Goal: Task Accomplishment & Management: Manage account settings

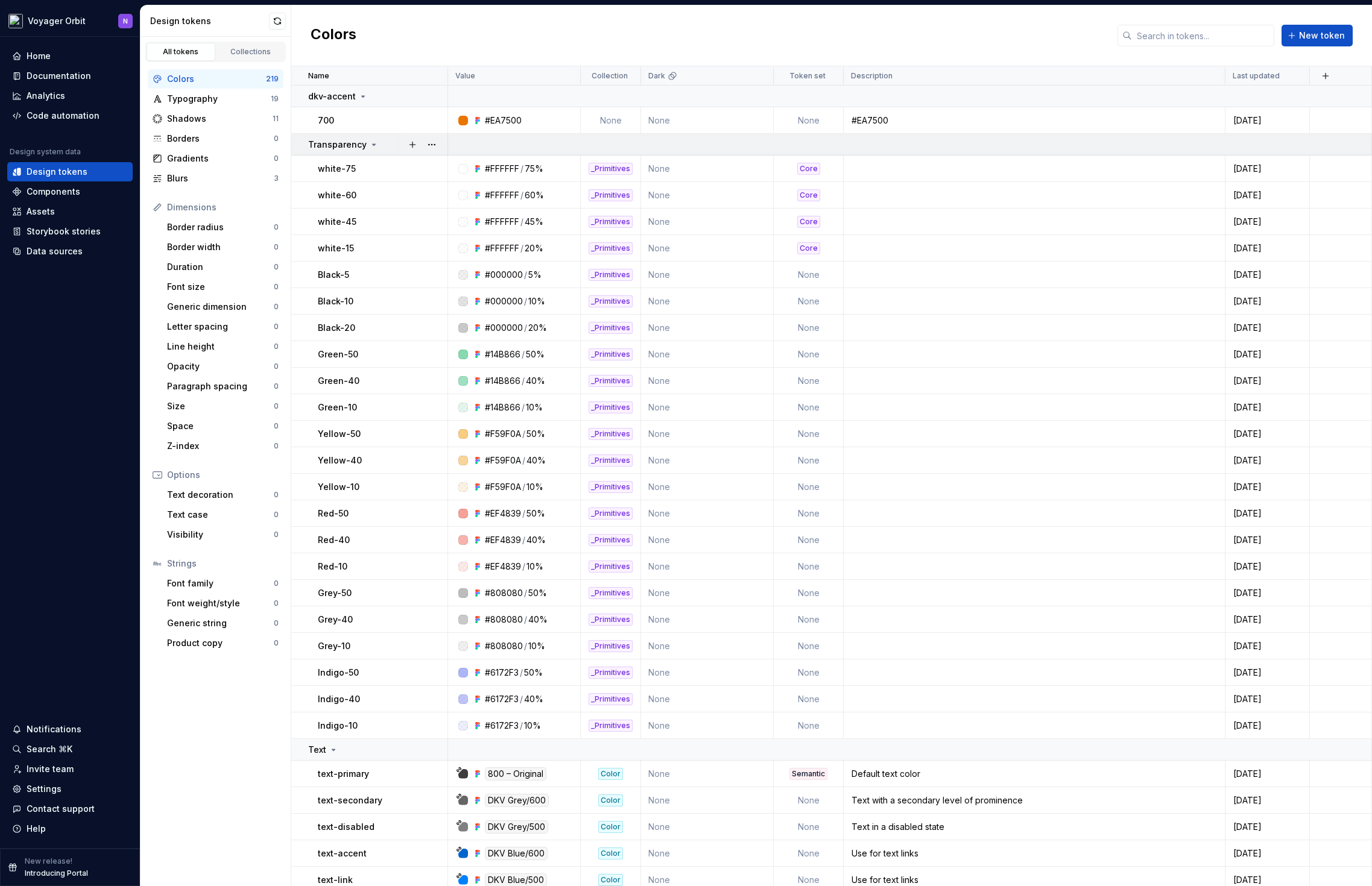
click at [369, 145] on icon at bounding box center [374, 145] width 10 height 10
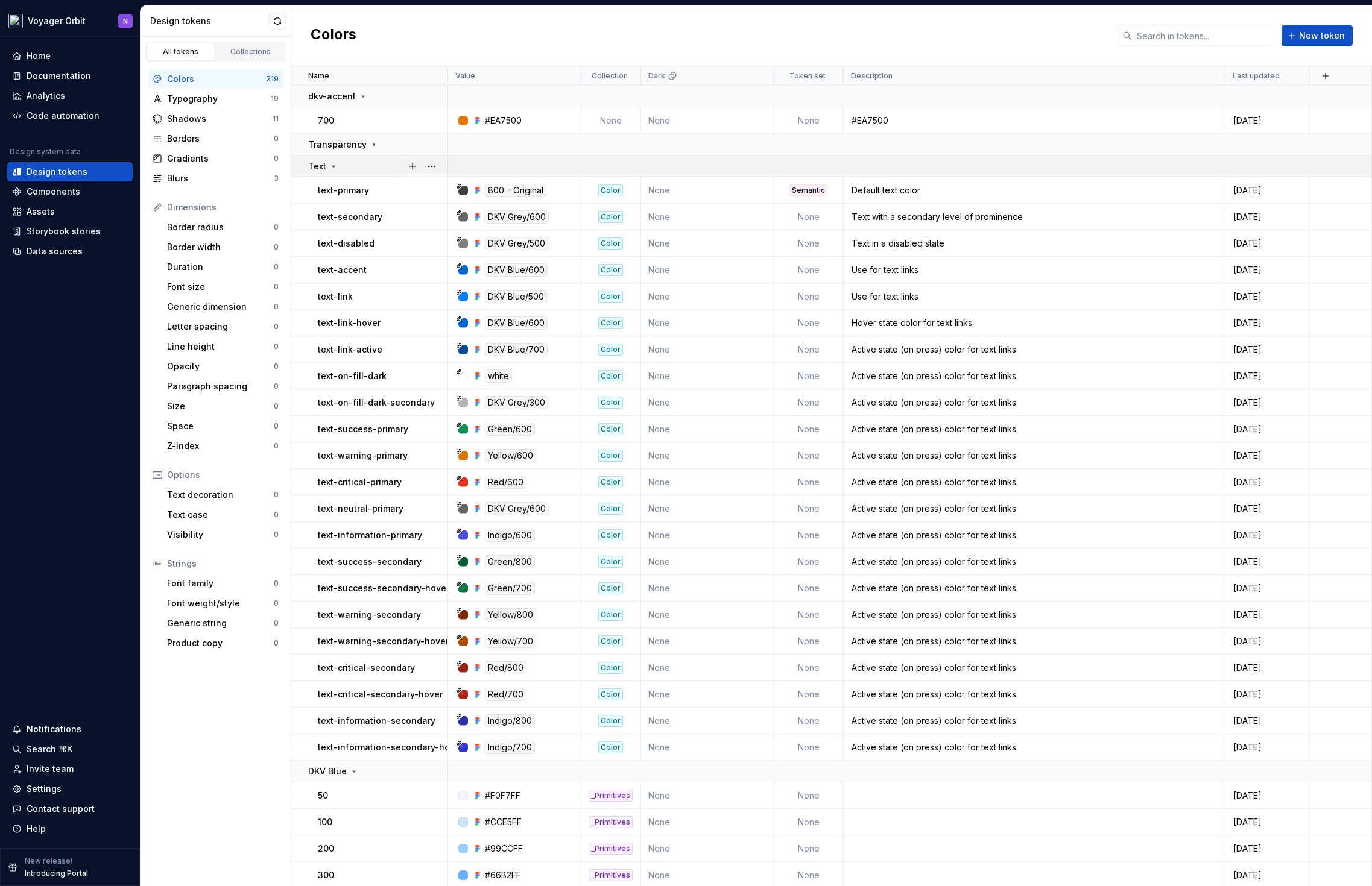
click at [322, 166] on p "Text" at bounding box center [317, 166] width 18 height 12
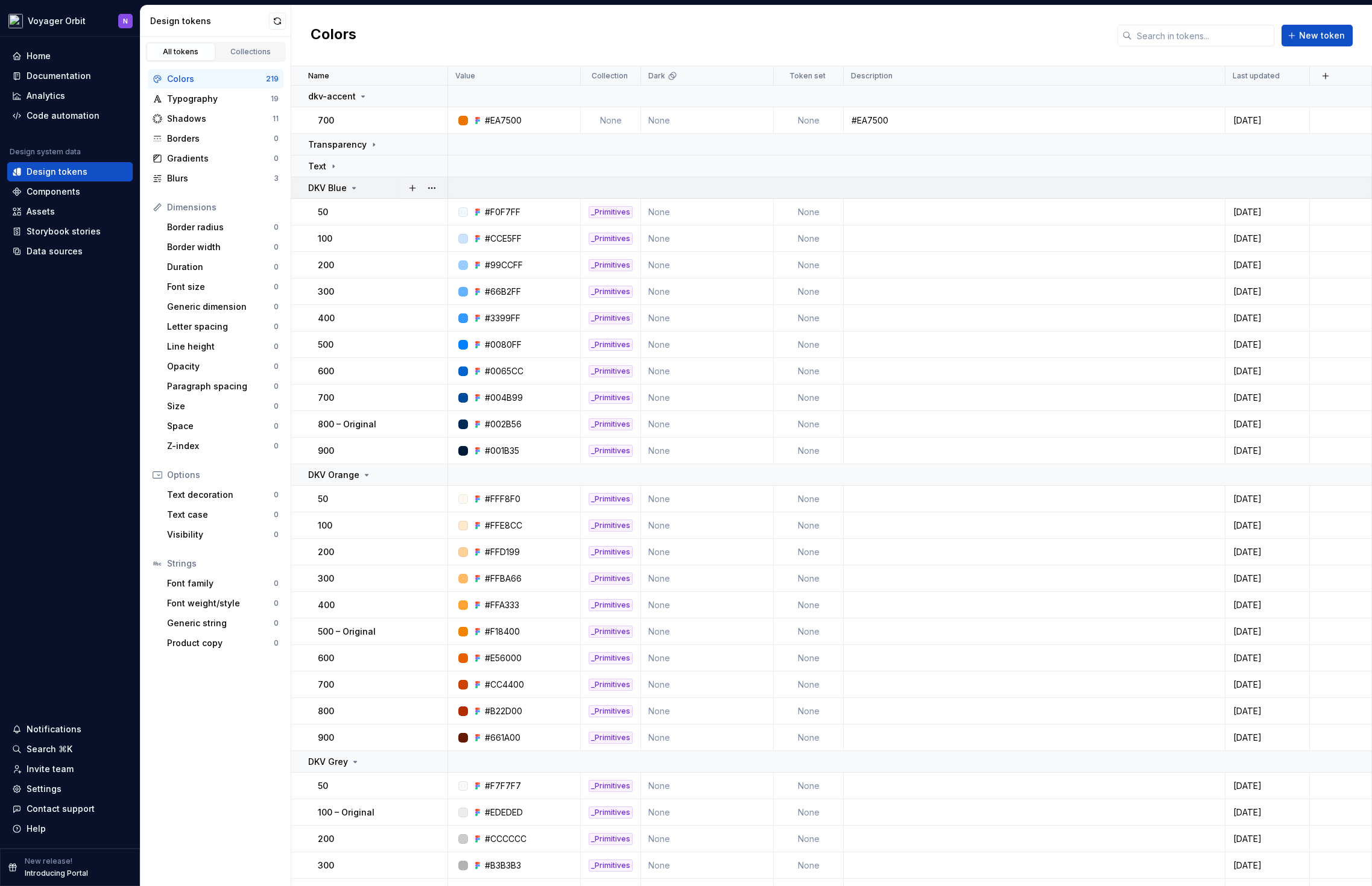
click at [331, 185] on p "DKV Blue" at bounding box center [327, 188] width 38 height 12
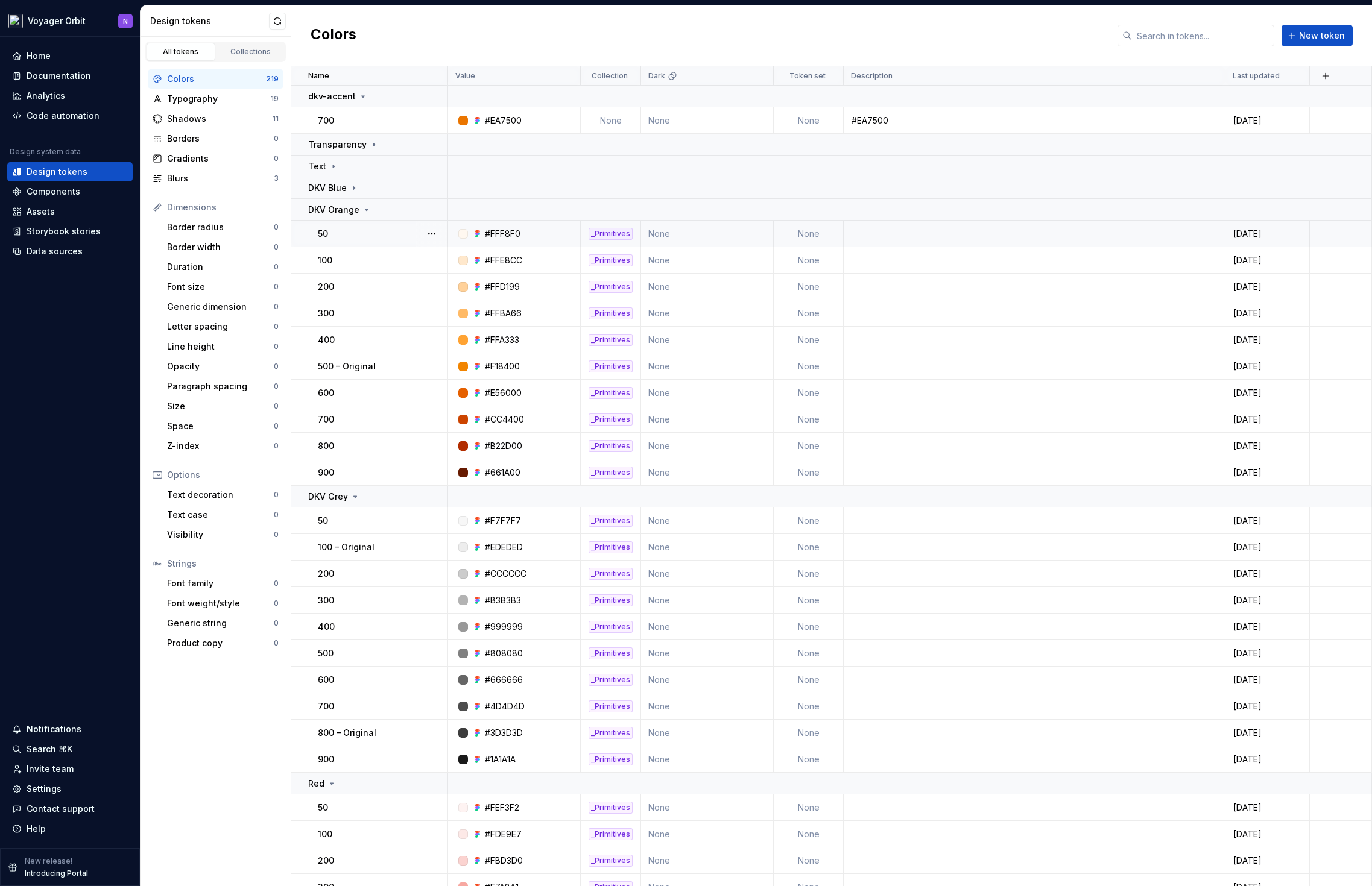
click at [326, 231] on p "50" at bounding box center [323, 234] width 10 height 12
click at [365, 211] on icon at bounding box center [367, 210] width 10 height 10
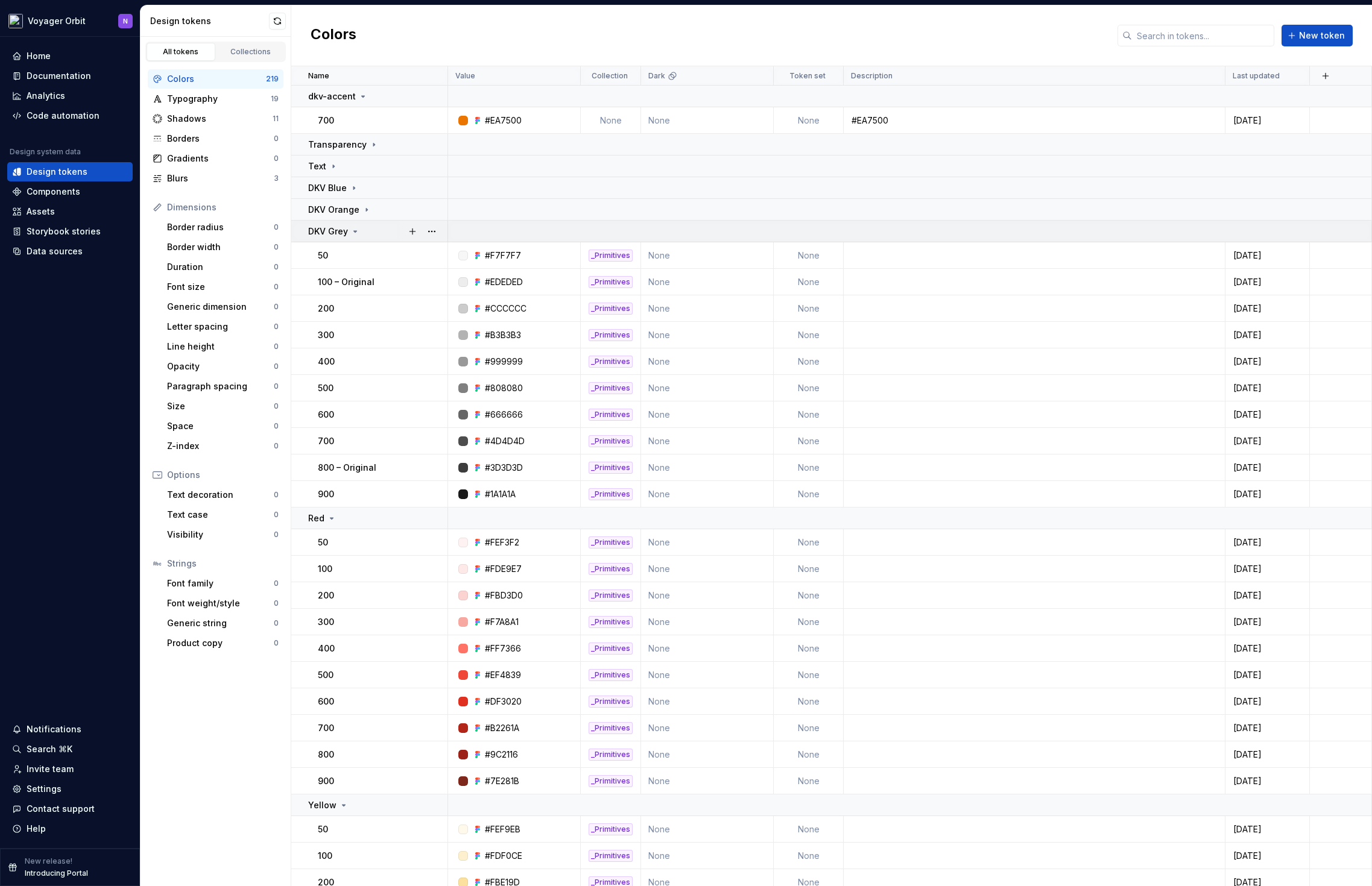
click at [353, 232] on icon at bounding box center [355, 232] width 10 height 10
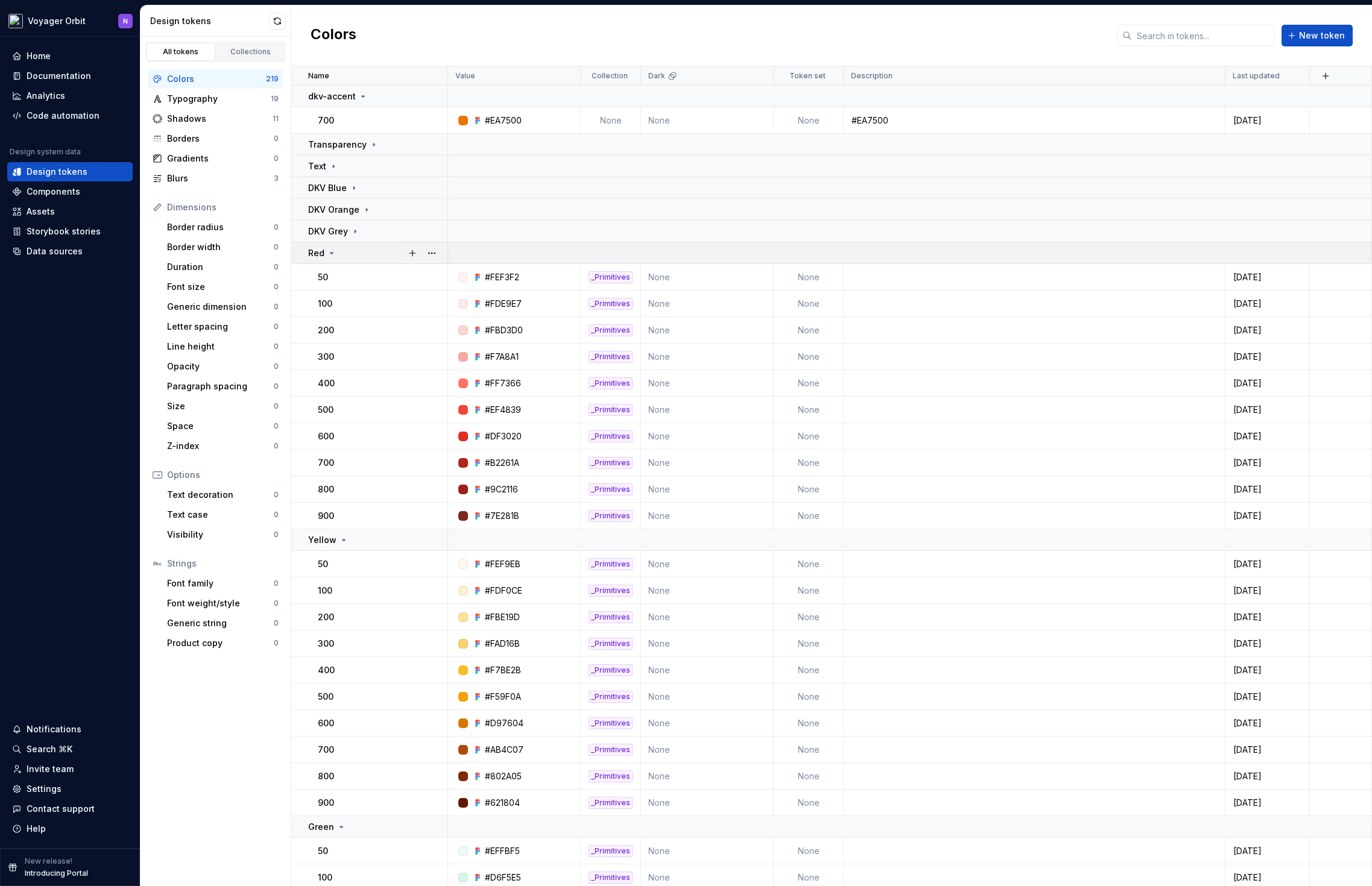
click at [356, 257] on div "Red" at bounding box center [377, 253] width 138 height 12
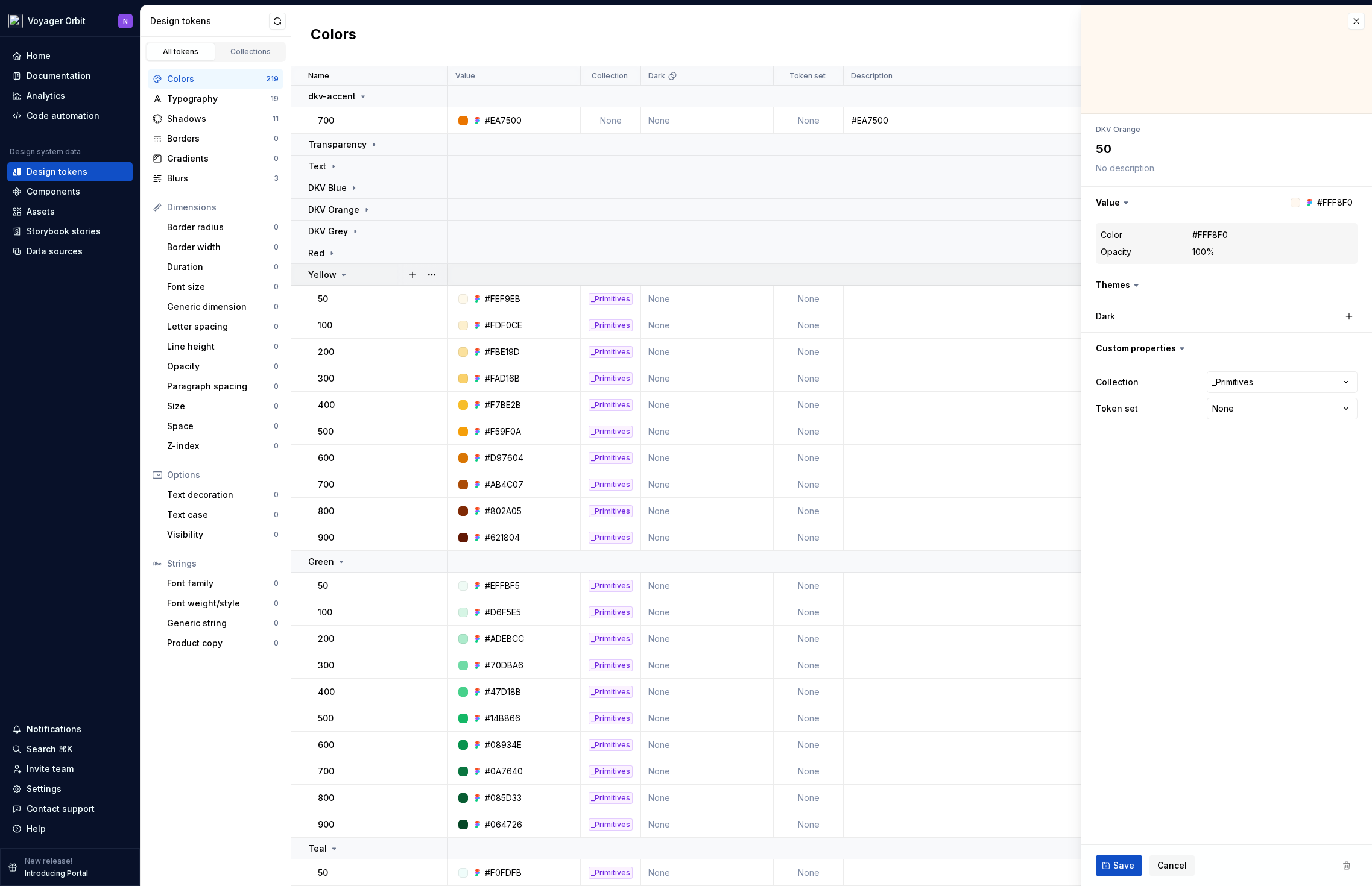
click at [337, 290] on td "50" at bounding box center [369, 299] width 157 height 26
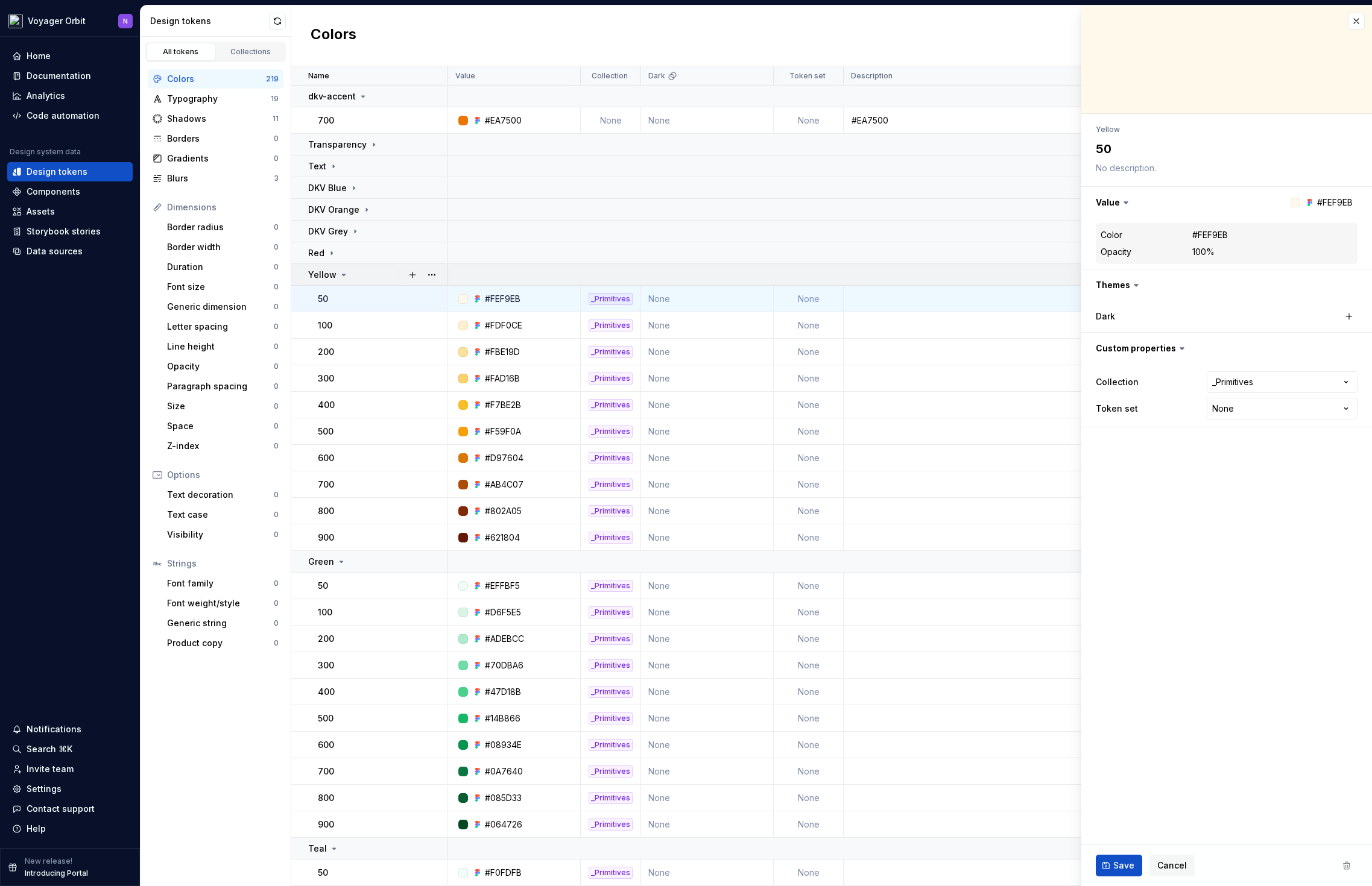
click at [348, 272] on div "Yellow" at bounding box center [377, 275] width 138 height 12
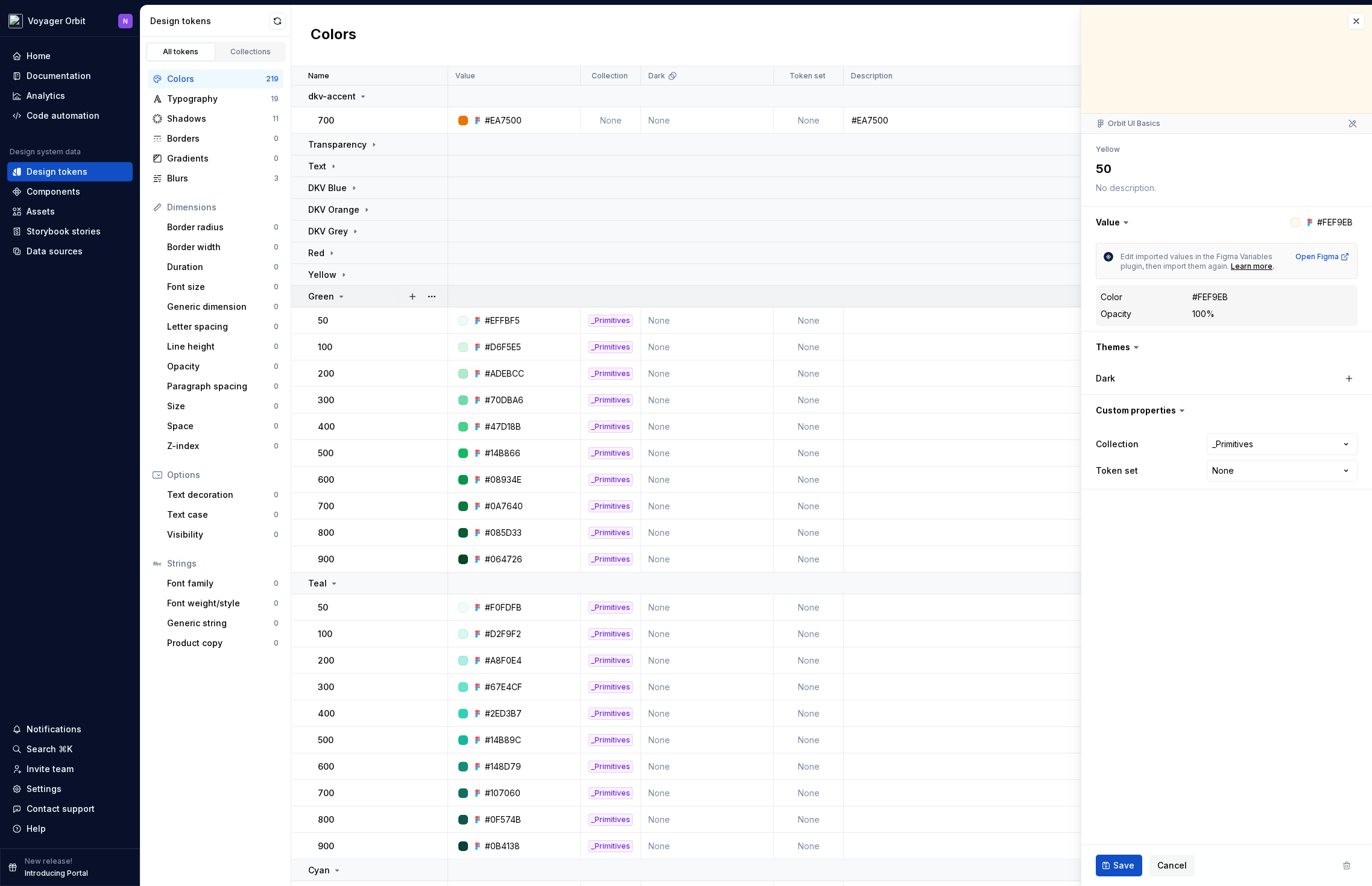
click at [342, 303] on td "Green" at bounding box center [369, 297] width 157 height 22
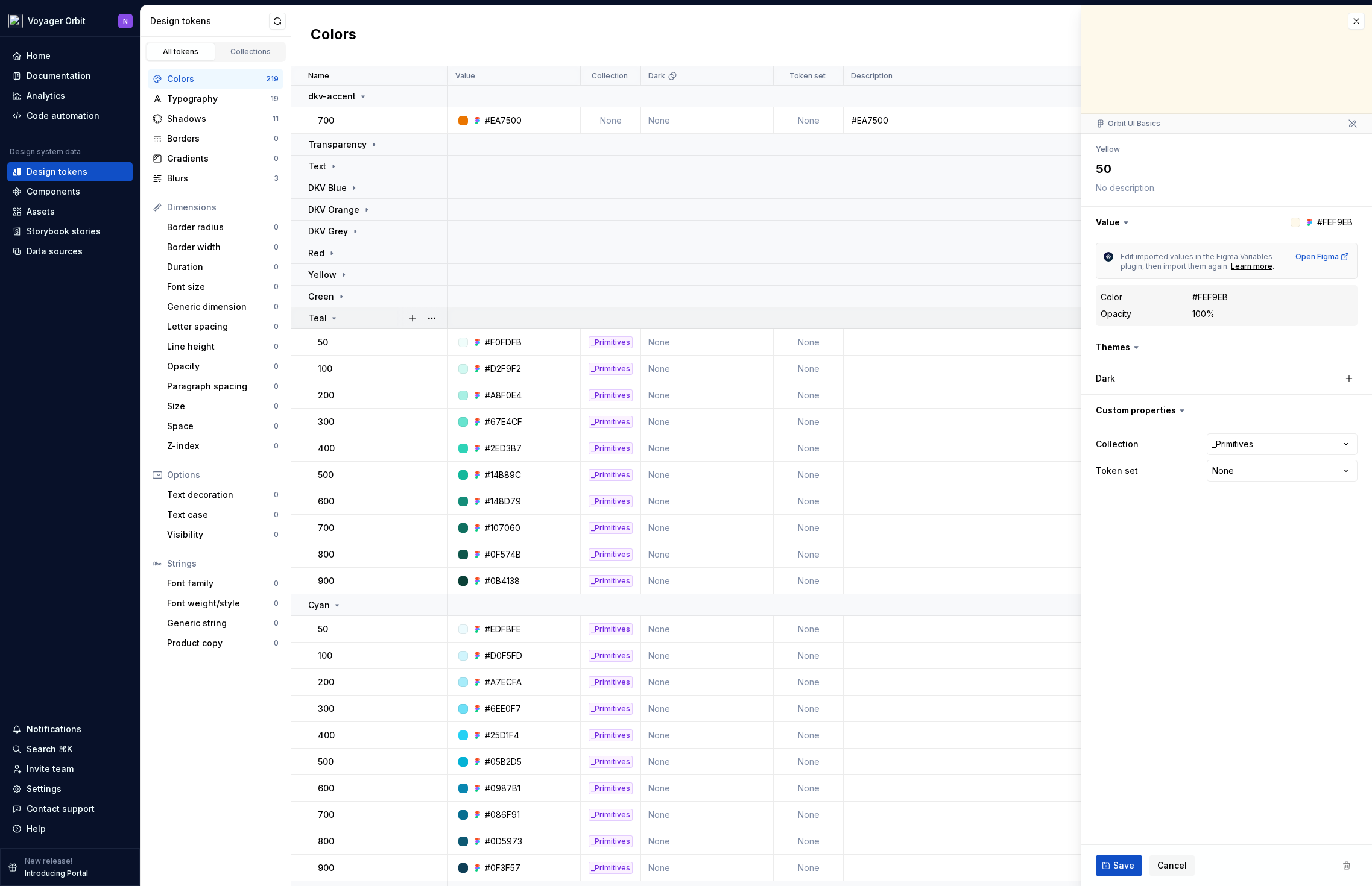
click at [340, 316] on div "Teal" at bounding box center [377, 318] width 138 height 12
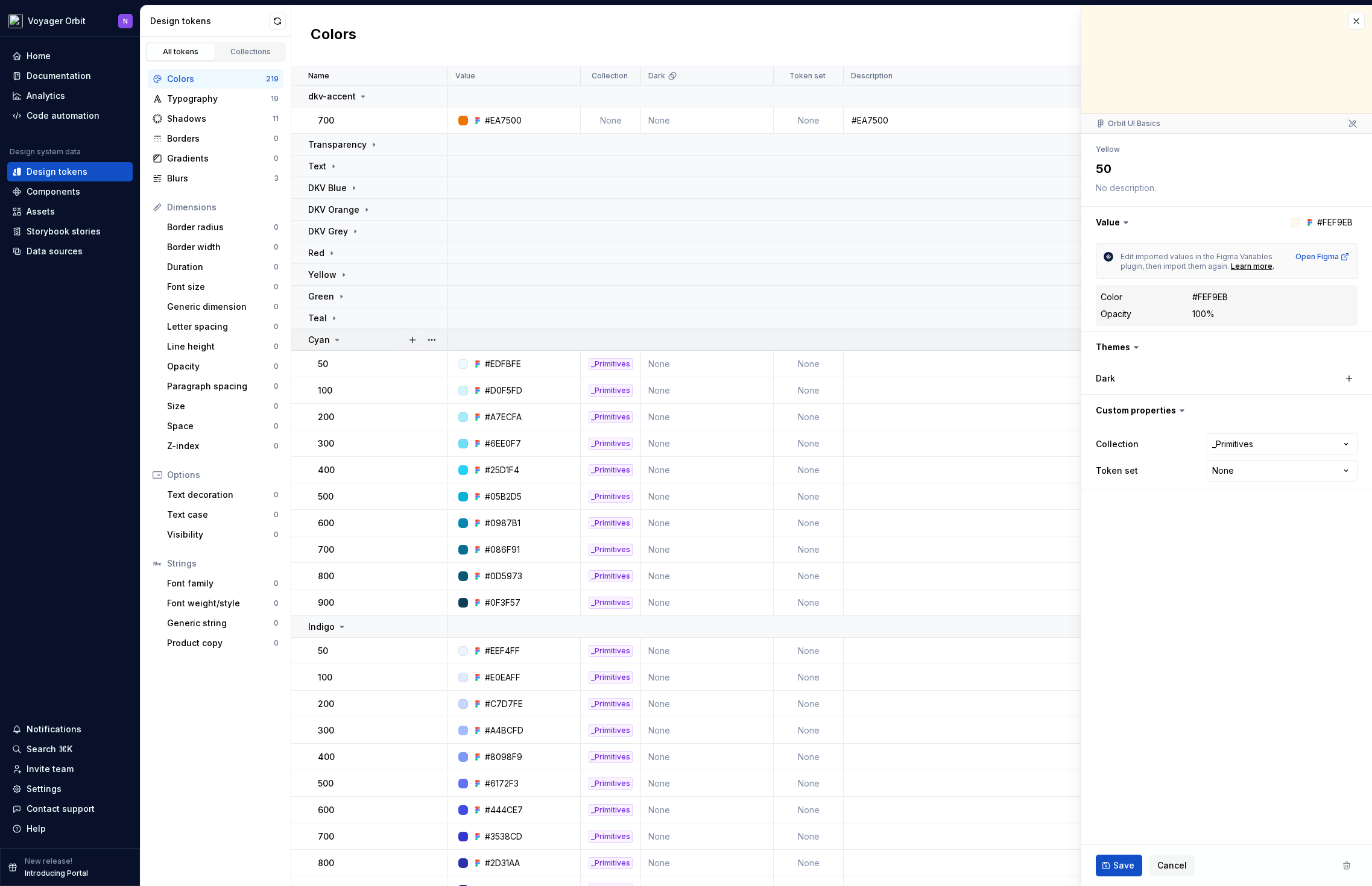
click at [337, 338] on icon at bounding box center [337, 340] width 10 height 10
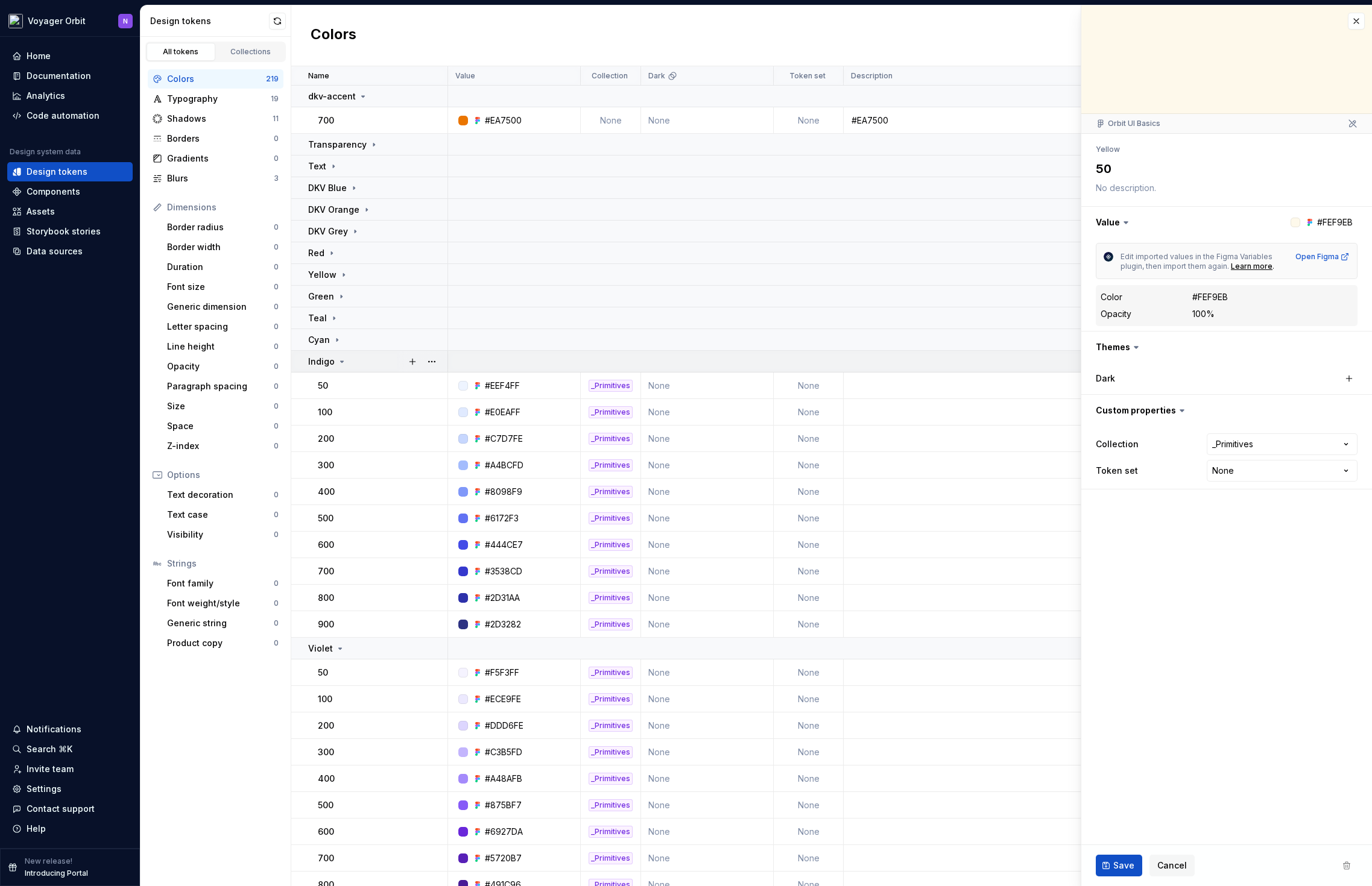
click at [337, 363] on icon at bounding box center [342, 362] width 10 height 10
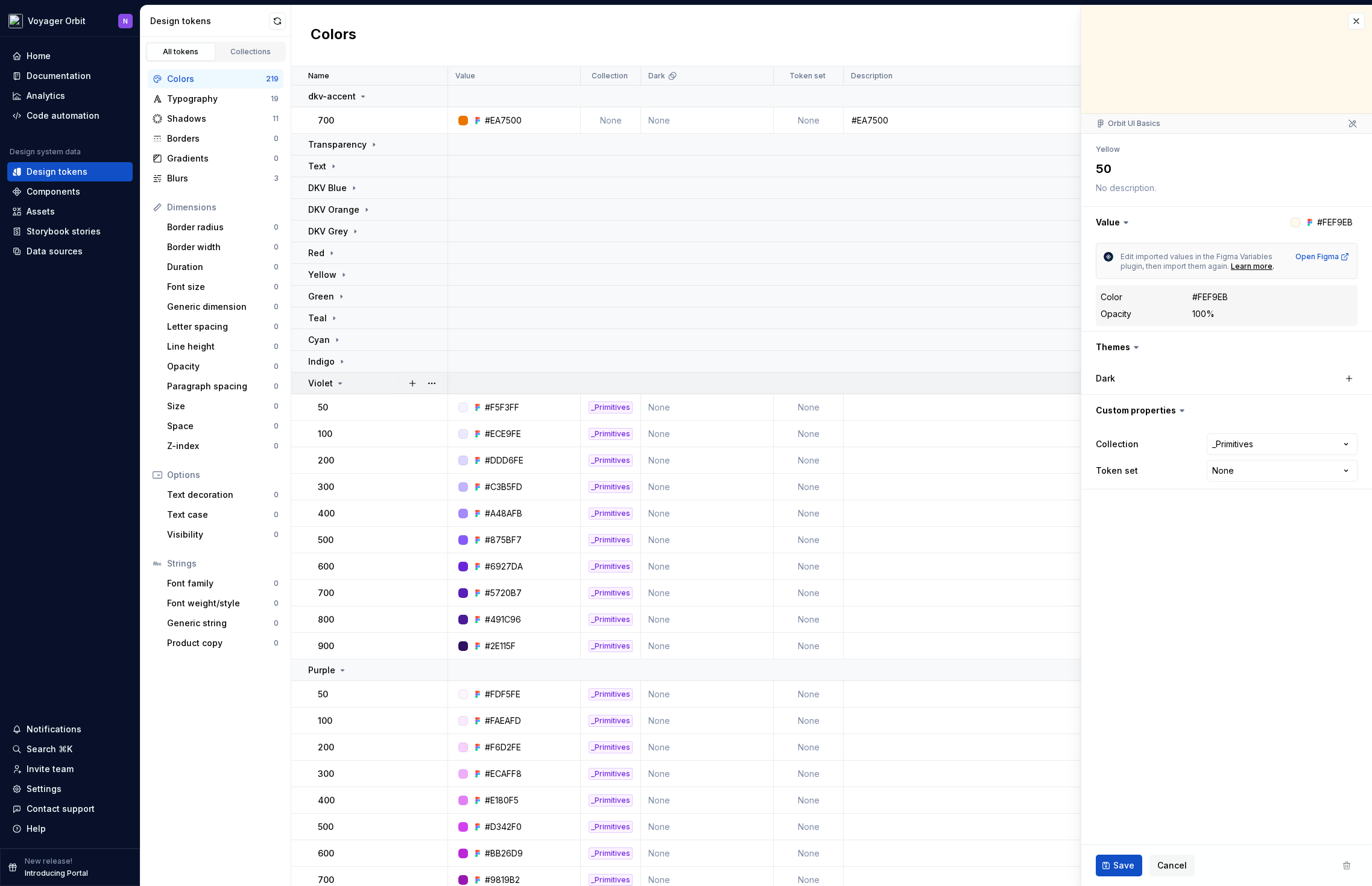
click at [340, 384] on icon at bounding box center [340, 384] width 10 height 10
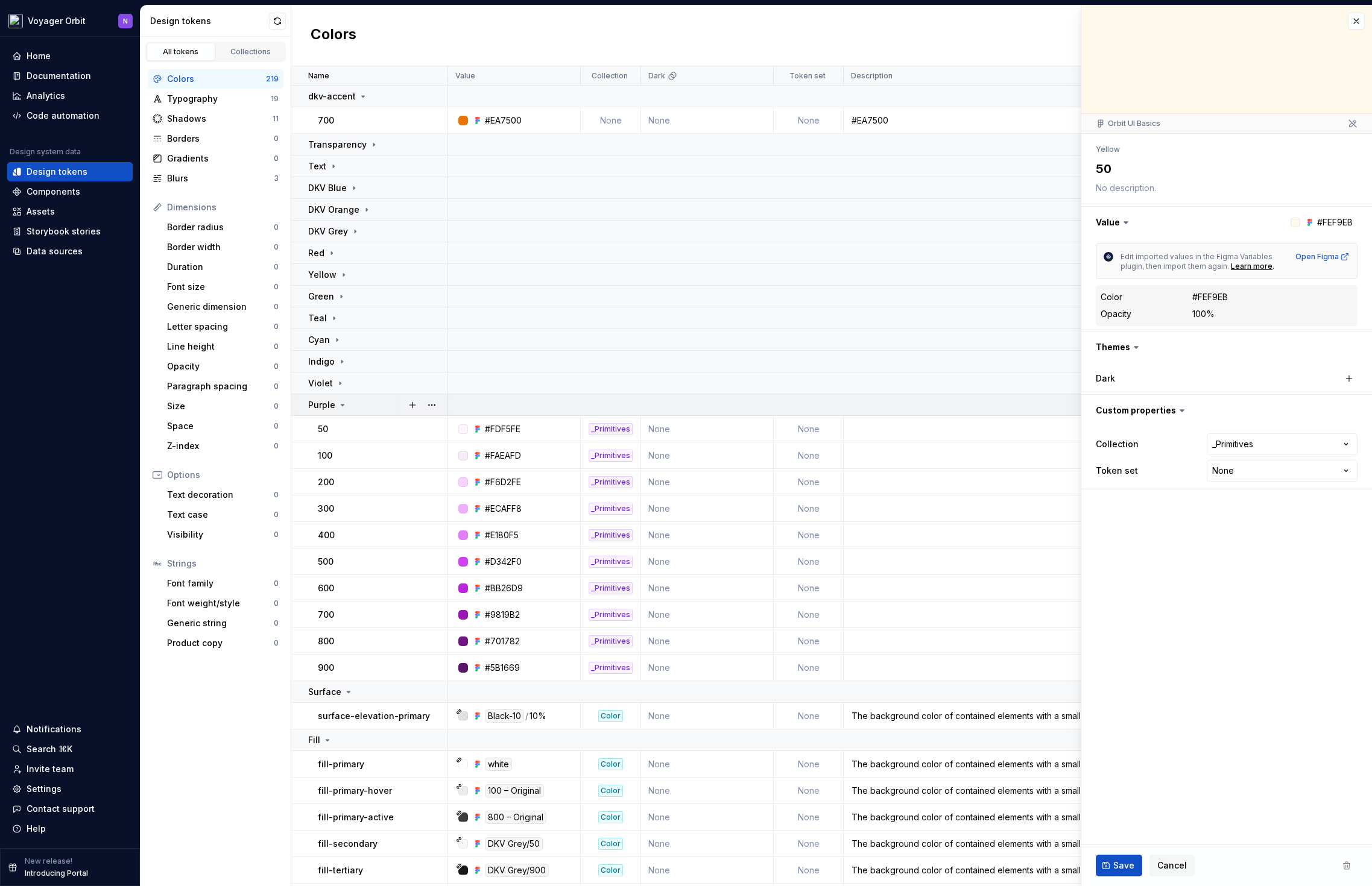
click at [344, 399] on div "Purple" at bounding box center [328, 405] width 39 height 12
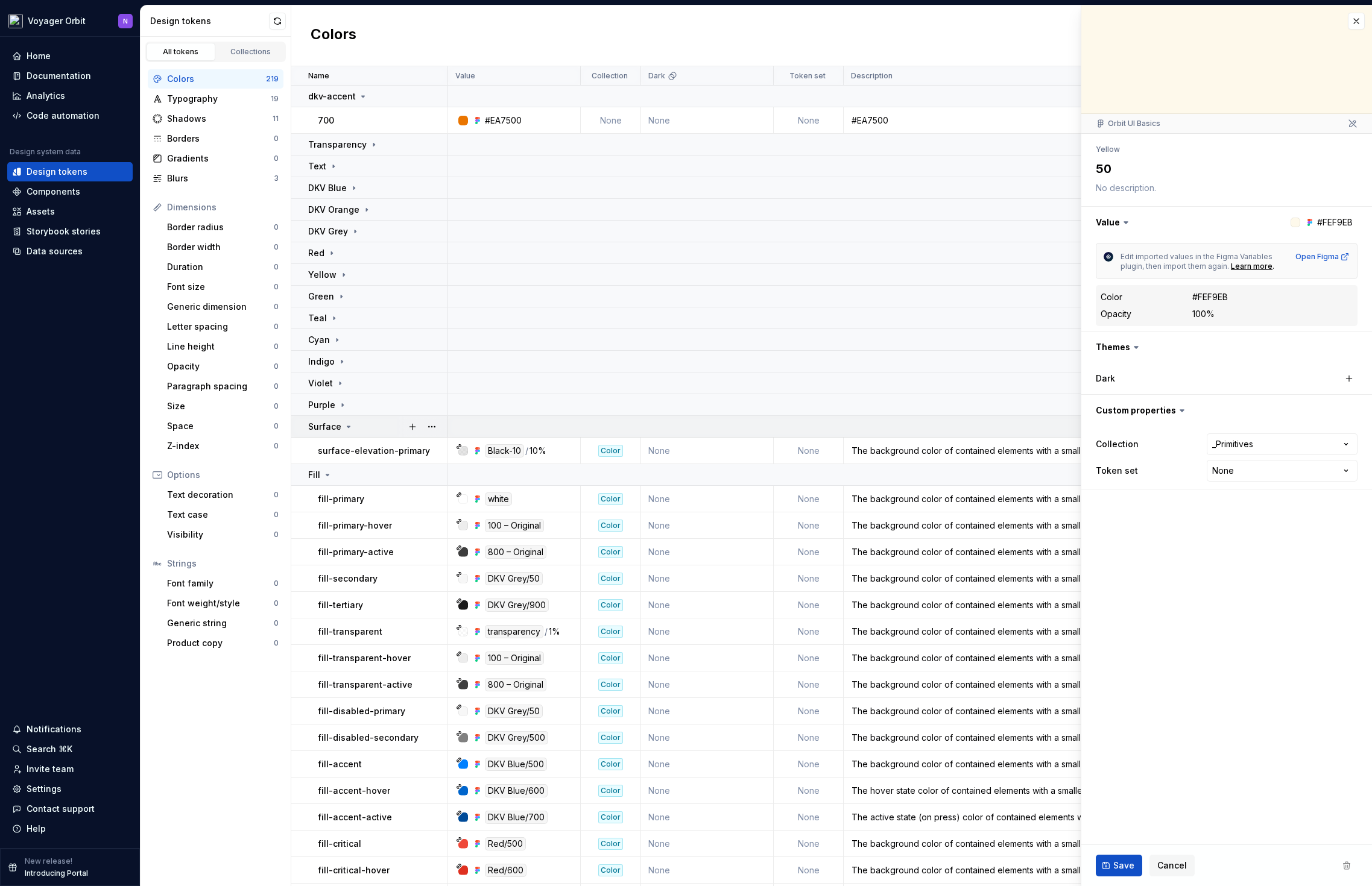
click at [344, 428] on icon at bounding box center [349, 427] width 10 height 10
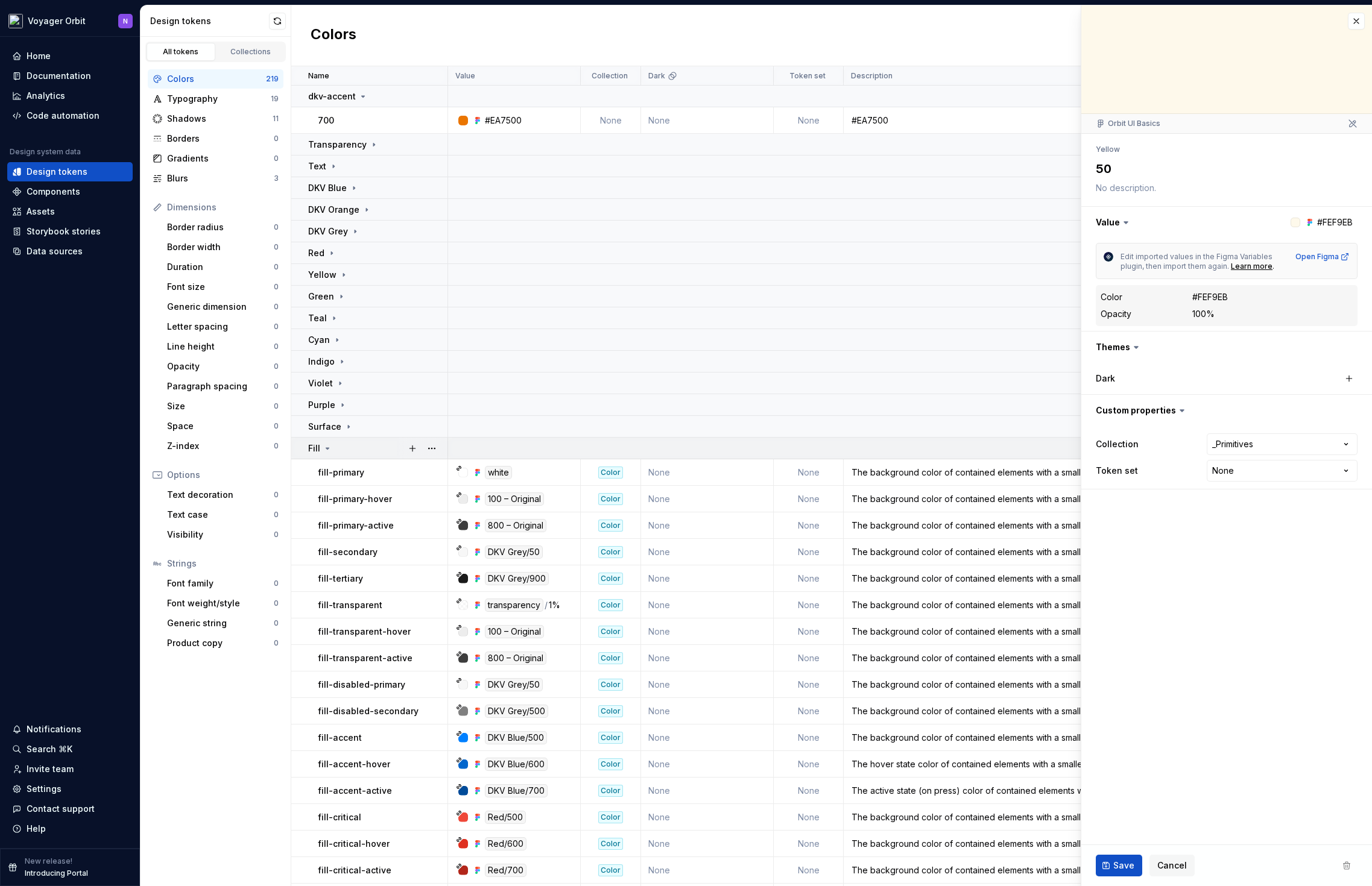
click at [336, 449] on div "Fill" at bounding box center [377, 449] width 138 height 12
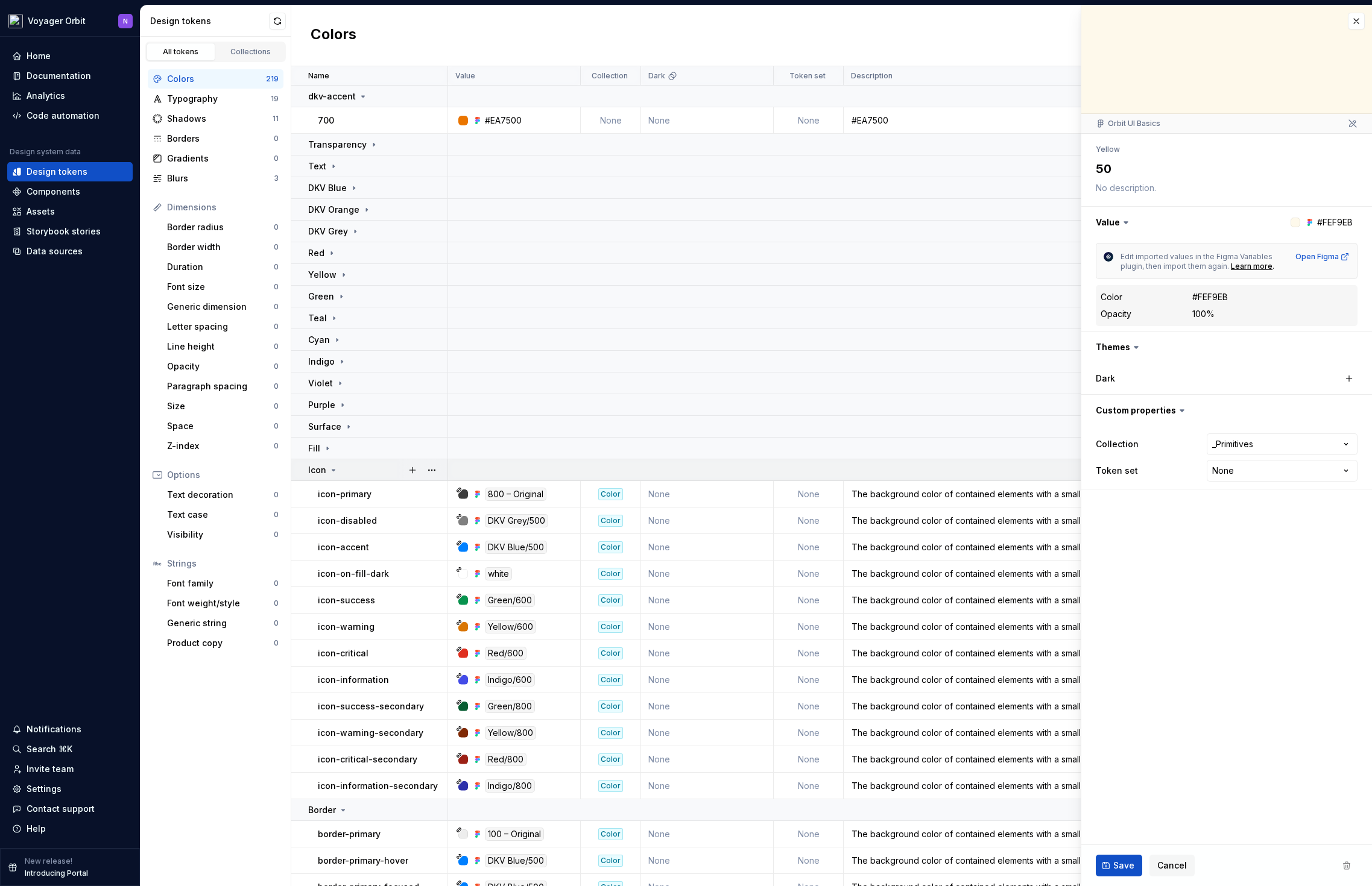
click at [336, 468] on icon at bounding box center [334, 470] width 10 height 10
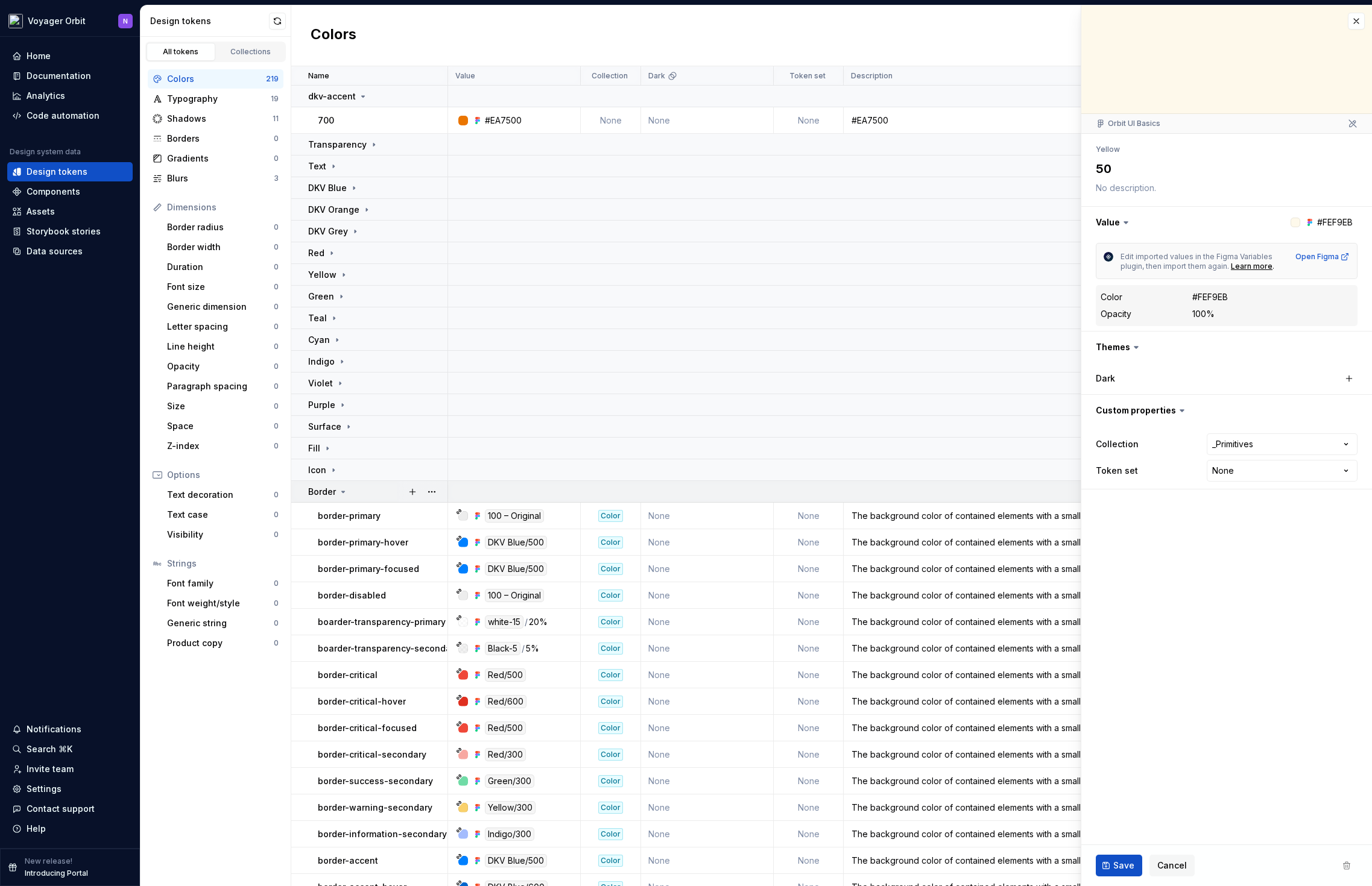
click at [335, 495] on p "Border" at bounding box center [321, 492] width 27 height 12
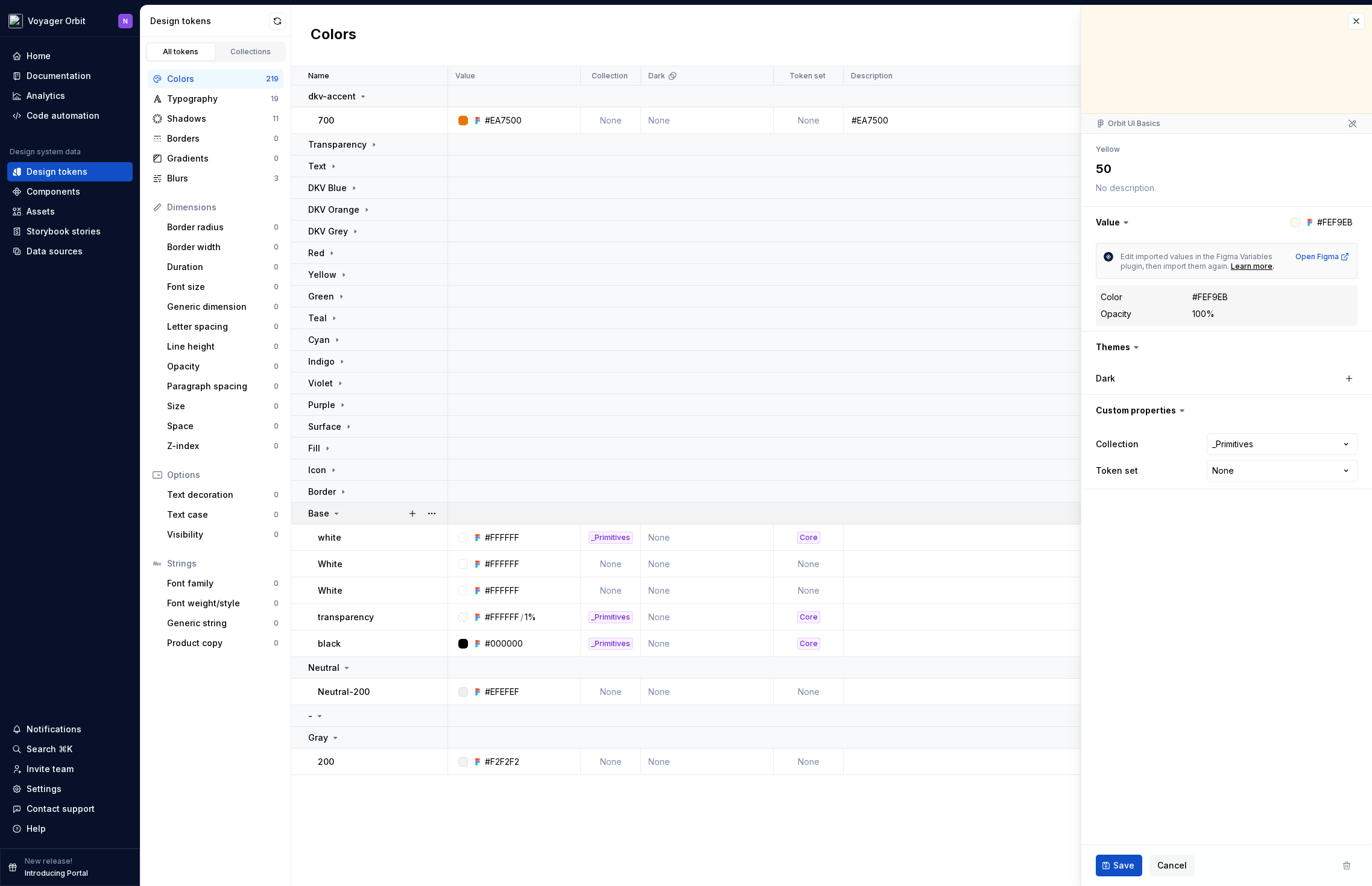
click at [339, 510] on icon at bounding box center [337, 513] width 10 height 10
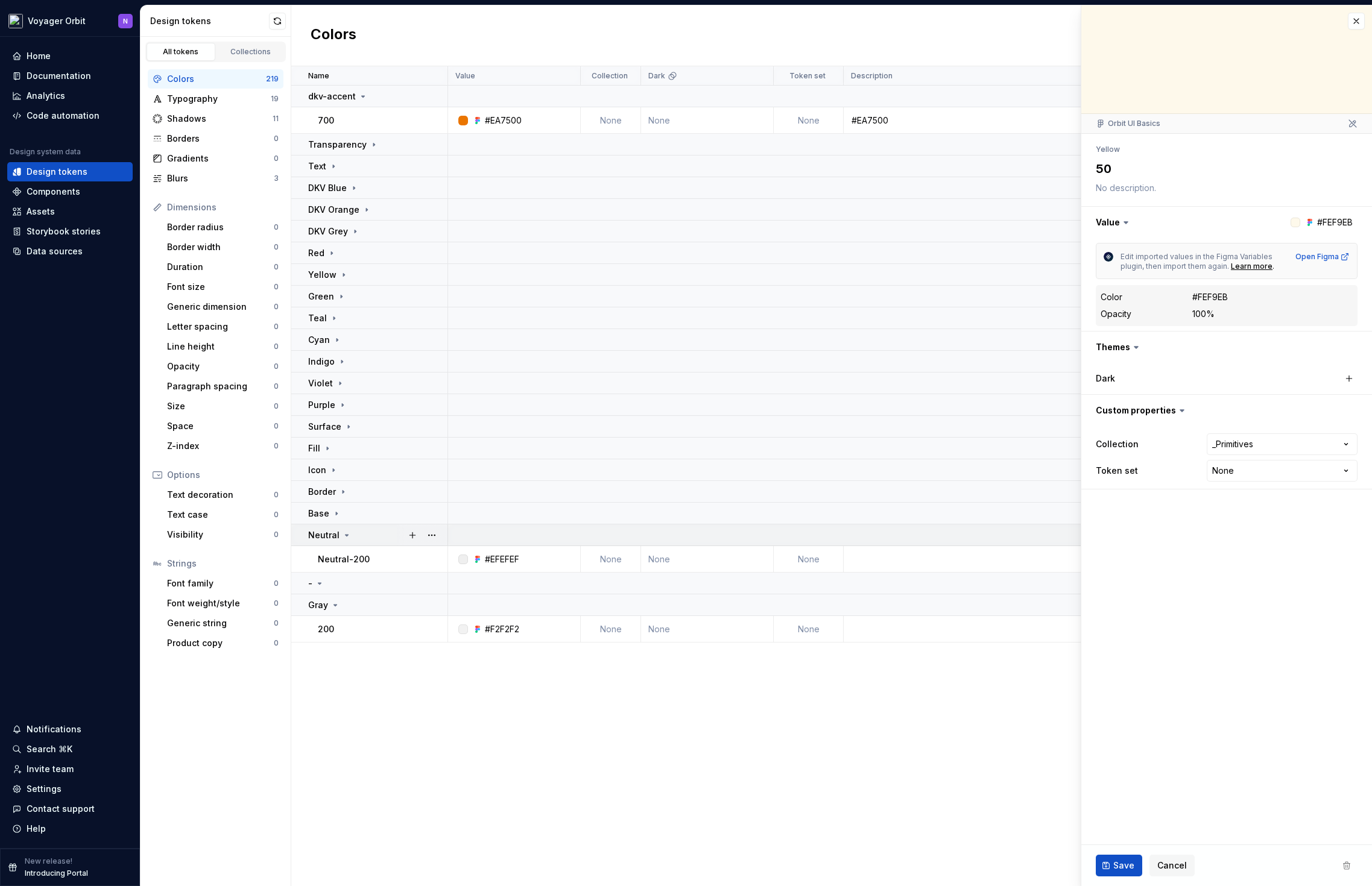
click at [342, 538] on icon at bounding box center [347, 535] width 10 height 10
click at [345, 574] on div "Gray" at bounding box center [377, 579] width 138 height 12
click at [1359, 21] on button "button" at bounding box center [1357, 21] width 17 height 17
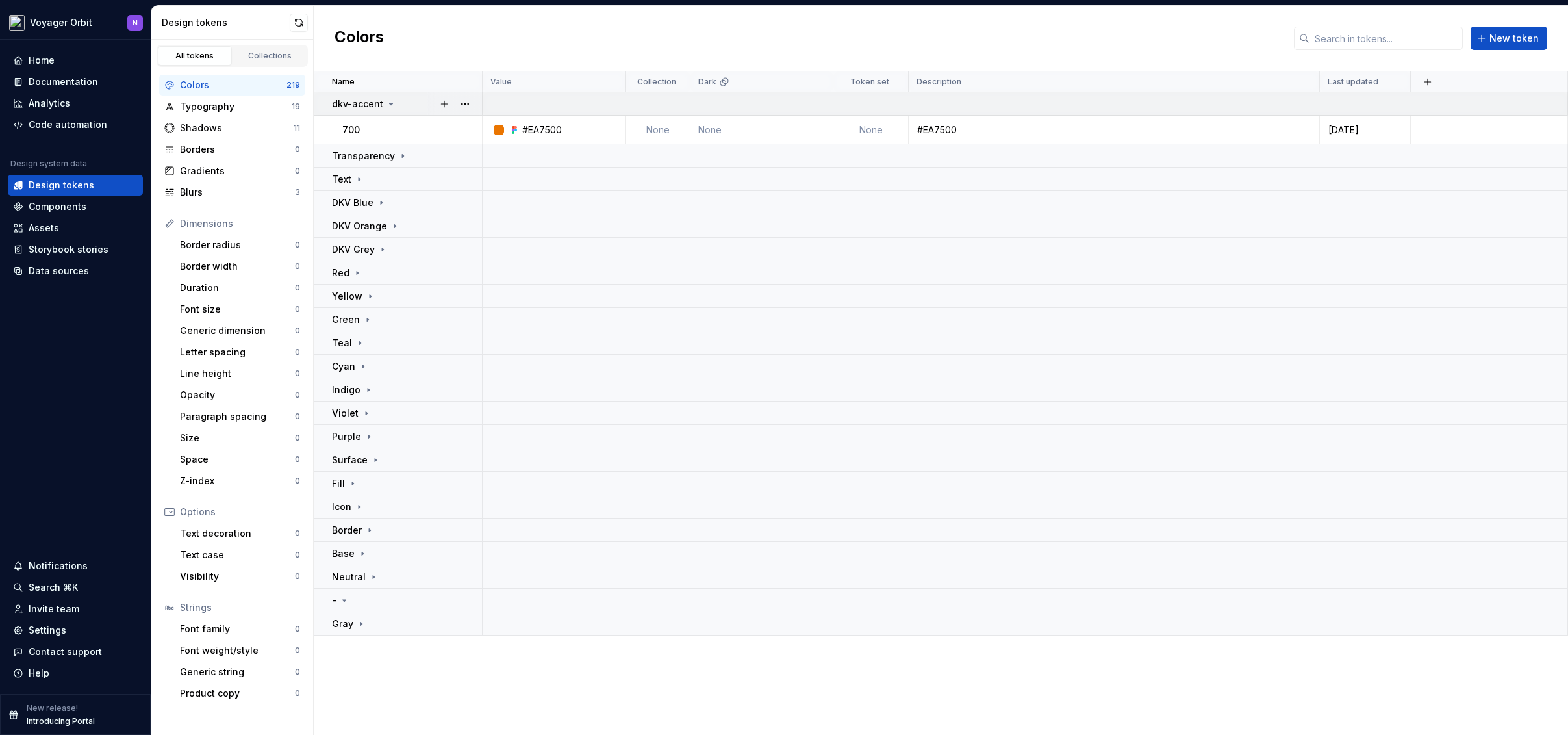
click at [387, 103] on icon at bounding box center [391, 104] width 11 height 11
click at [291, 55] on div "Collections" at bounding box center [270, 56] width 65 height 11
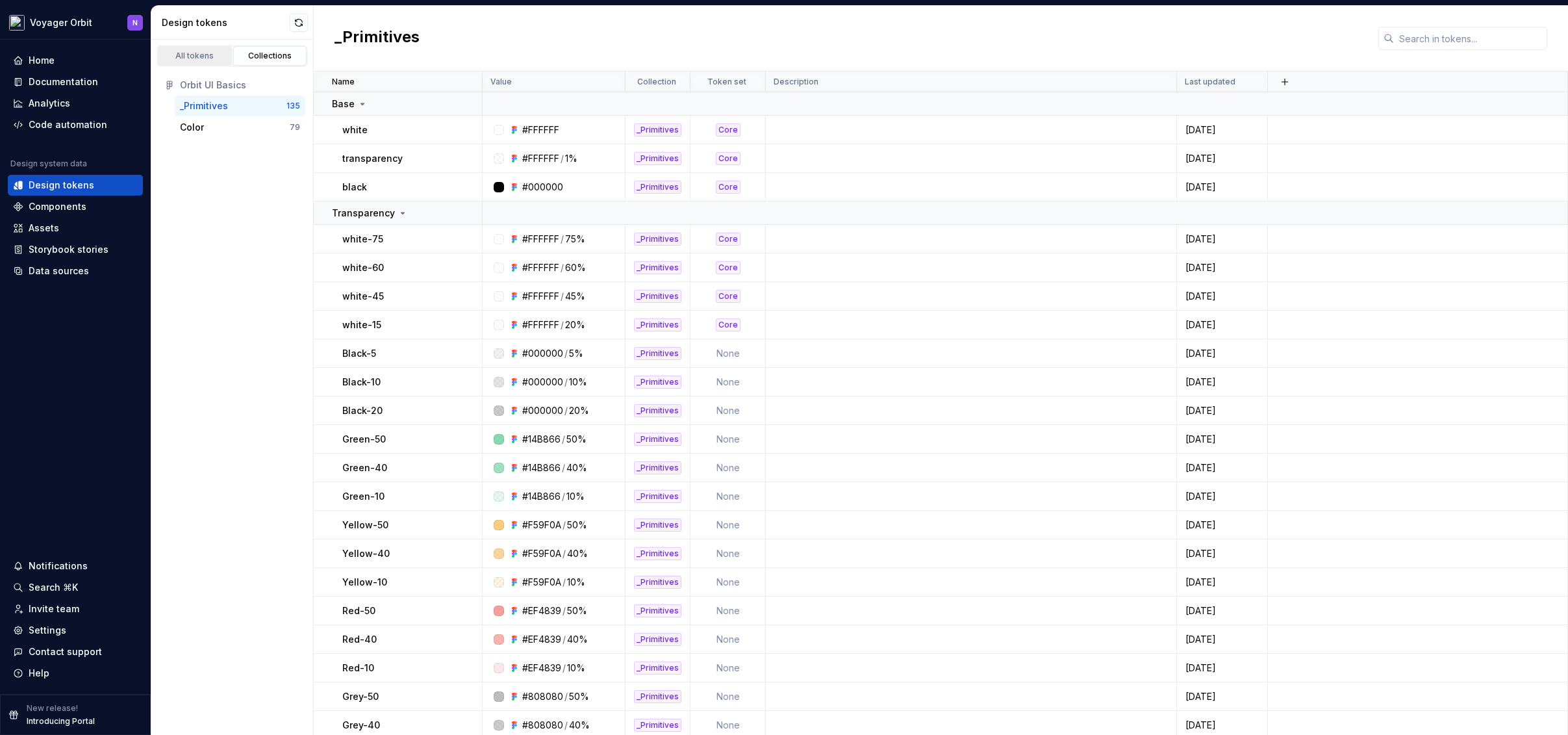
click at [197, 55] on div "All tokens" at bounding box center [195, 56] width 65 height 11
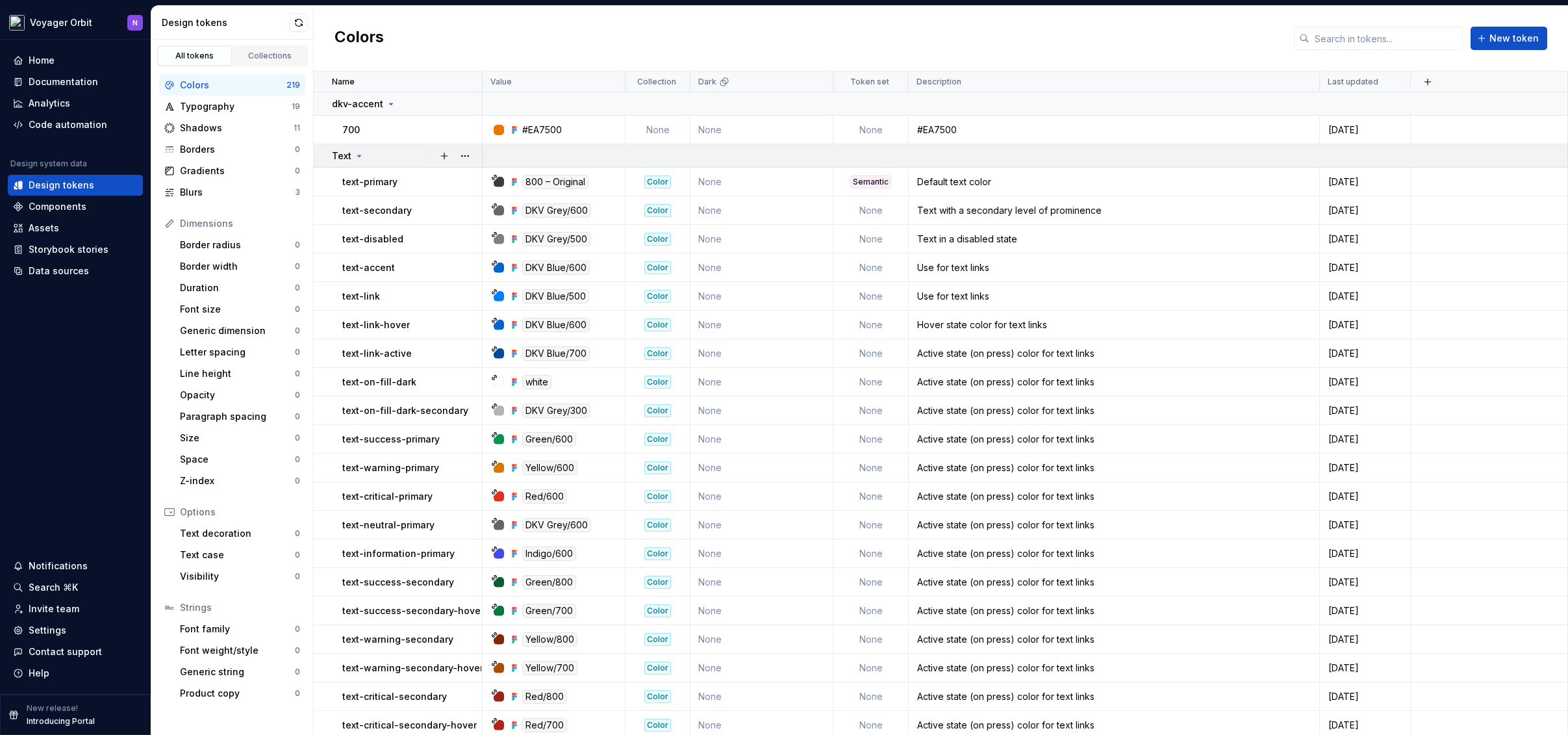
click at [359, 157] on icon at bounding box center [359, 156] width 11 height 11
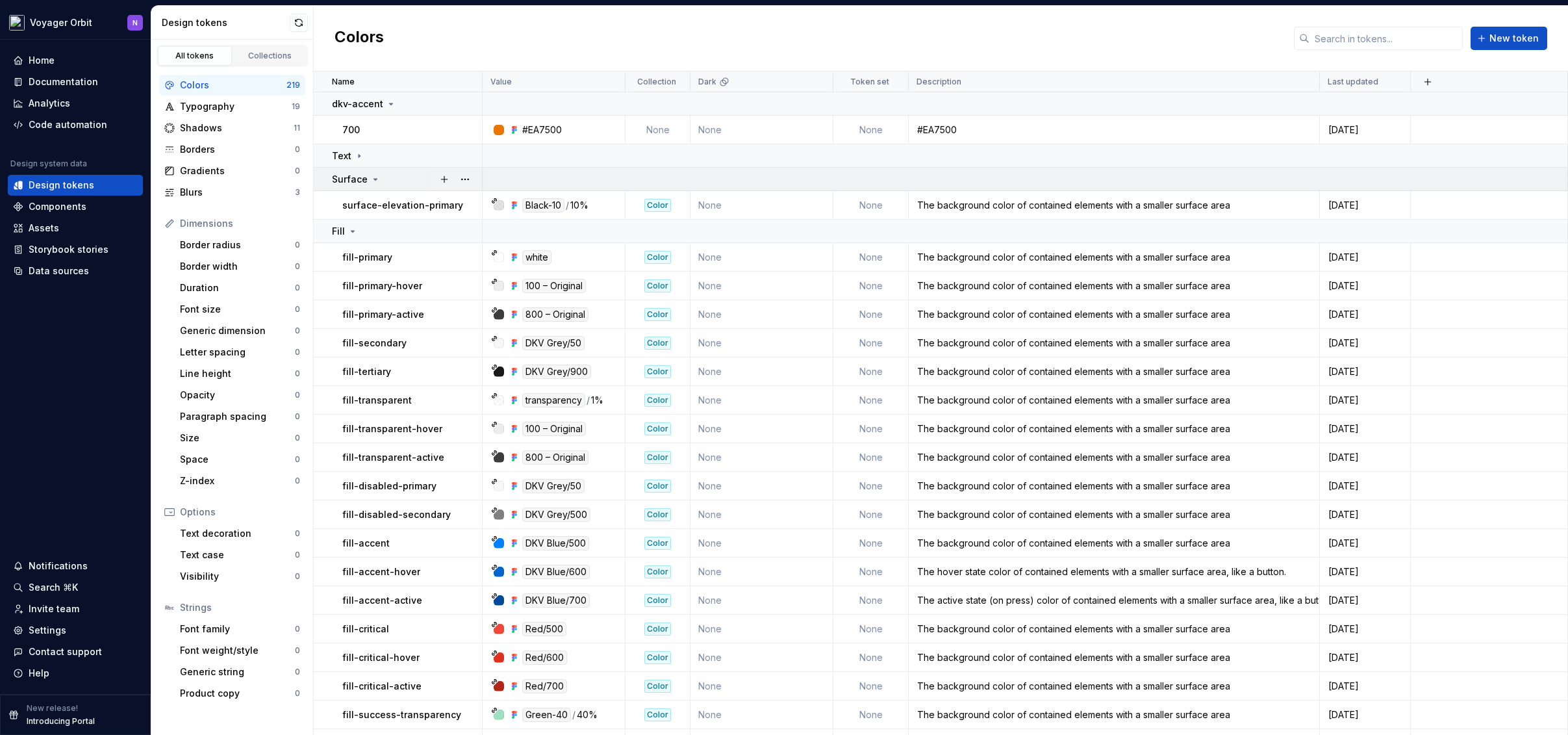
click at [373, 182] on icon at bounding box center [376, 179] width 11 height 11
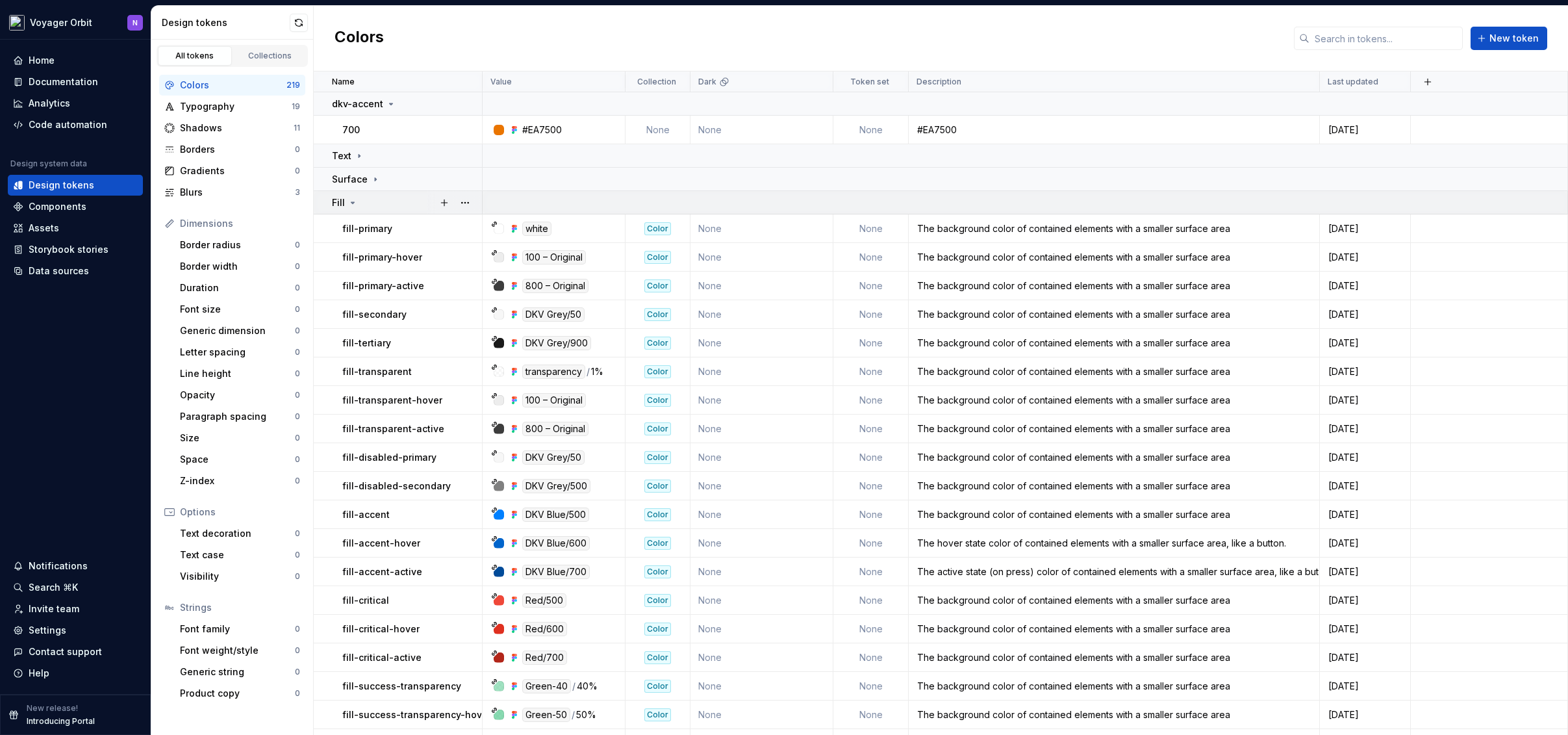
click at [352, 200] on icon at bounding box center [353, 203] width 11 height 11
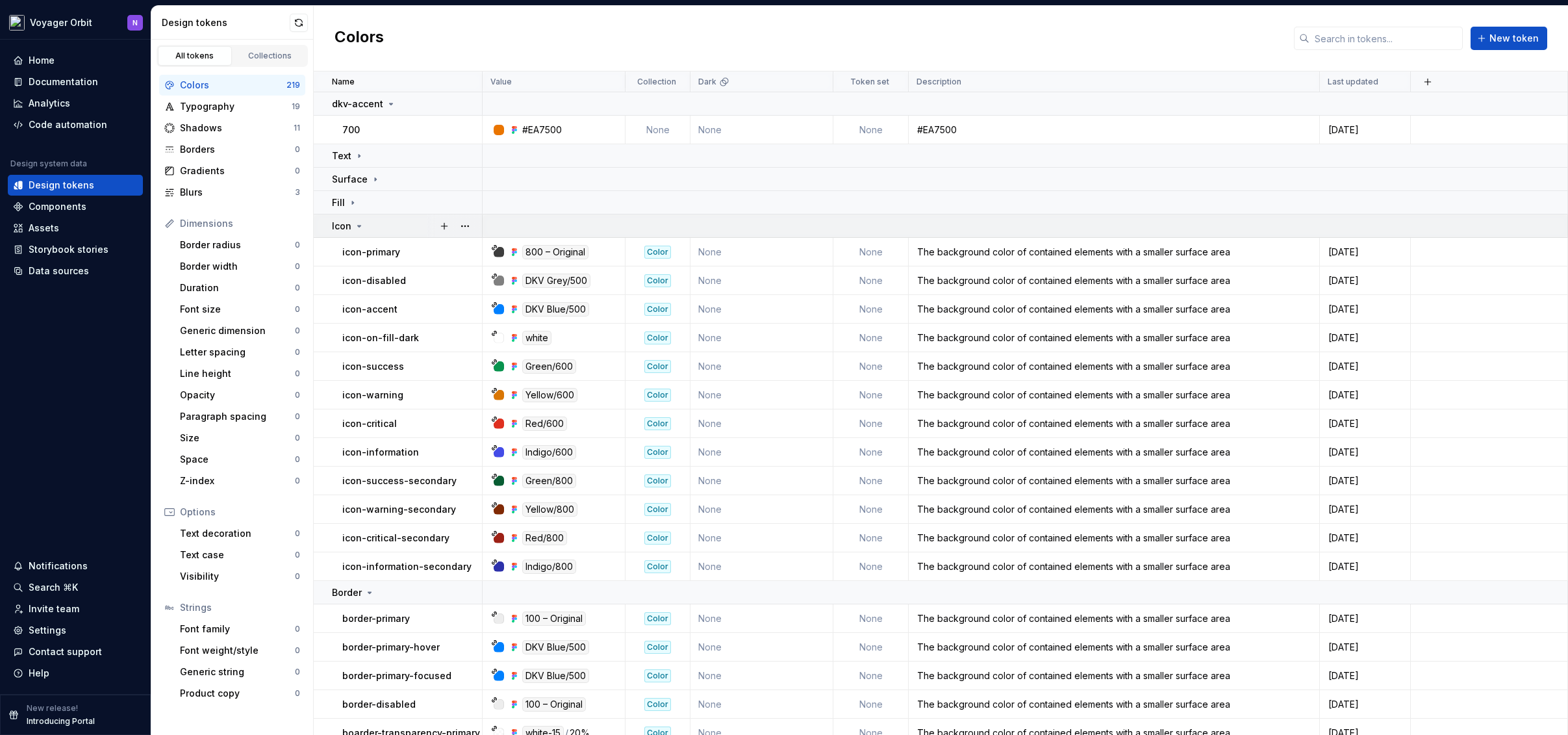
click at [356, 227] on icon at bounding box center [359, 226] width 11 height 11
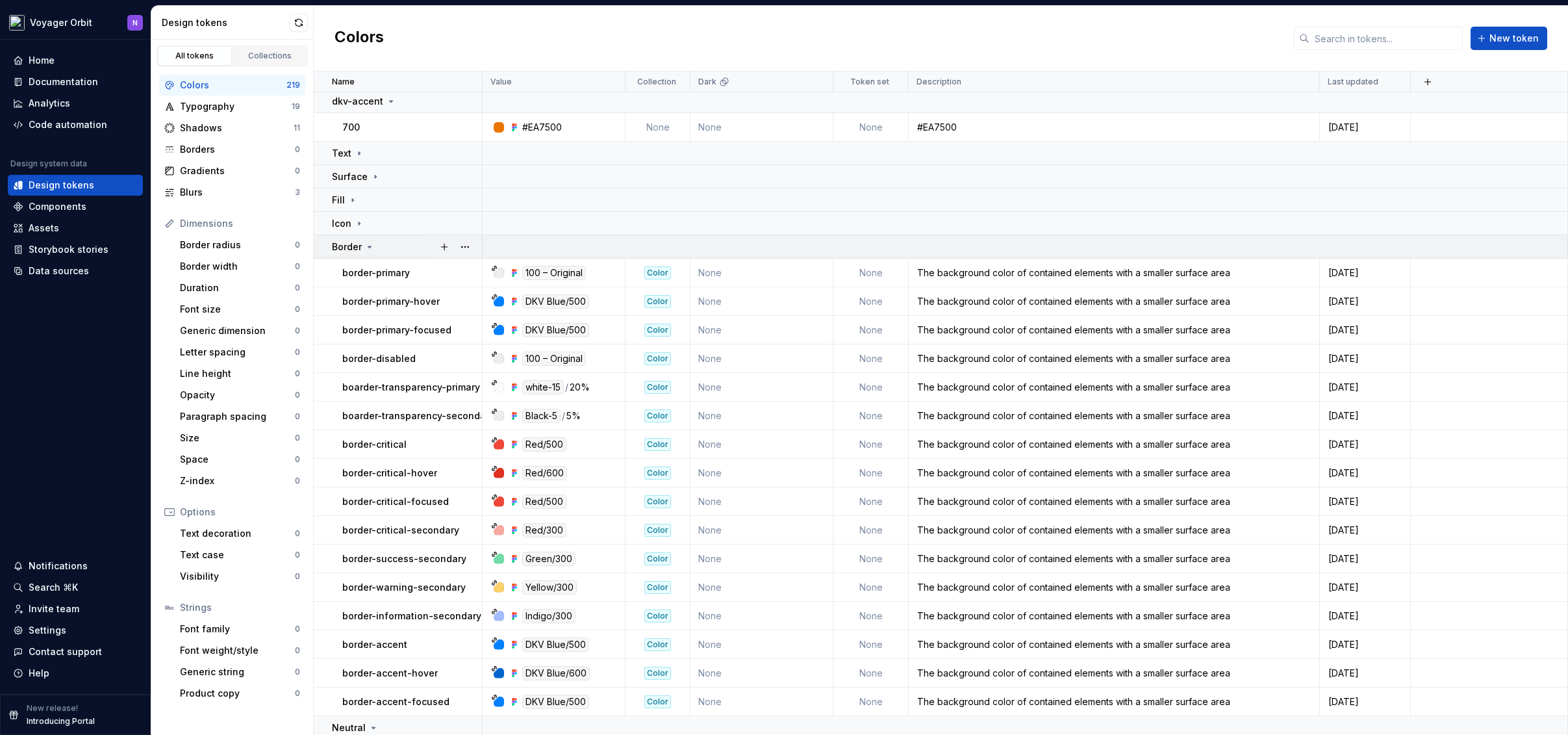
click at [369, 248] on icon at bounding box center [370, 247] width 11 height 11
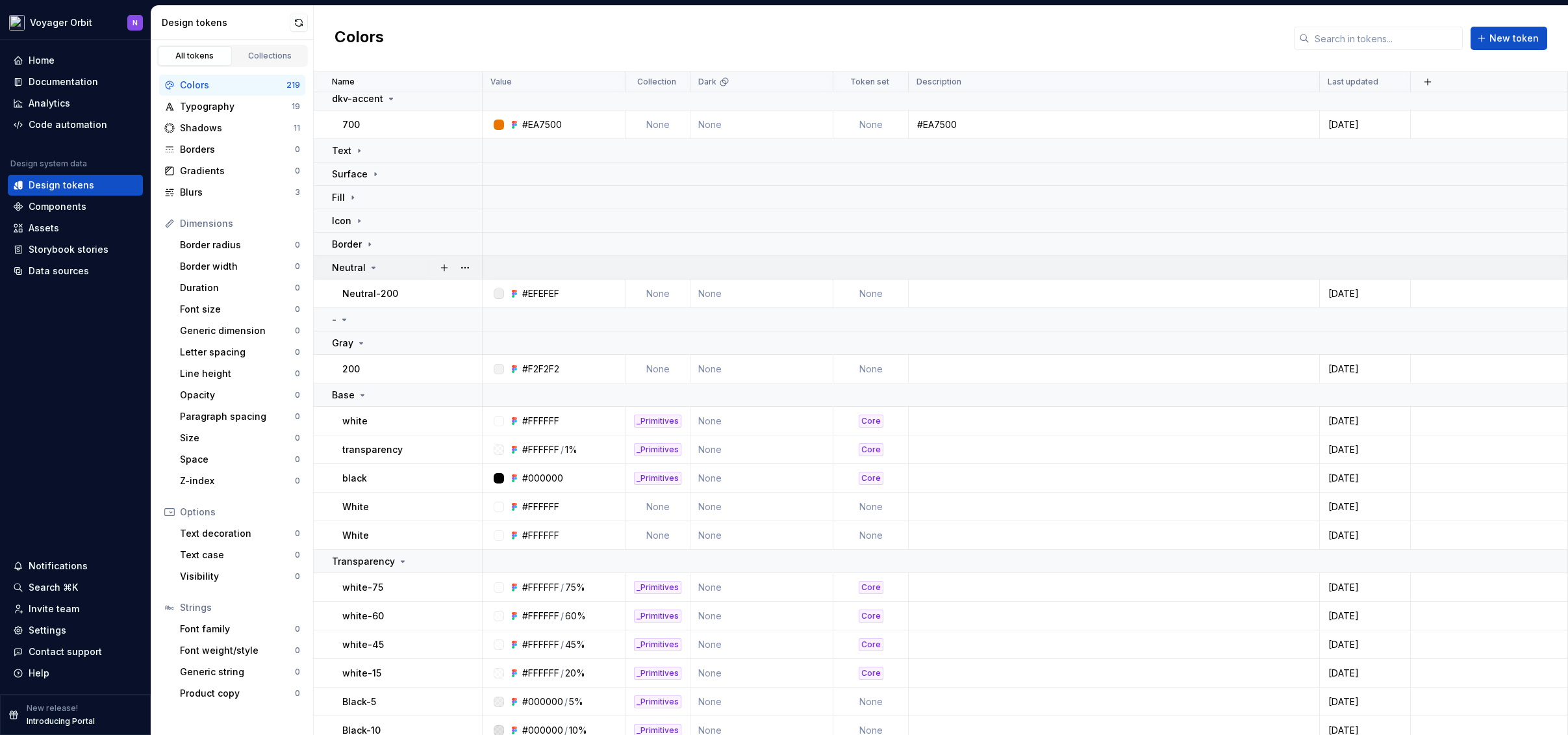
scroll to position [6, 0]
click at [369, 266] on icon at bounding box center [374, 267] width 11 height 11
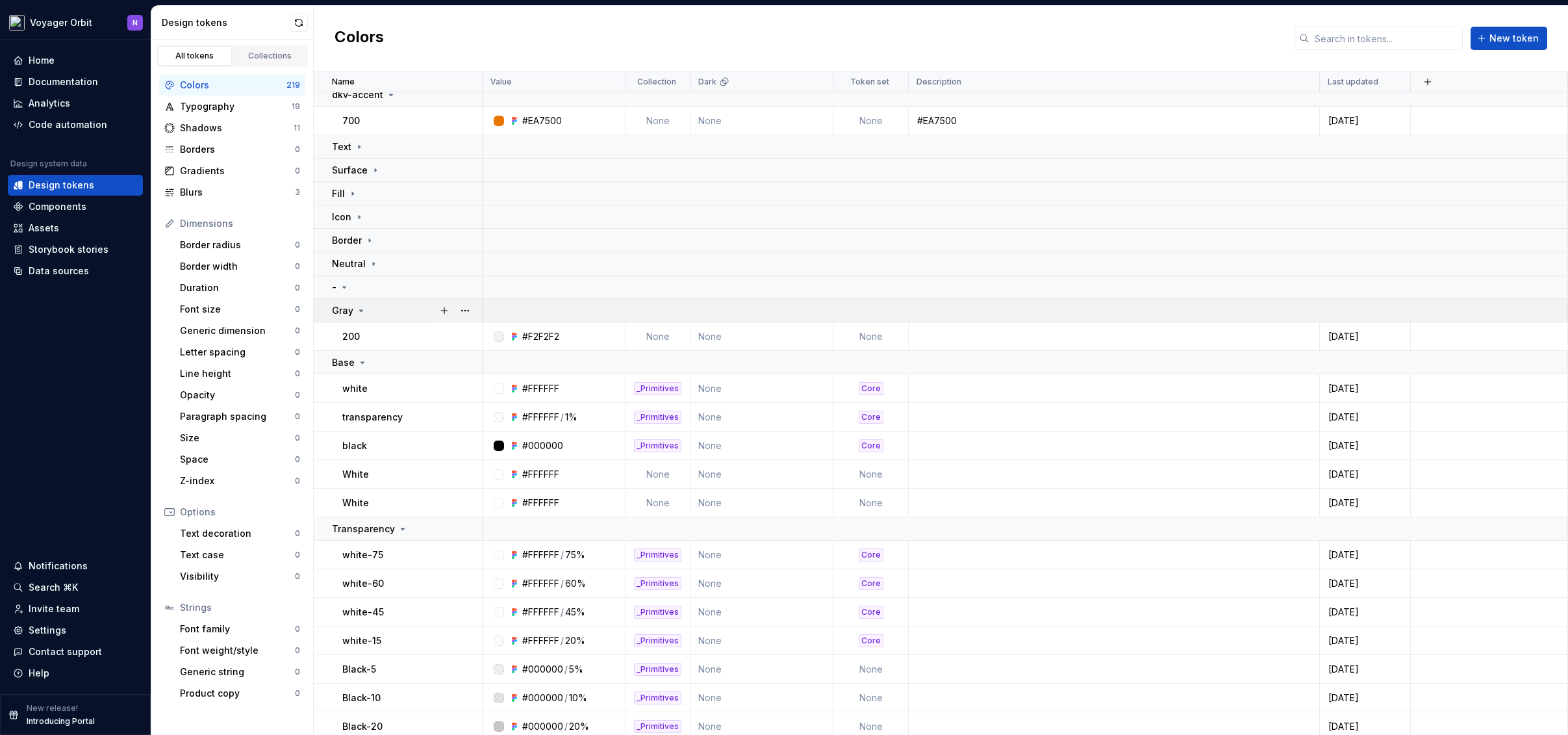
click at [363, 313] on icon at bounding box center [361, 311] width 11 height 11
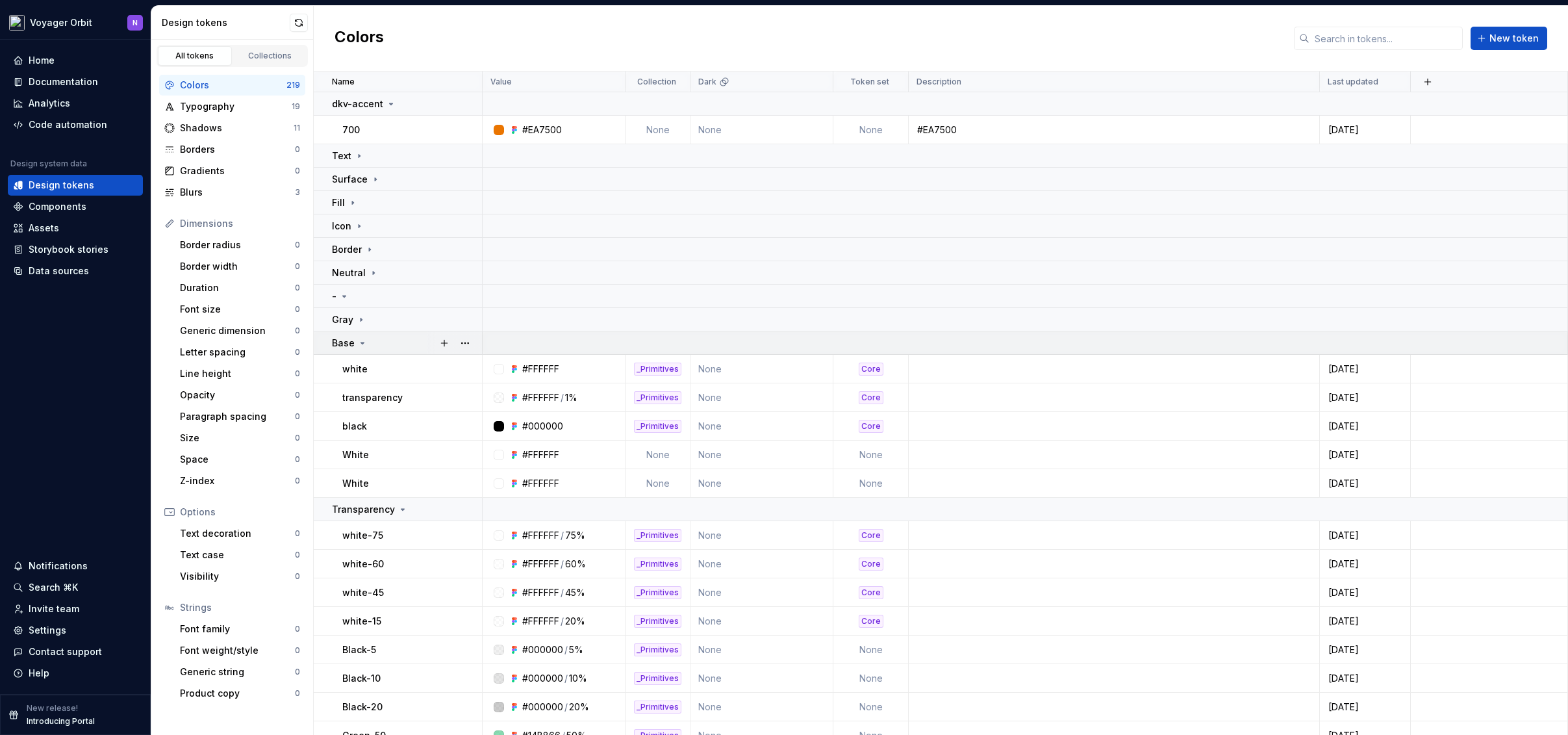
click at [363, 343] on icon at bounding box center [363, 343] width 11 height 11
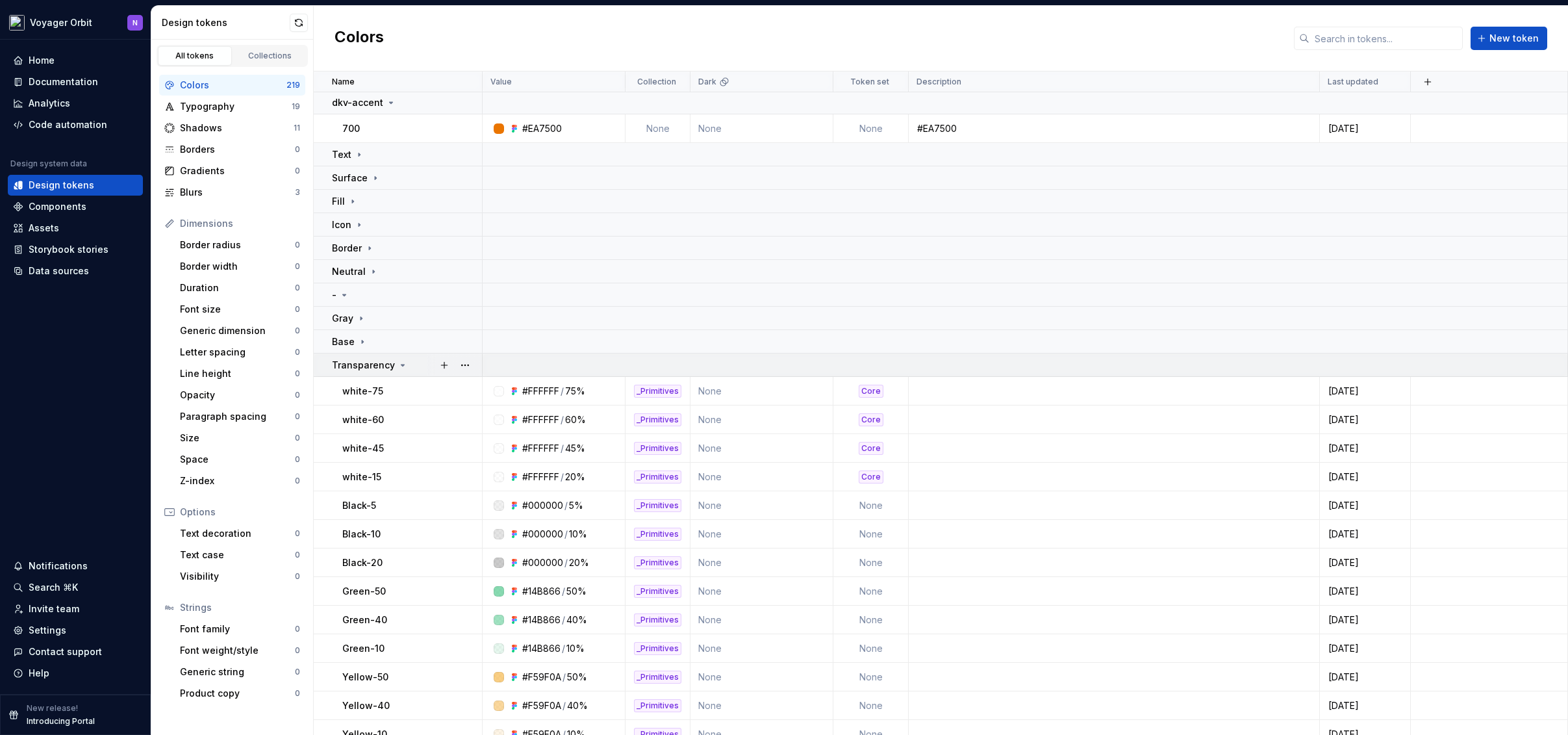
click at [400, 361] on icon at bounding box center [403, 366] width 11 height 11
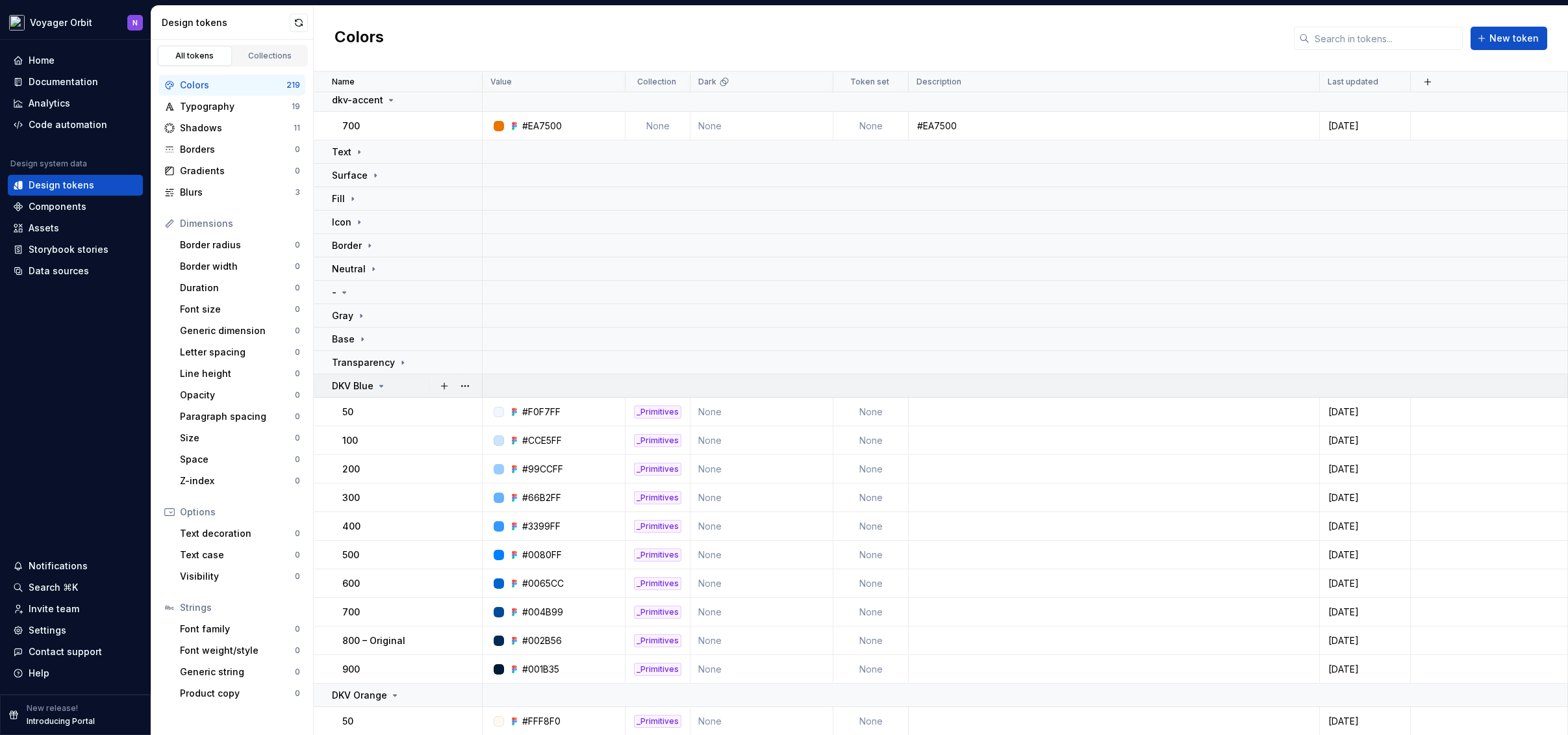
click at [382, 391] on icon at bounding box center [381, 386] width 11 height 11
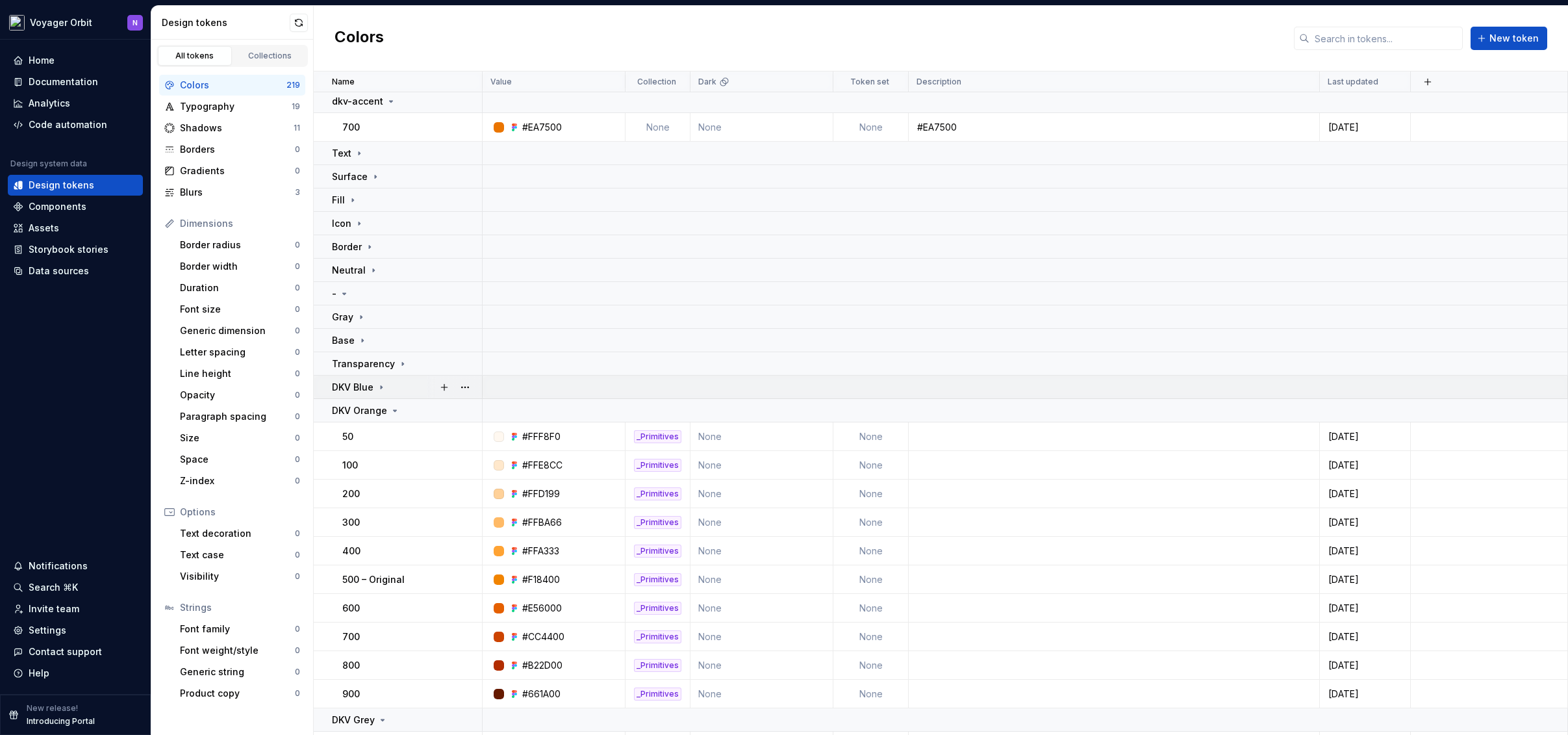
scroll to position [0, 0]
click at [398, 414] on icon at bounding box center [395, 414] width 11 height 11
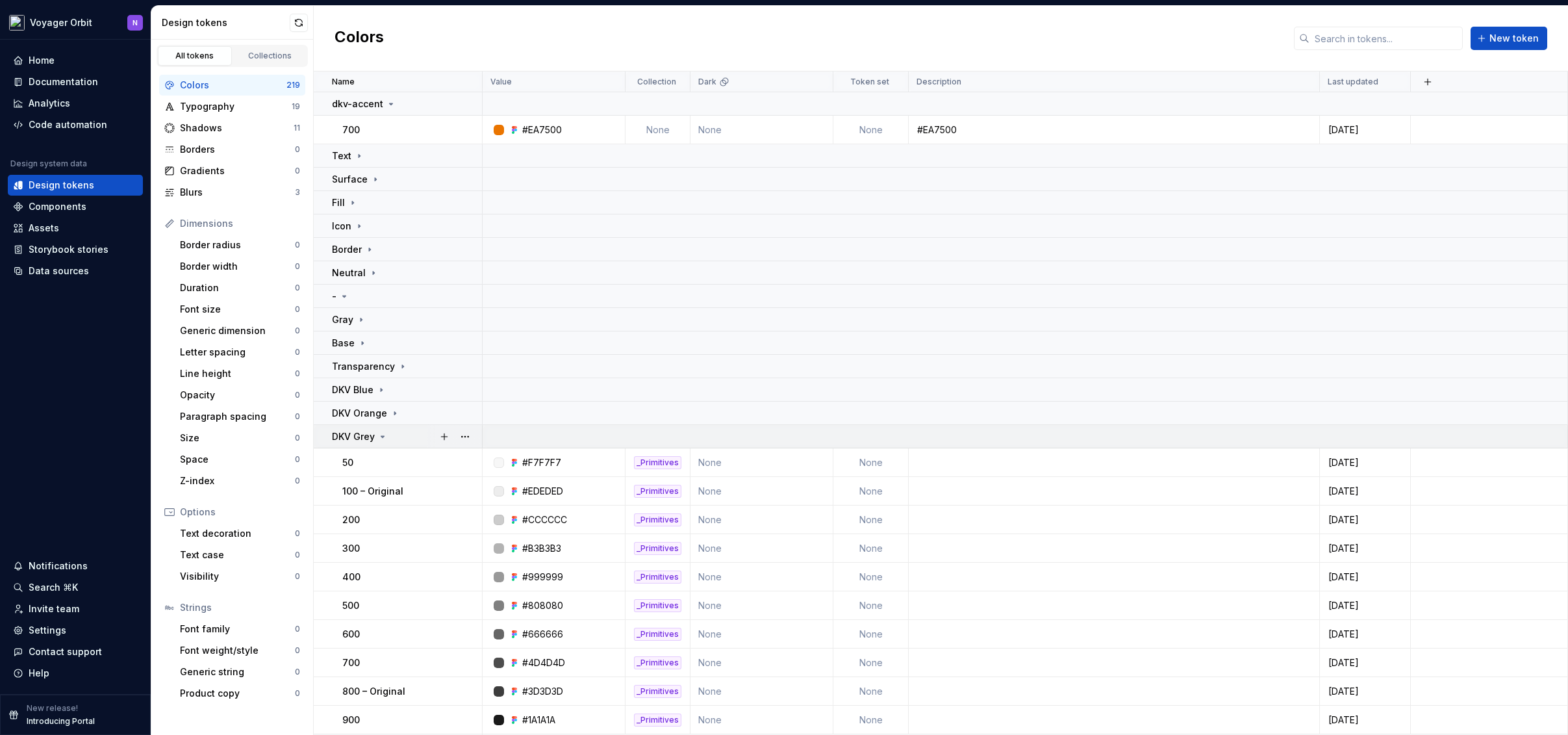
click at [379, 437] on icon at bounding box center [382, 437] width 11 height 11
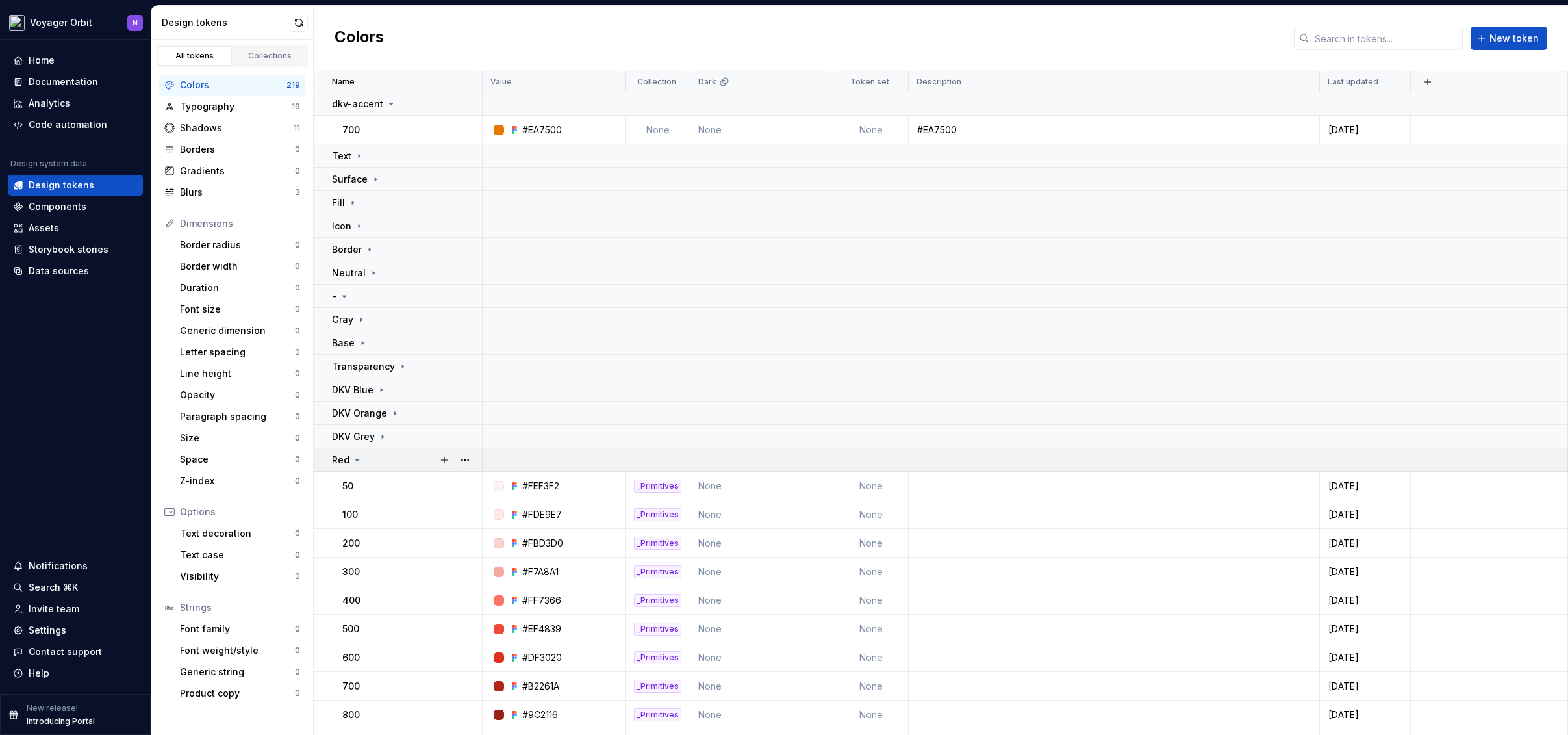
click at [355, 462] on icon at bounding box center [357, 460] width 11 height 11
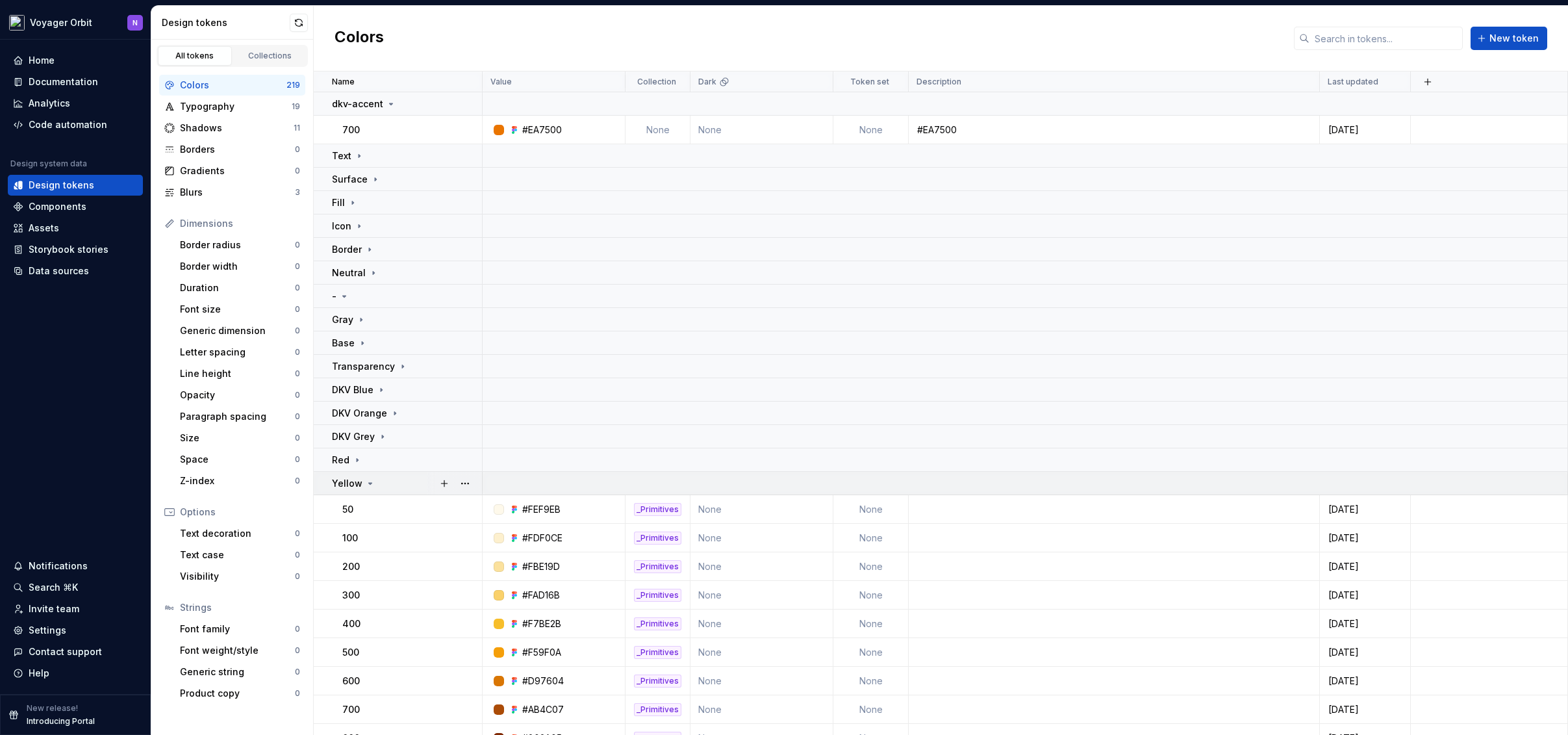
click at [365, 481] on icon at bounding box center [371, 484] width 11 height 11
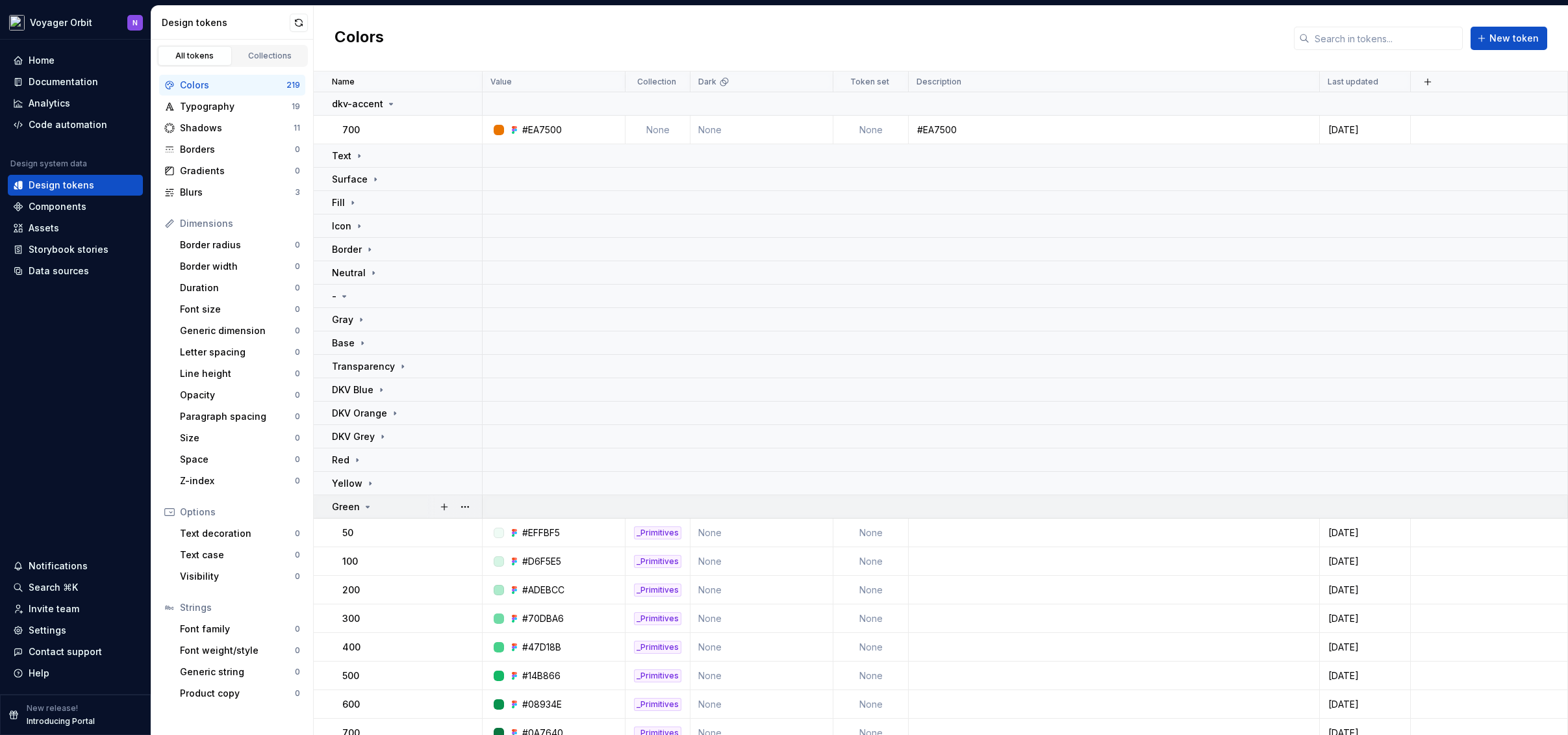
click at [369, 504] on icon at bounding box center [368, 507] width 11 height 11
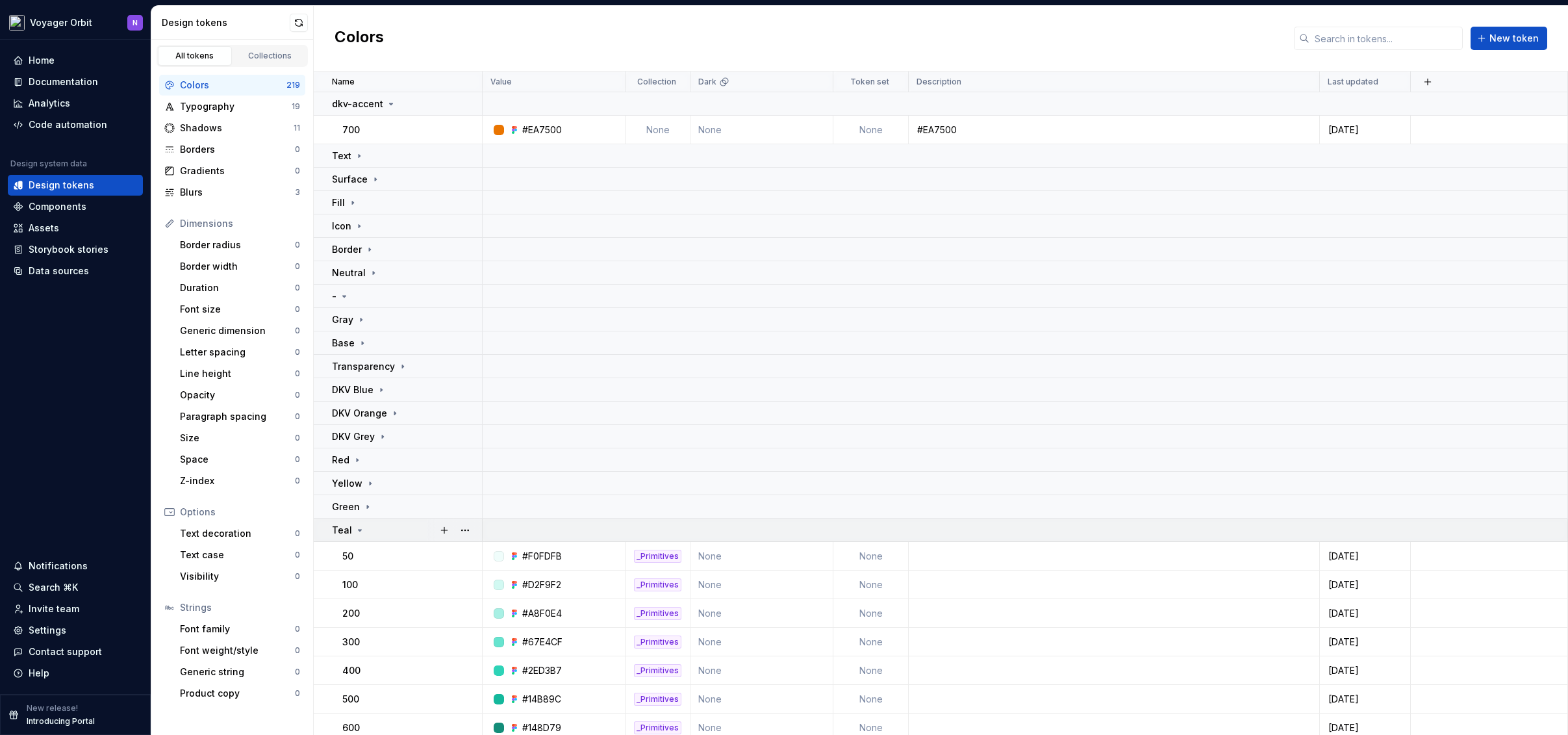
click at [363, 527] on div "Teal" at bounding box center [406, 531] width 149 height 13
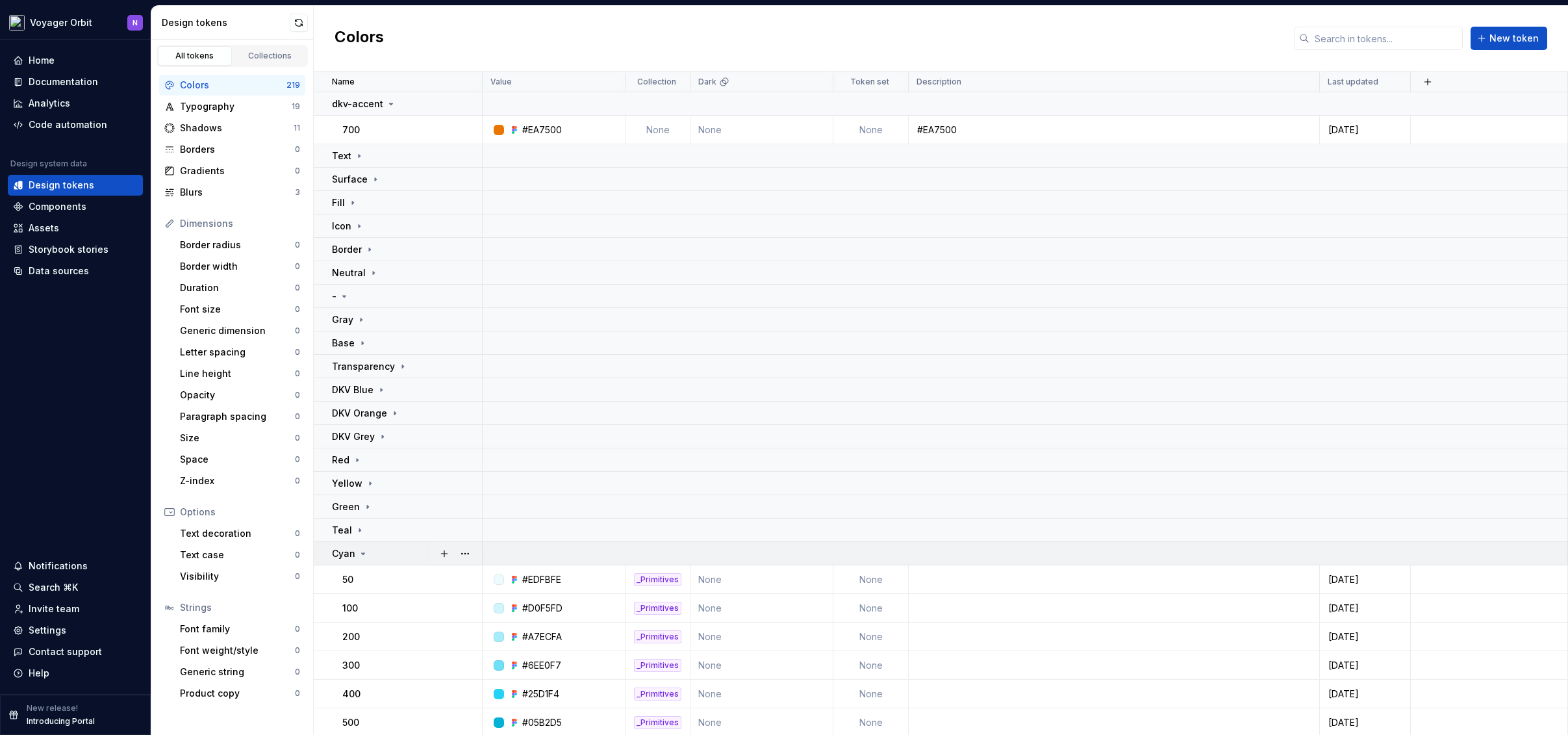
click at [361, 550] on icon at bounding box center [363, 554] width 11 height 11
click at [382, 106] on div "dkv-accent" at bounding box center [364, 104] width 64 height 13
click at [386, 105] on icon at bounding box center [391, 104] width 11 height 11
click at [368, 160] on div "Text" at bounding box center [406, 156] width 149 height 13
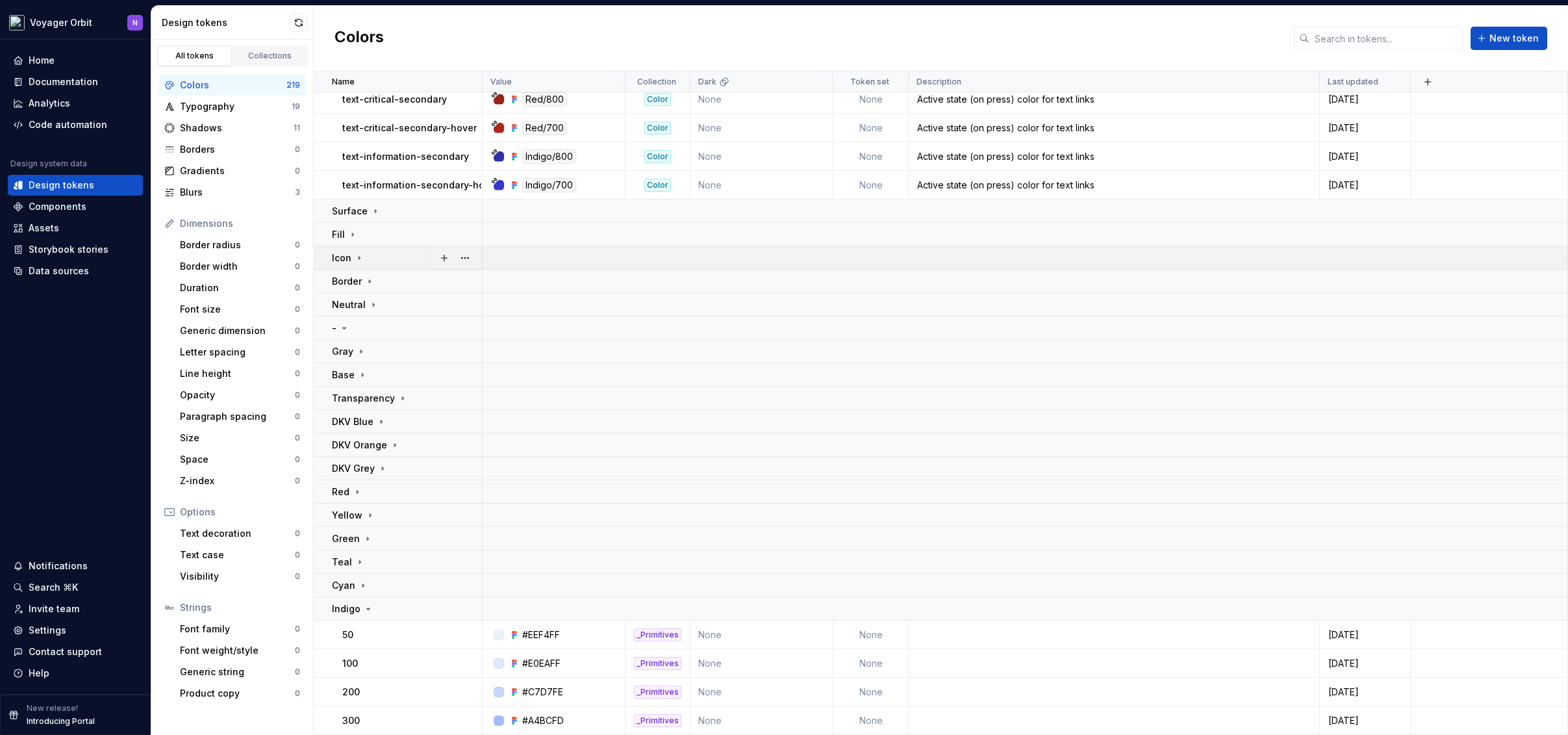
scroll to position [594, 0]
click at [397, 222] on td "Surface" at bounding box center [398, 215] width 169 height 24
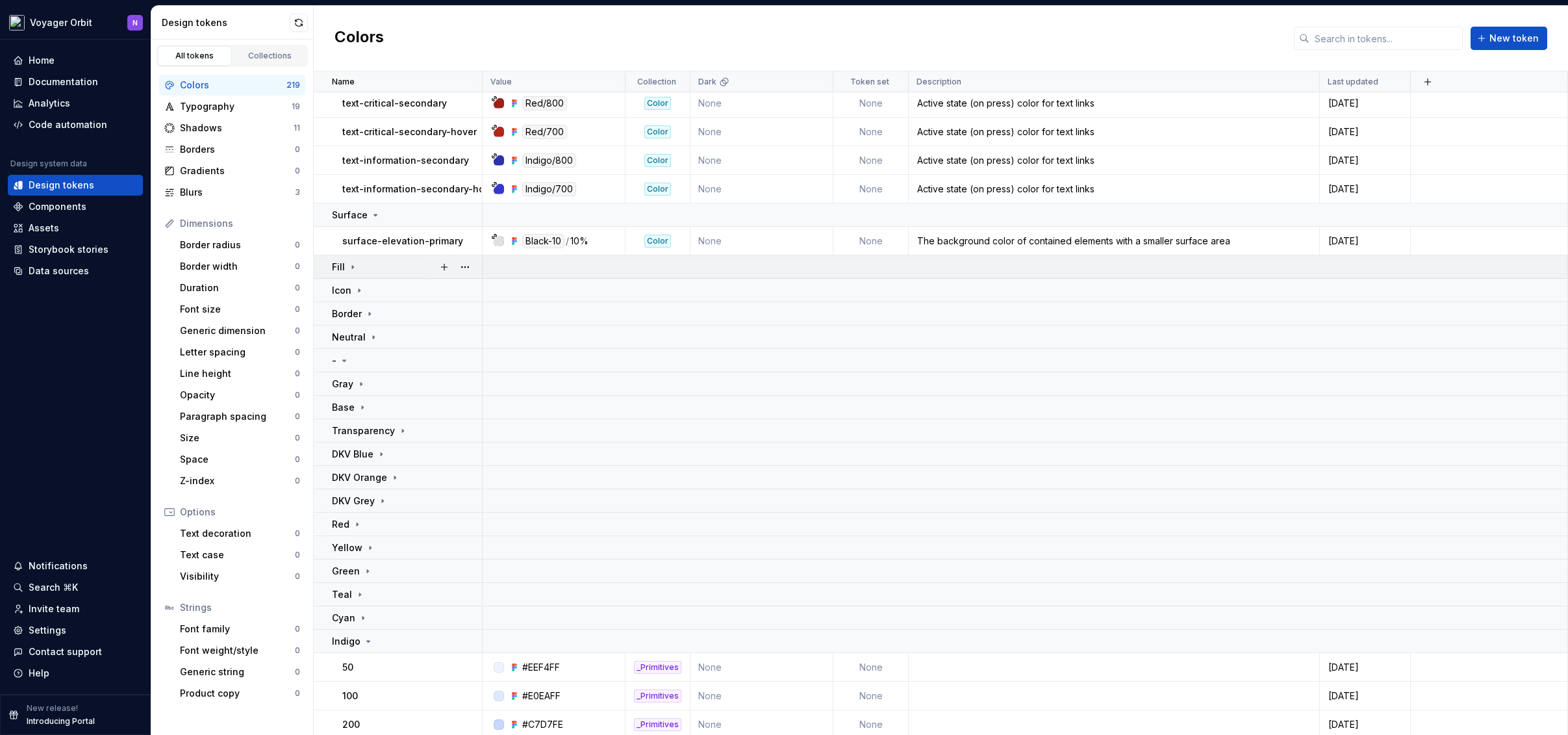
click at [396, 268] on div "Fill" at bounding box center [406, 267] width 149 height 13
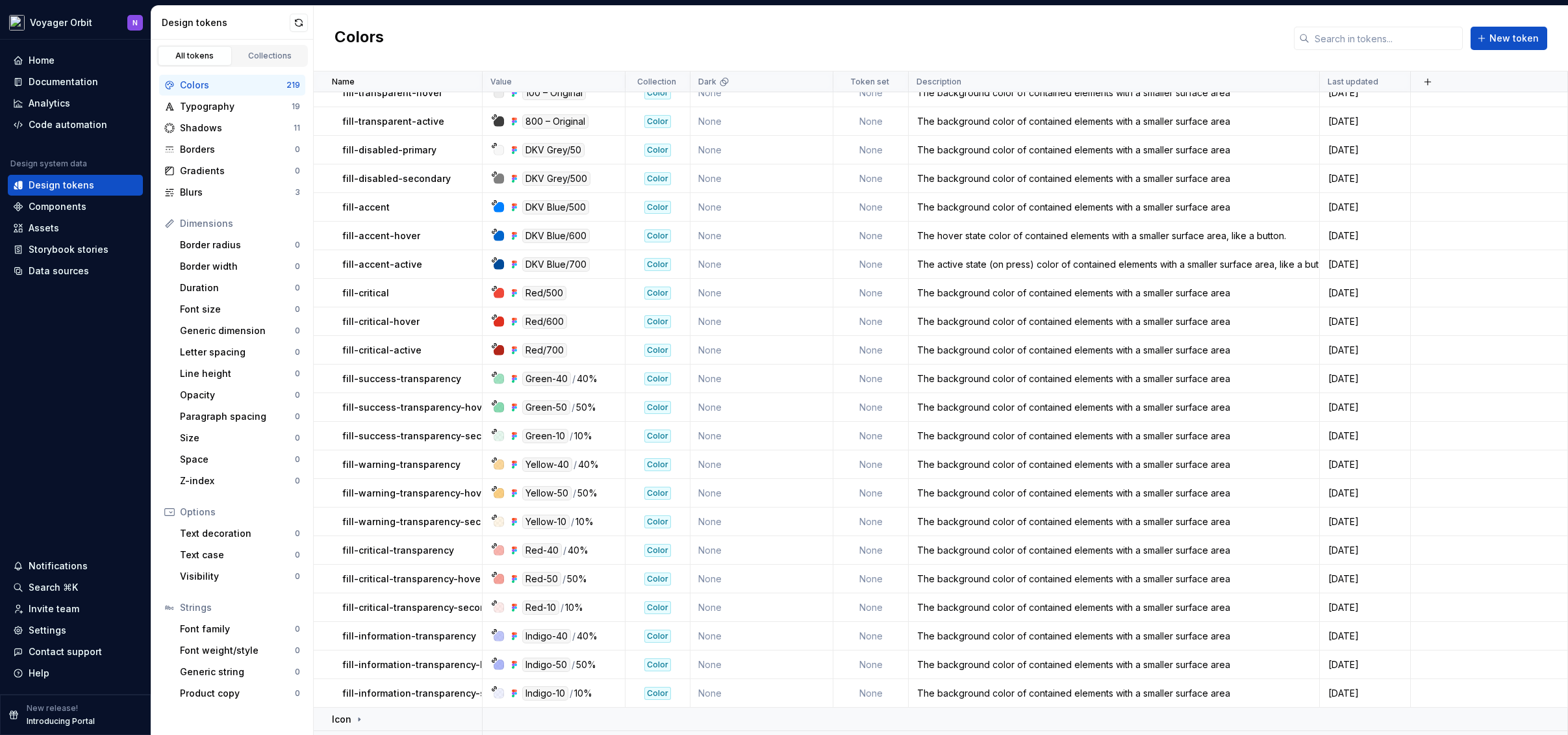
scroll to position [1186, 0]
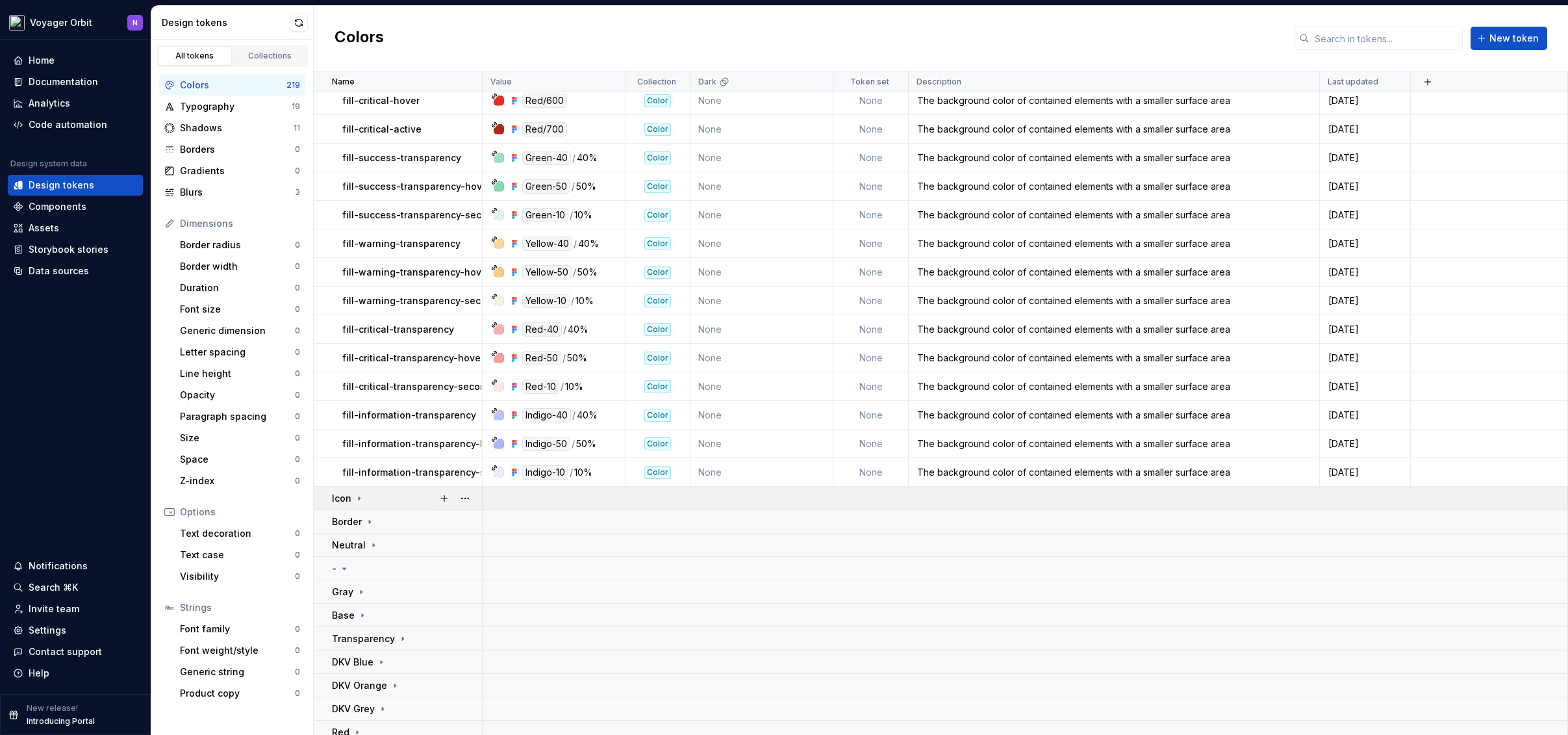
click at [392, 494] on div "Icon" at bounding box center [406, 498] width 149 height 13
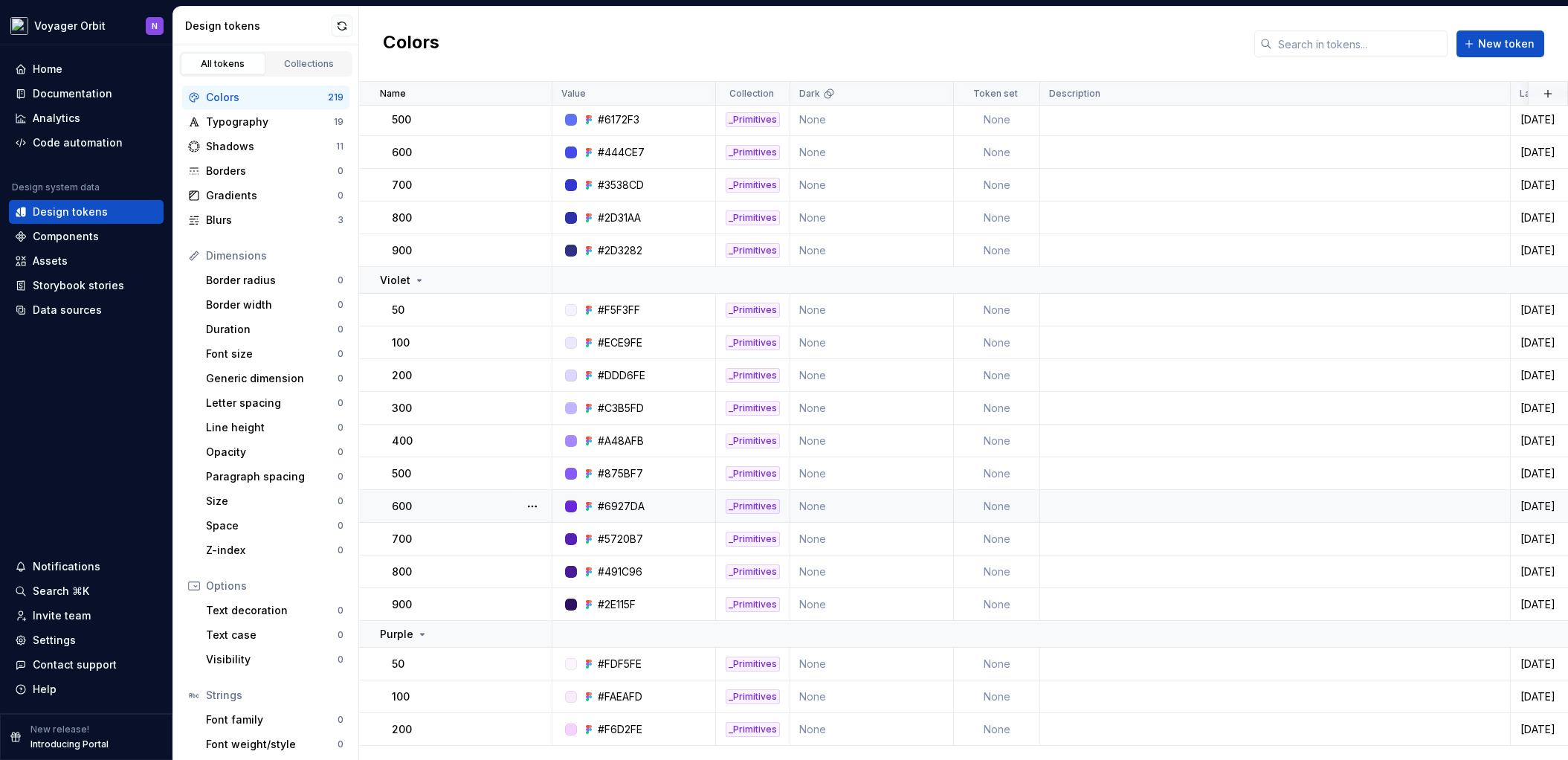
scroll to position [0, 0]
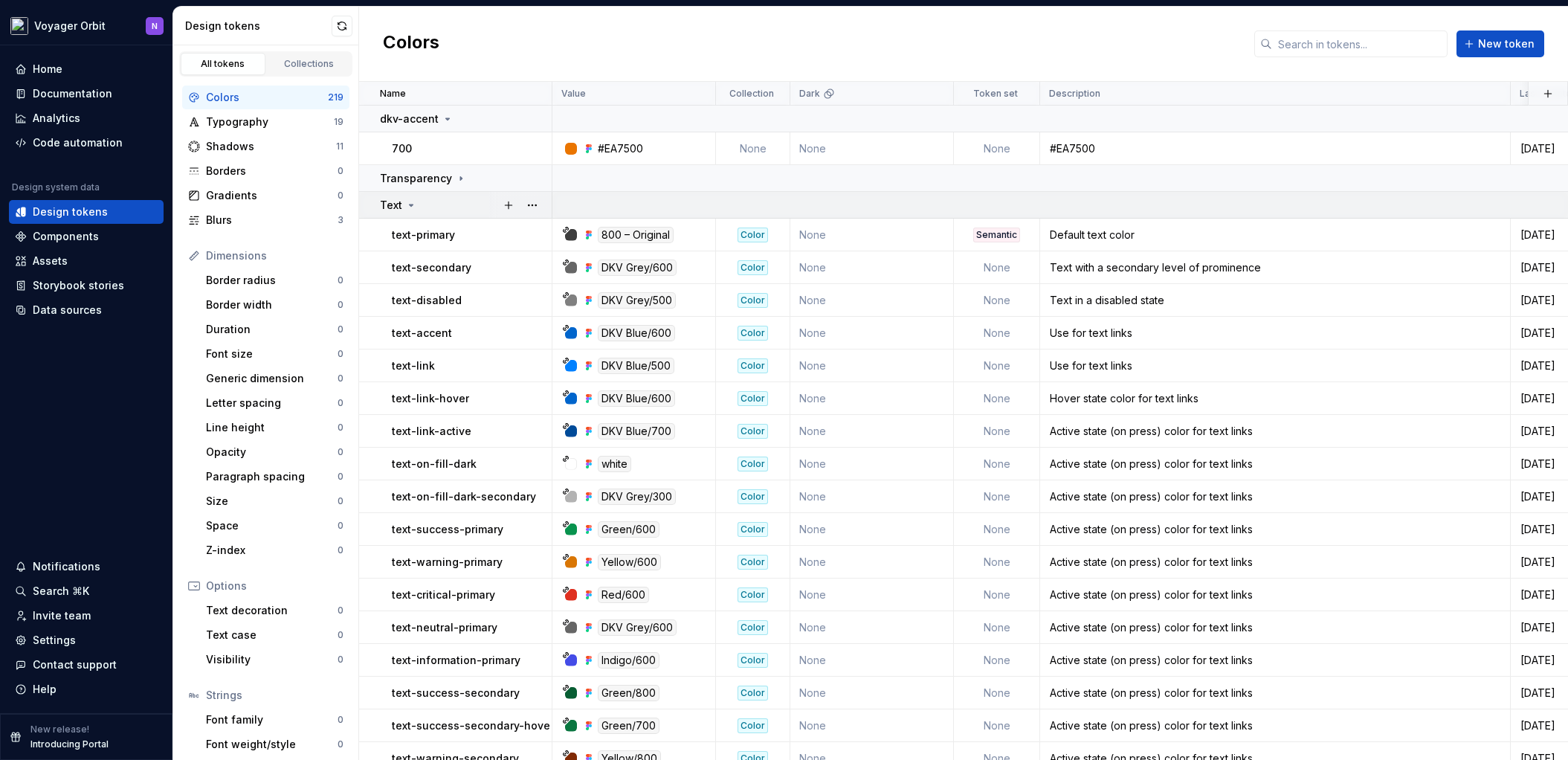
click at [411, 205] on icon at bounding box center [411, 205] width 4 height 2
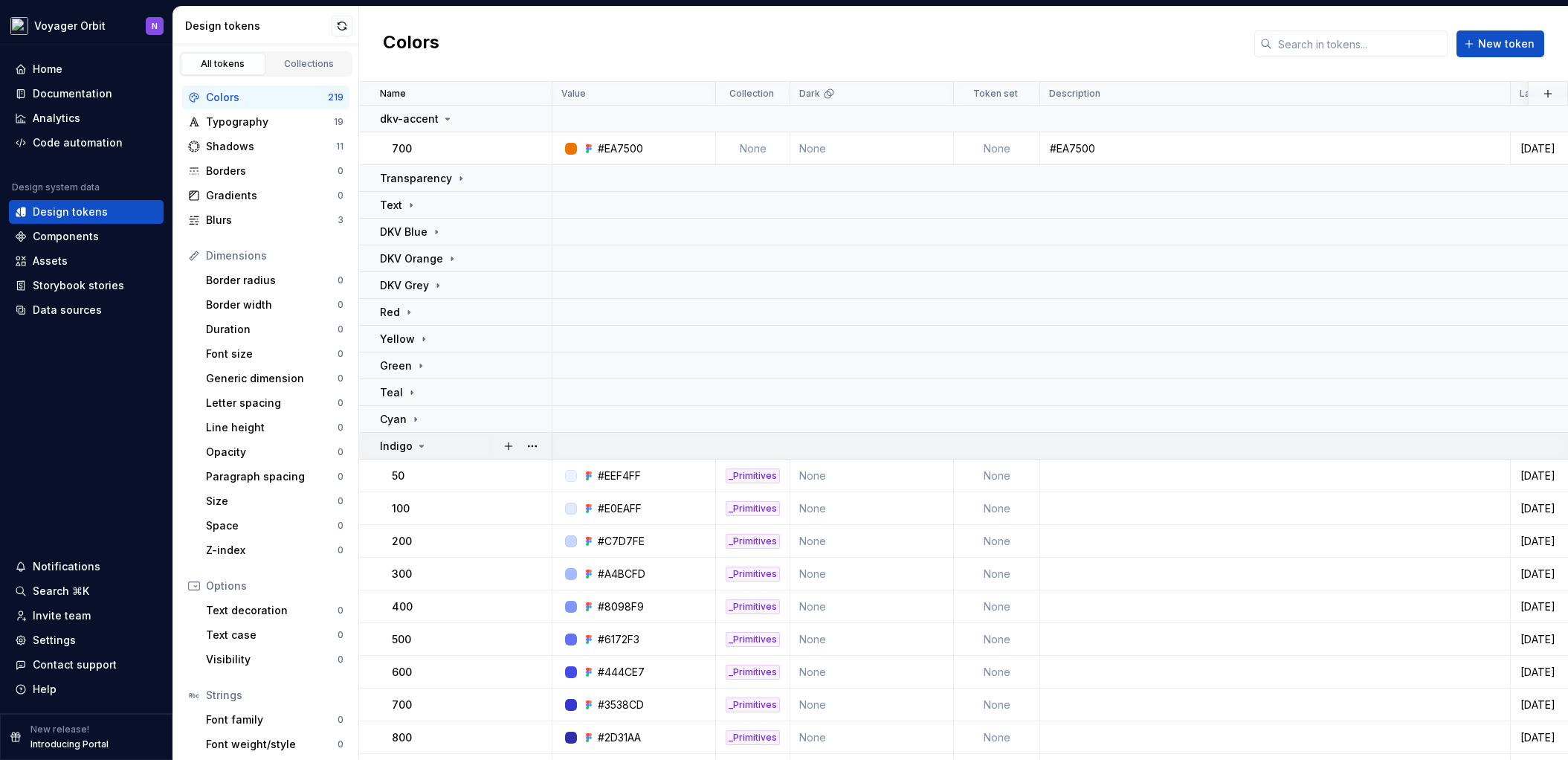
click at [417, 445] on icon at bounding box center [422, 446] width 12 height 12
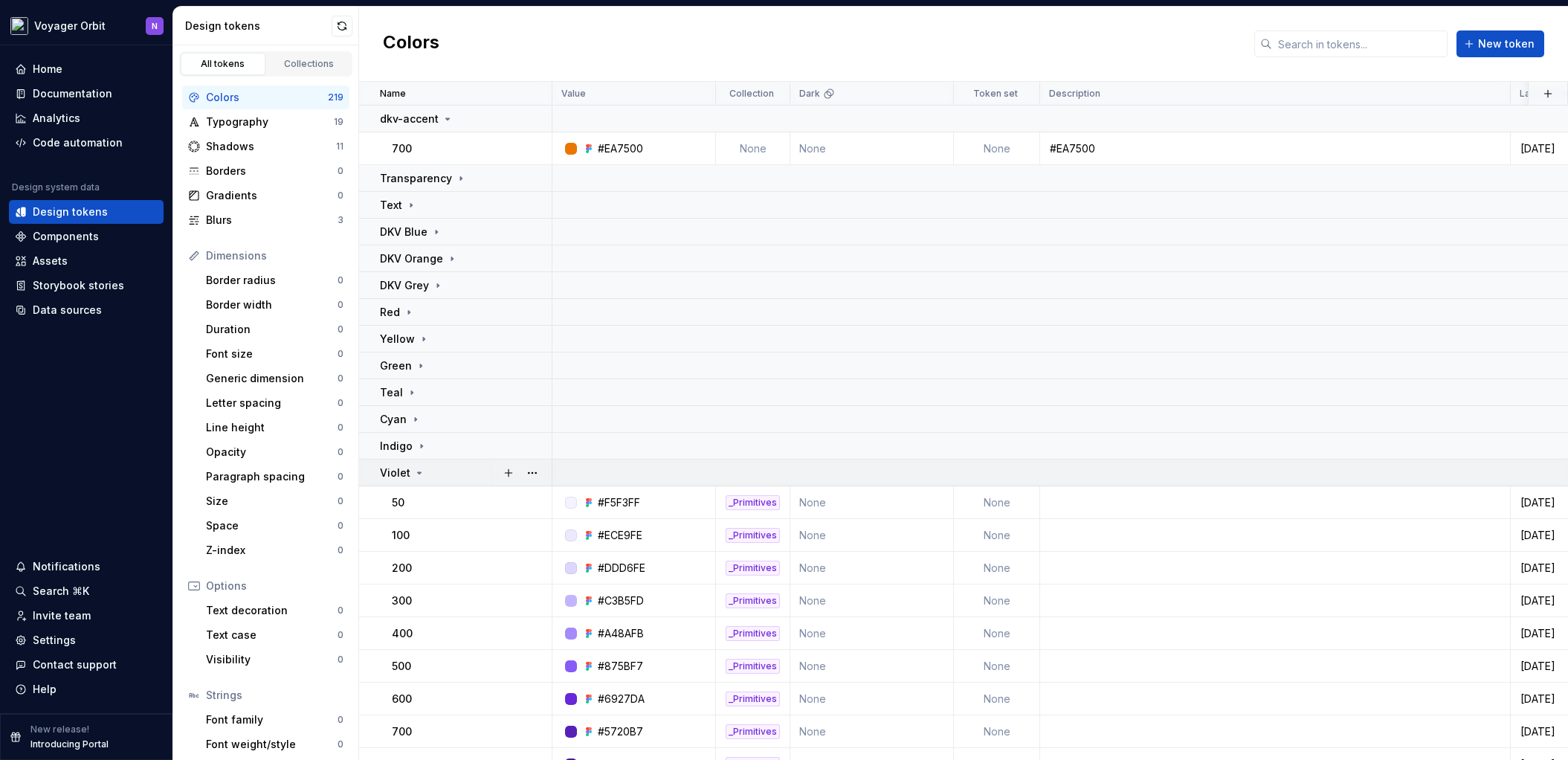
click at [417, 468] on icon at bounding box center [420, 473] width 12 height 12
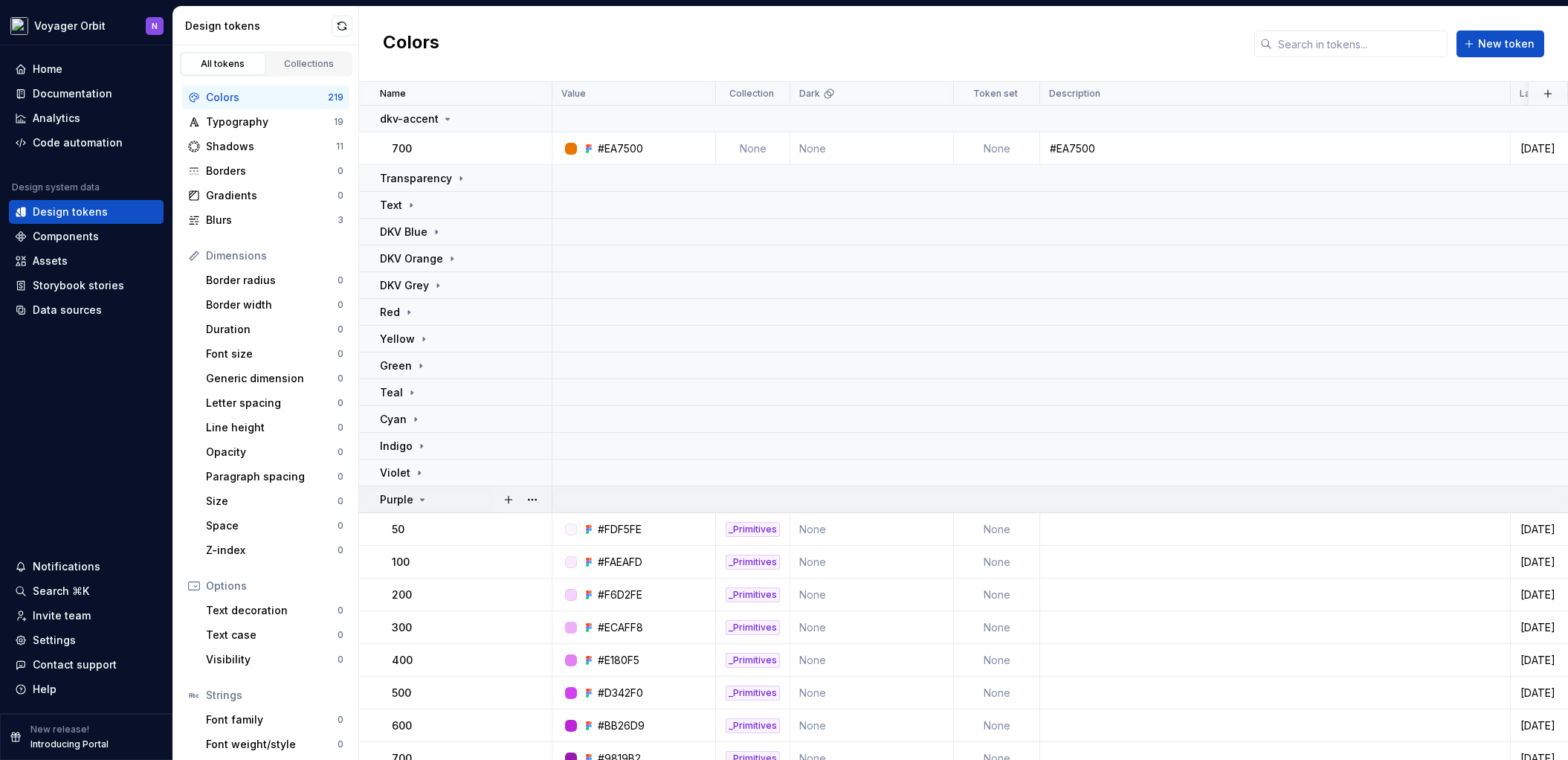
click at [421, 505] on icon at bounding box center [423, 500] width 12 height 12
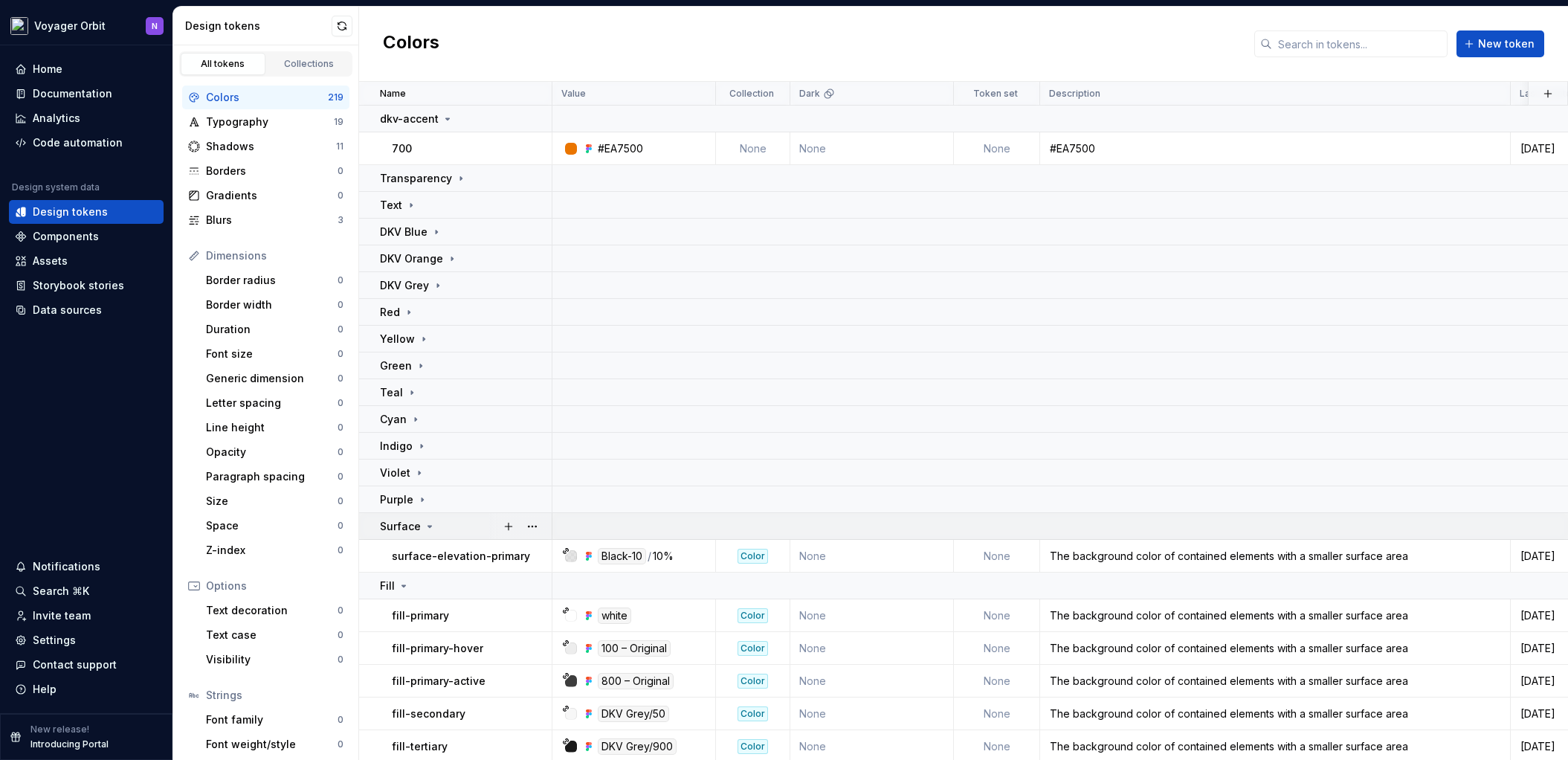
click at [424, 529] on icon at bounding box center [430, 527] width 12 height 12
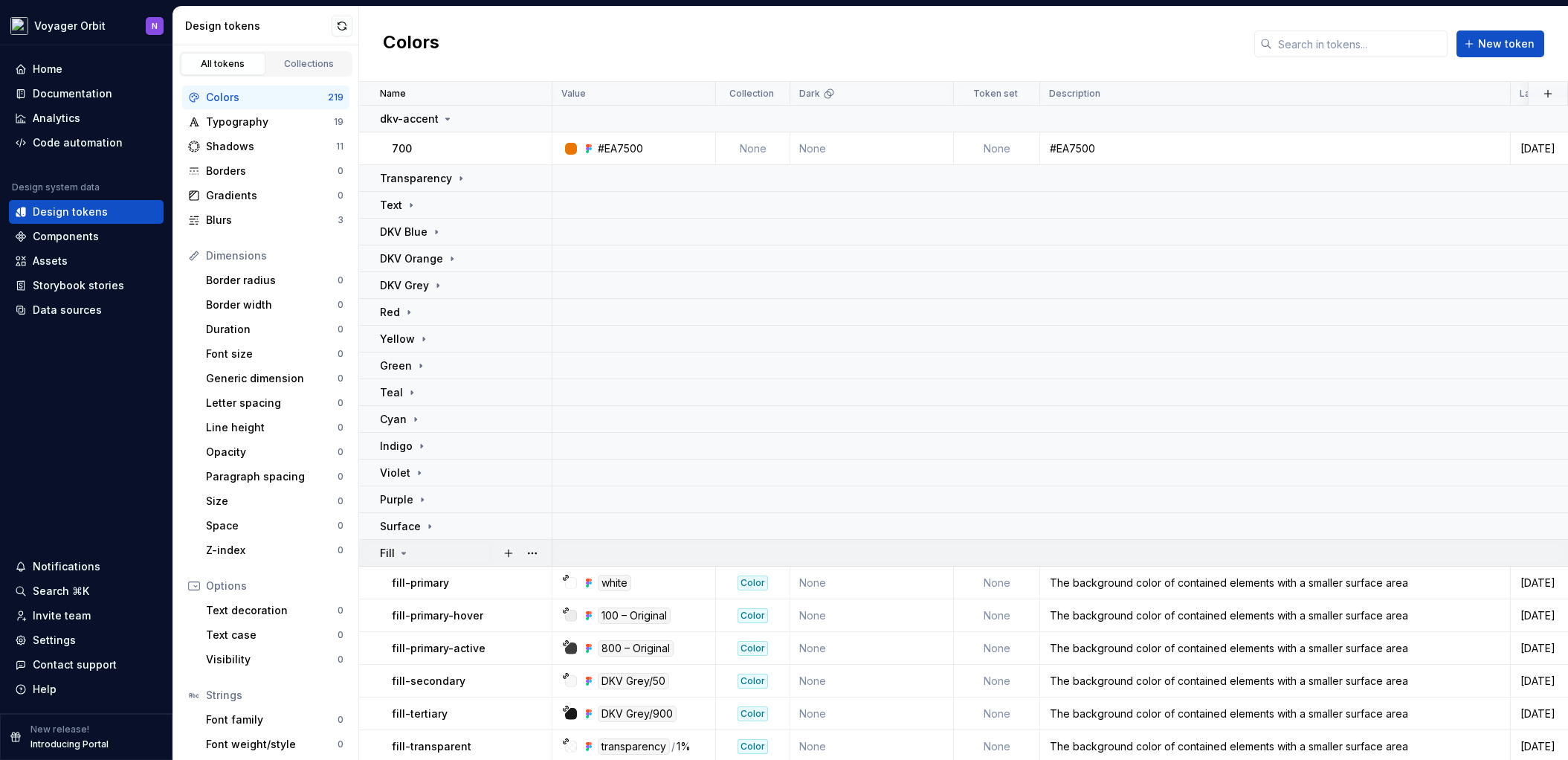
click at [414, 552] on div "Fill" at bounding box center [465, 554] width 171 height 15
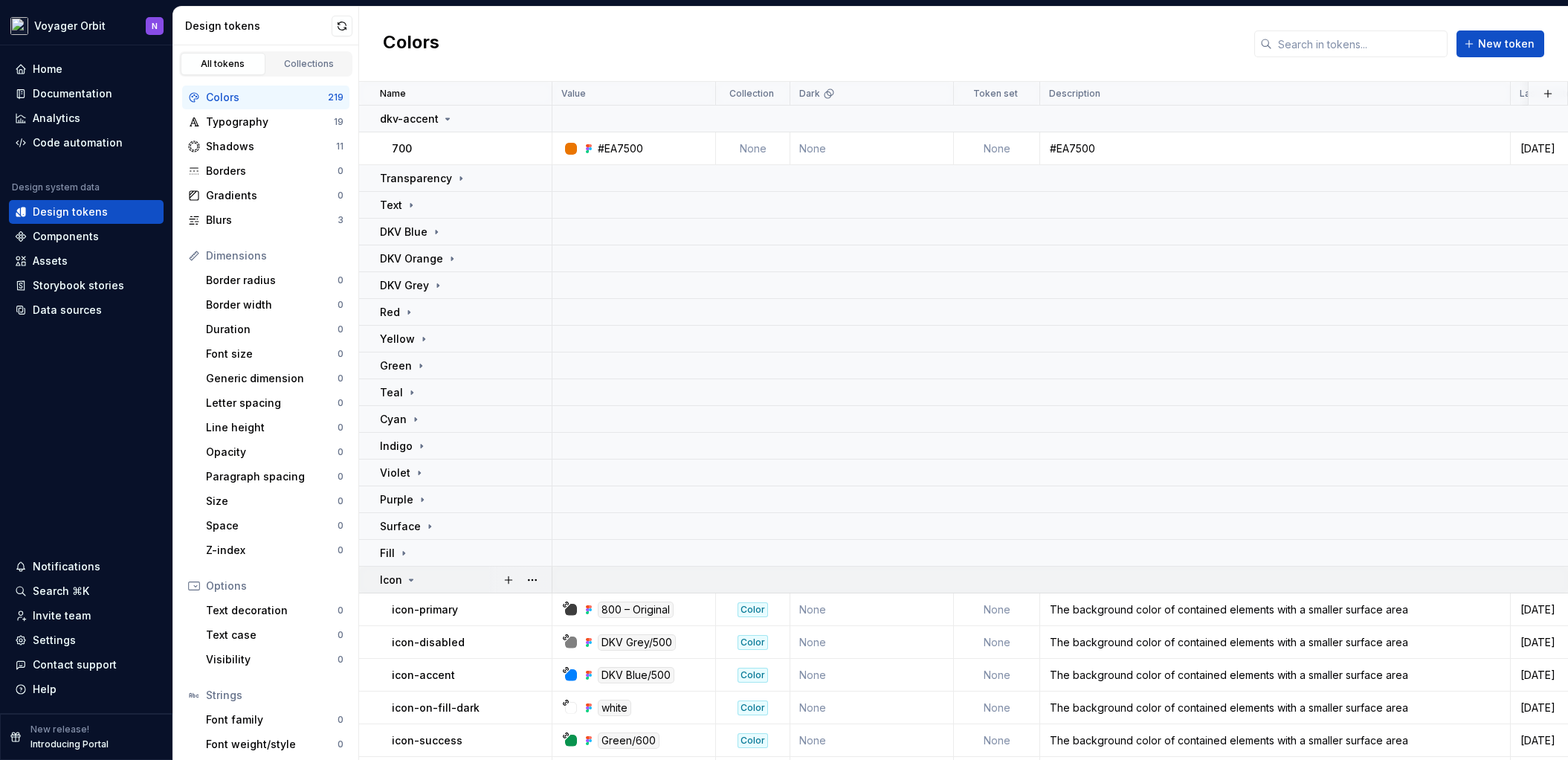
click at [414, 577] on icon at bounding box center [411, 580] width 12 height 12
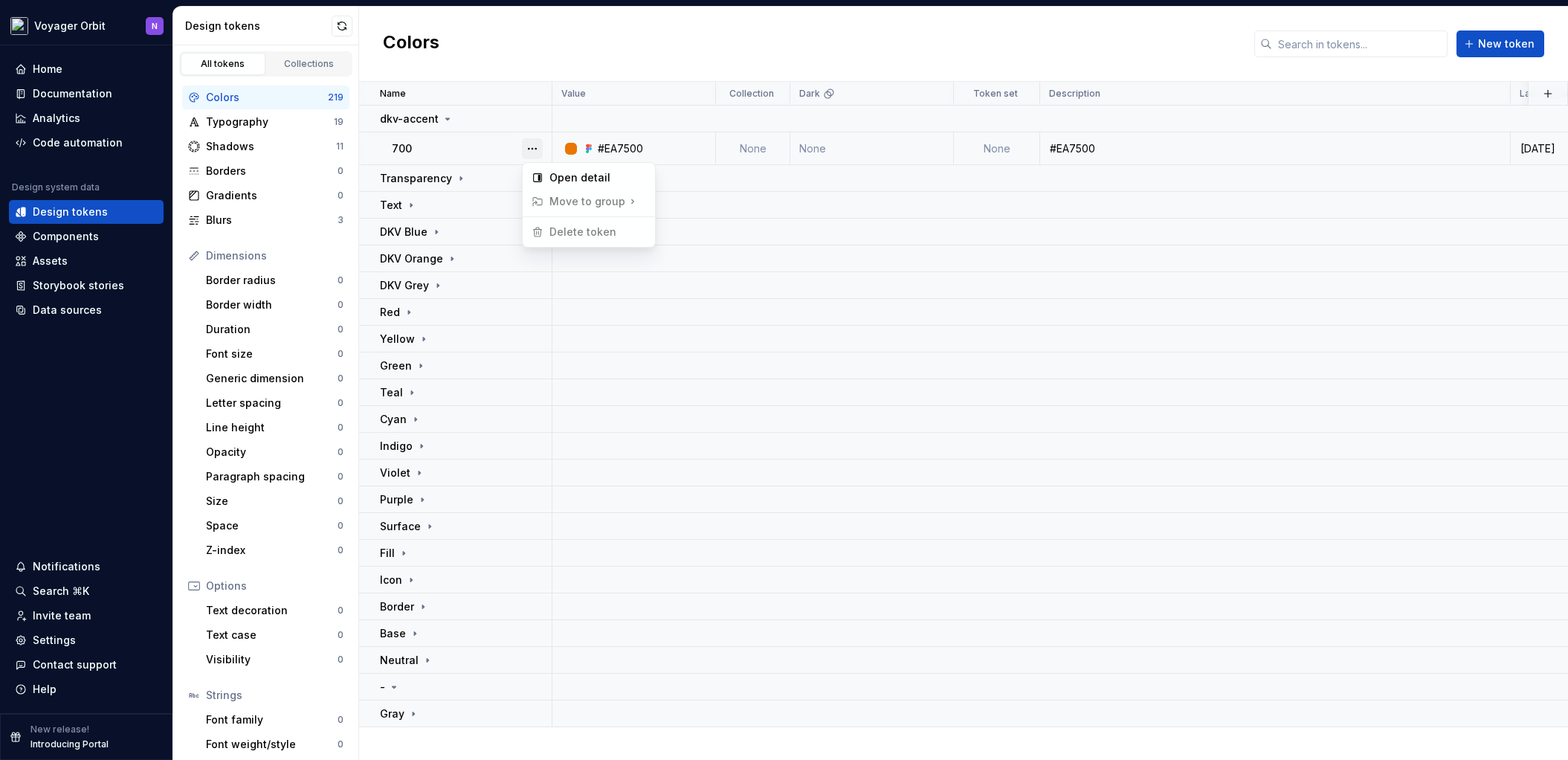
click at [534, 149] on button "button" at bounding box center [532, 149] width 21 height 21
click at [469, 154] on html "Voyager Orbit N Home Documentation Analytics Code automation Design system data…" at bounding box center [784, 380] width 1568 height 760
click at [447, 120] on icon at bounding box center [447, 119] width 12 height 12
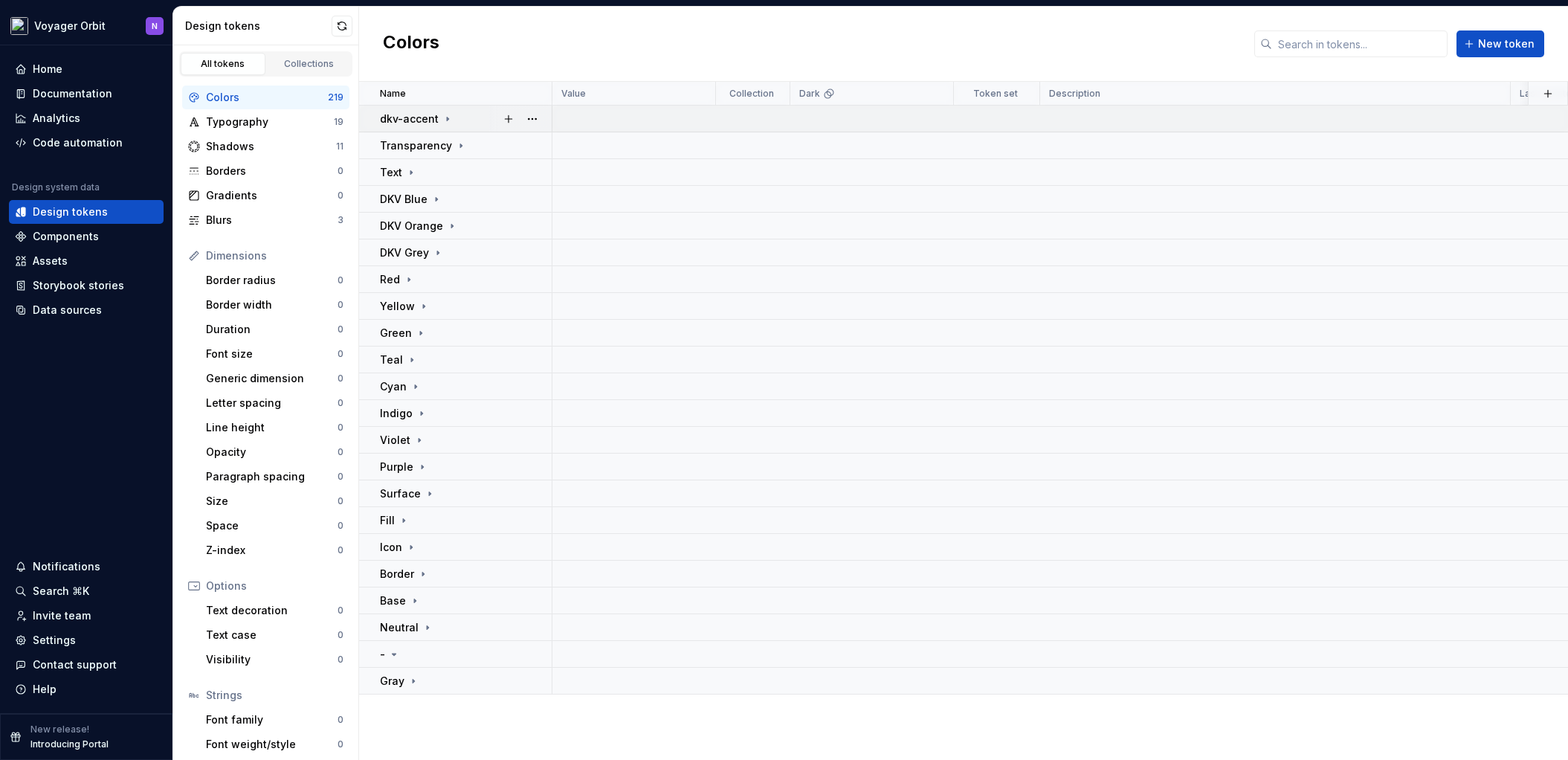
click at [461, 115] on div "dkv-accent" at bounding box center [465, 119] width 171 height 15
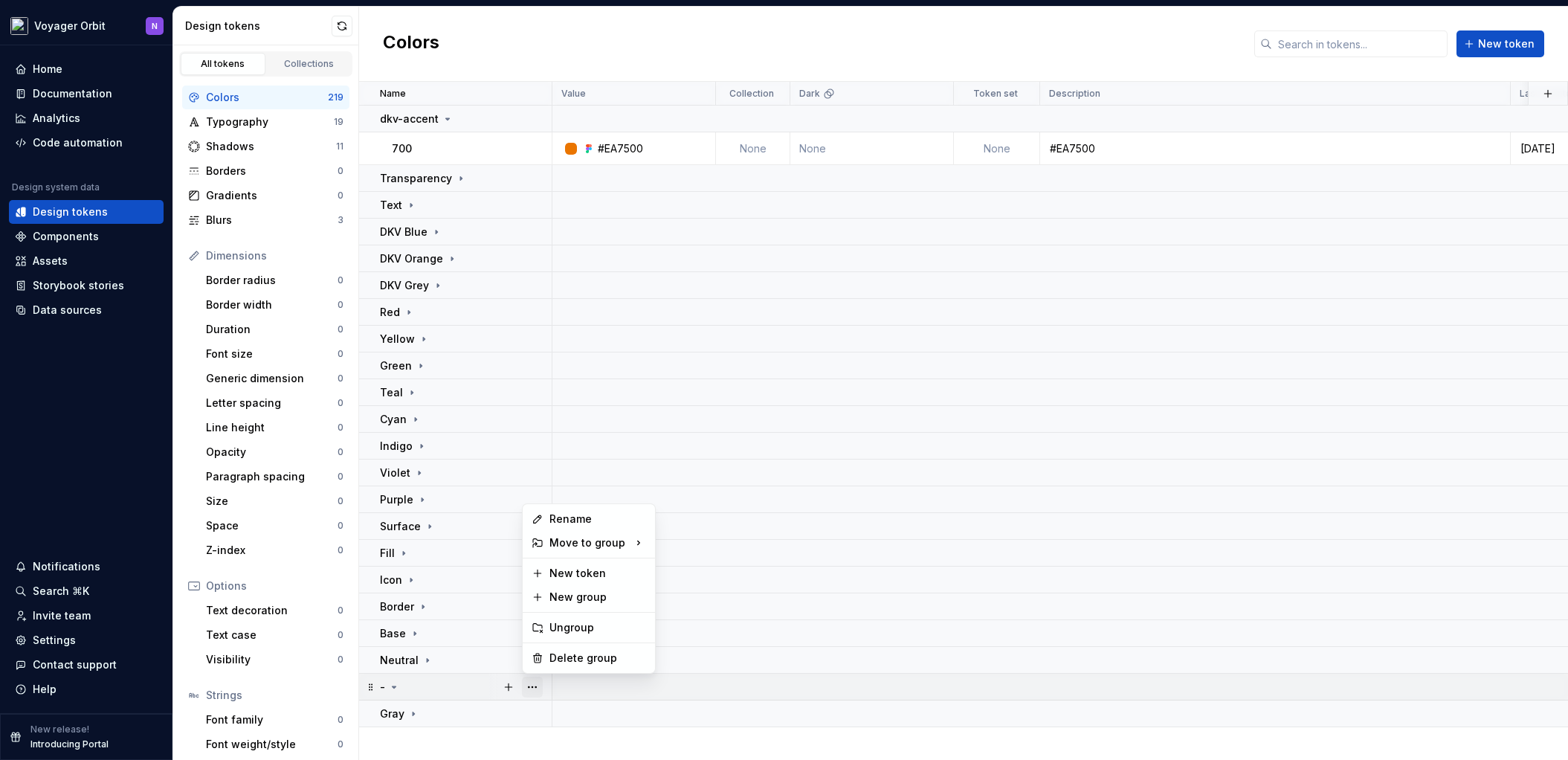
click at [538, 688] on button "button" at bounding box center [532, 688] width 21 height 21
click at [559, 663] on div "Delete group" at bounding box center [598, 658] width 97 height 15
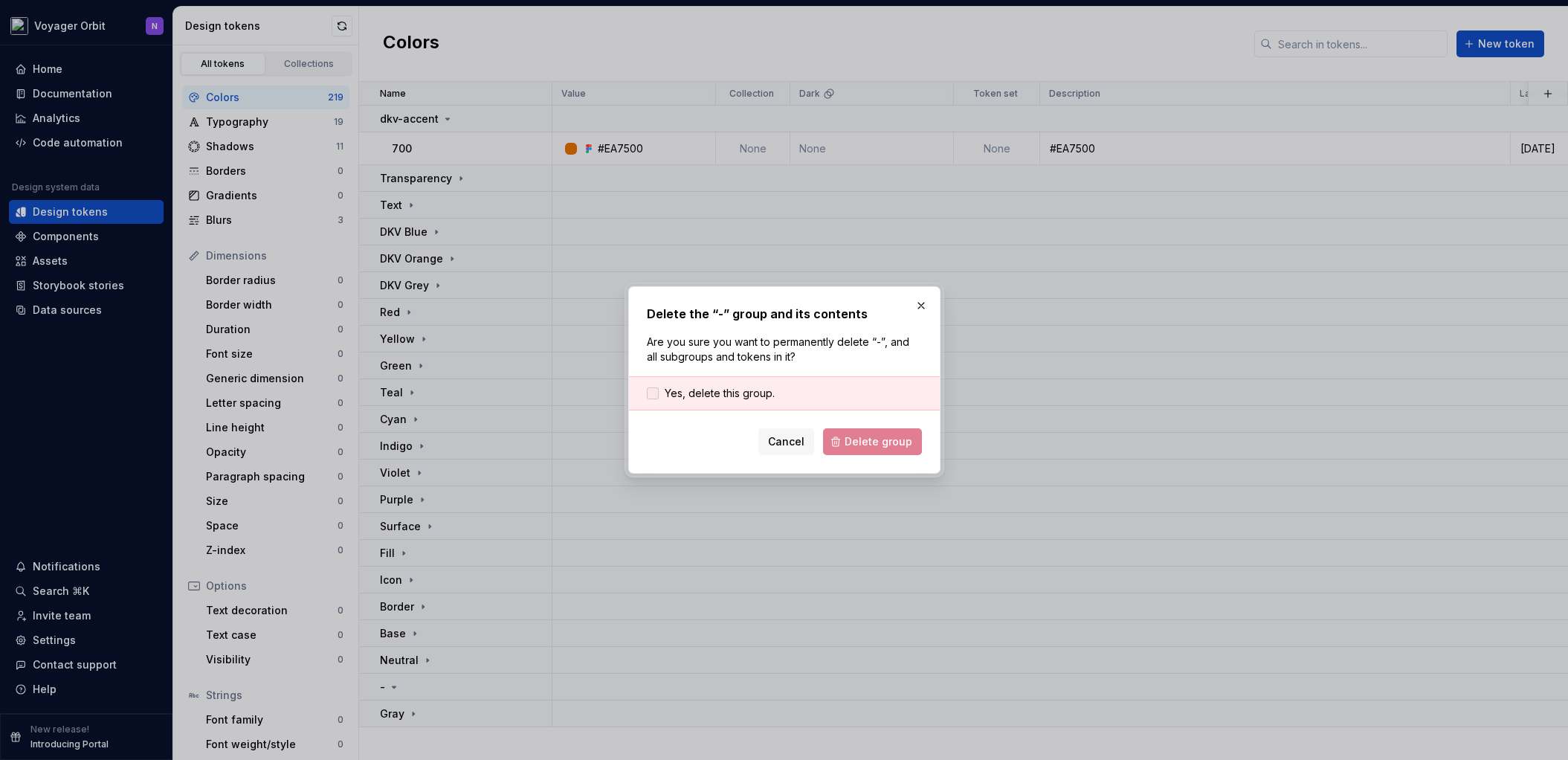
click at [700, 391] on span "Yes, delete this group." at bounding box center [720, 394] width 110 height 15
click at [881, 441] on span "Delete group" at bounding box center [878, 442] width 68 height 15
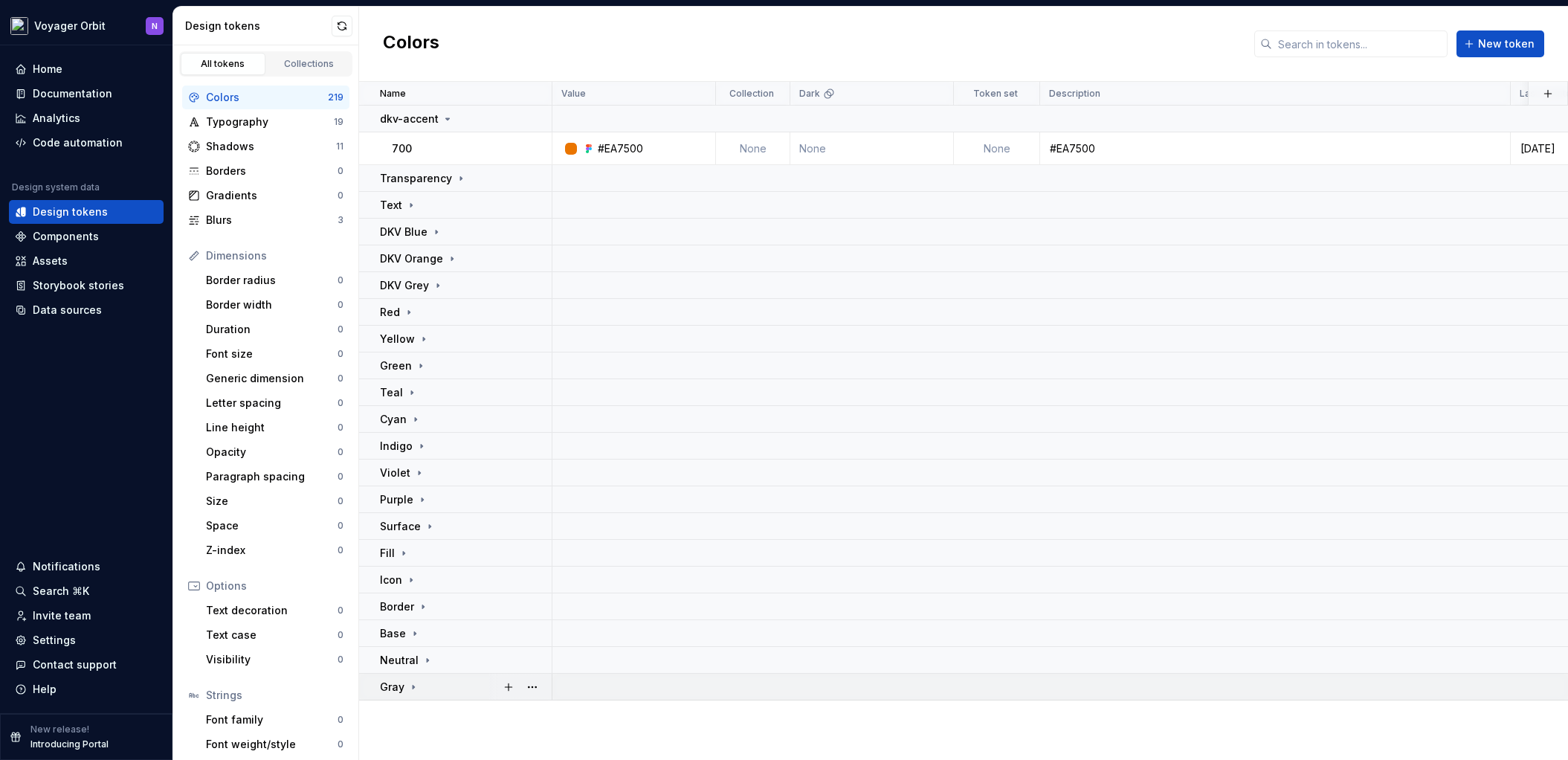
click at [416, 686] on icon at bounding box center [414, 688] width 12 height 12
click at [538, 717] on button "button" at bounding box center [532, 717] width 21 height 21
click at [429, 717] on html "Voyager Orbit N Home Documentation Analytics Code automation Design system data…" at bounding box center [784, 380] width 1568 height 760
click at [107, 28] on html "Voyager Orbit N Home Documentation Analytics Code automation Design system data…" at bounding box center [784, 380] width 1568 height 760
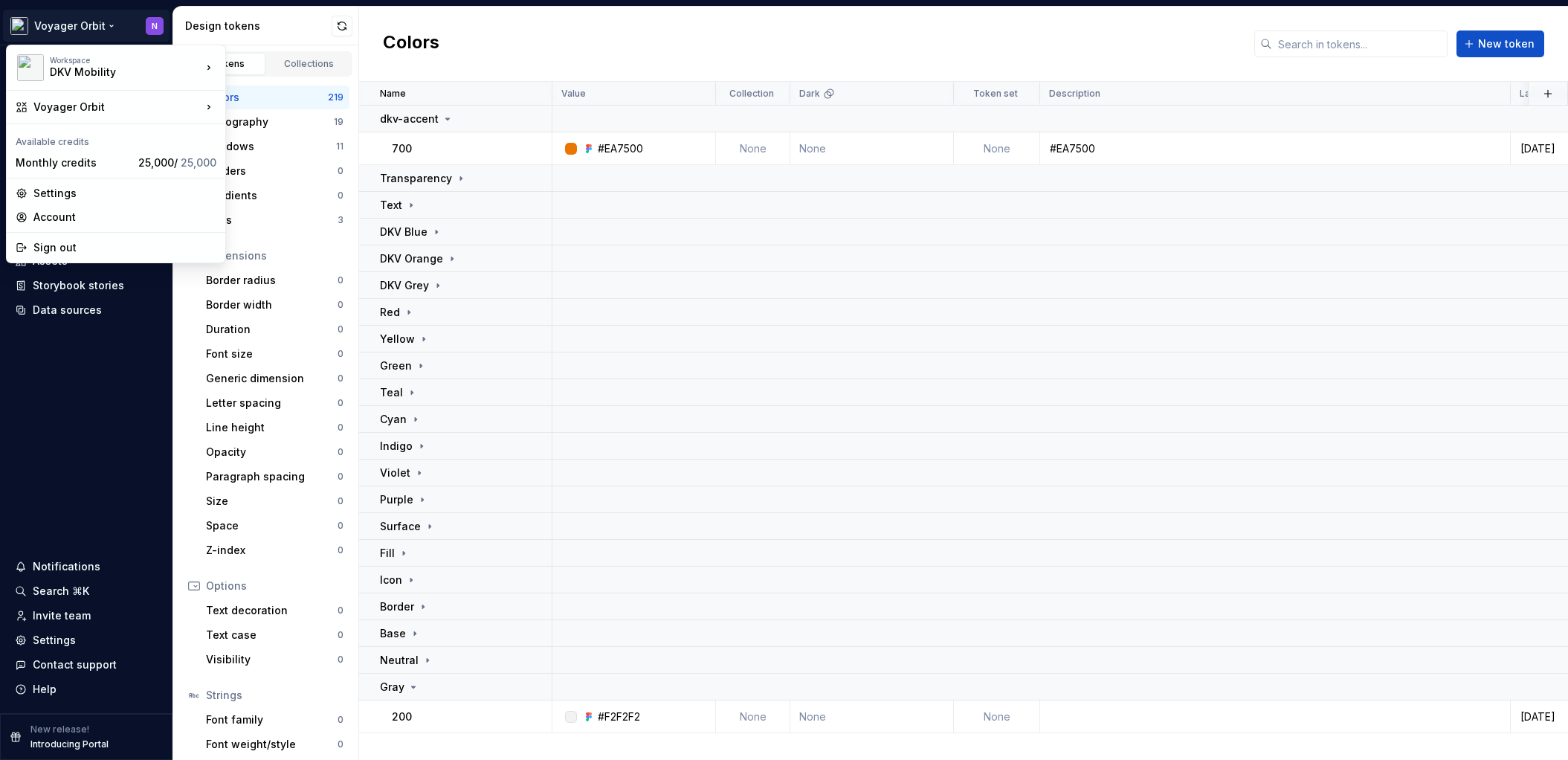
click at [299, 102] on html "Voyager Orbit N Home Documentation Analytics Code automation Design system data…" at bounding box center [784, 380] width 1568 height 760
click at [96, 26] on html "Voyager Orbit N Home Documentation Analytics Code automation Design system data…" at bounding box center [784, 380] width 1568 height 760
click at [250, 112] on div "Voyager" at bounding box center [314, 109] width 128 height 15
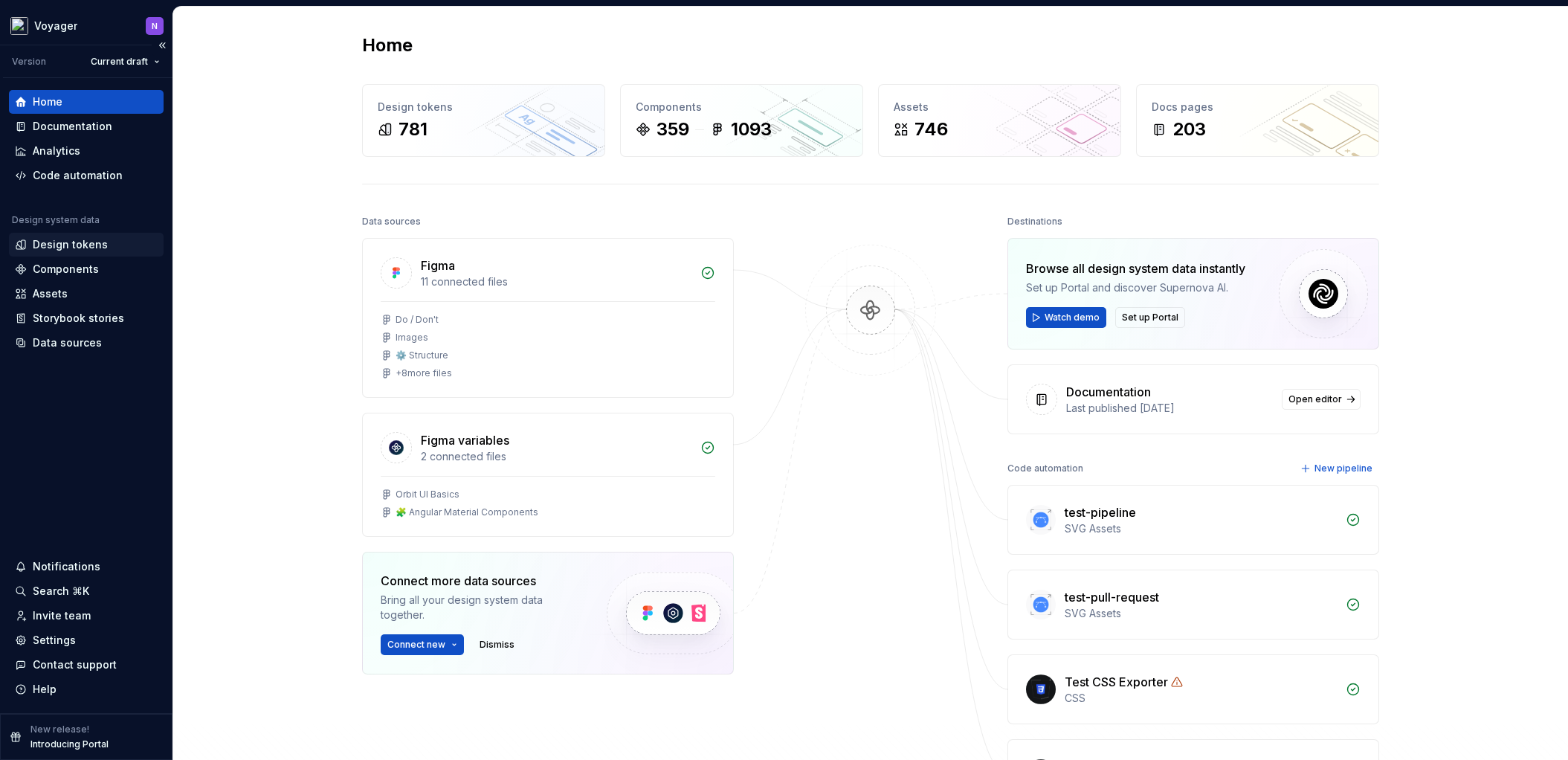
click at [65, 245] on div "Design tokens" at bounding box center [70, 245] width 75 height 15
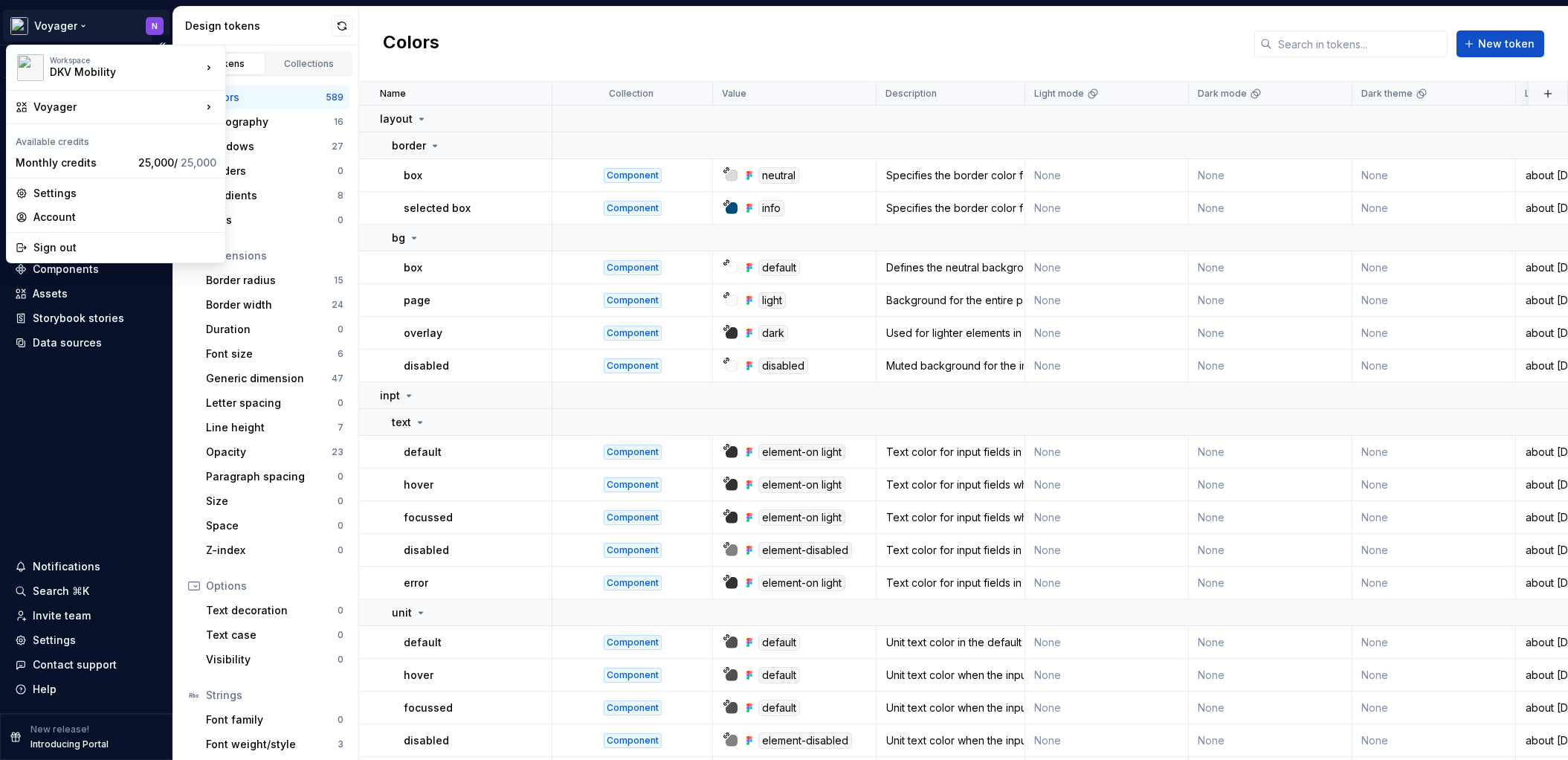
click at [71, 28] on html "Voyager N Version Current draft Home Documentation Analytics Code automation De…" at bounding box center [784, 380] width 1568 height 760
click at [330, 136] on div "Voyager Orbit" at bounding box center [305, 135] width 110 height 15
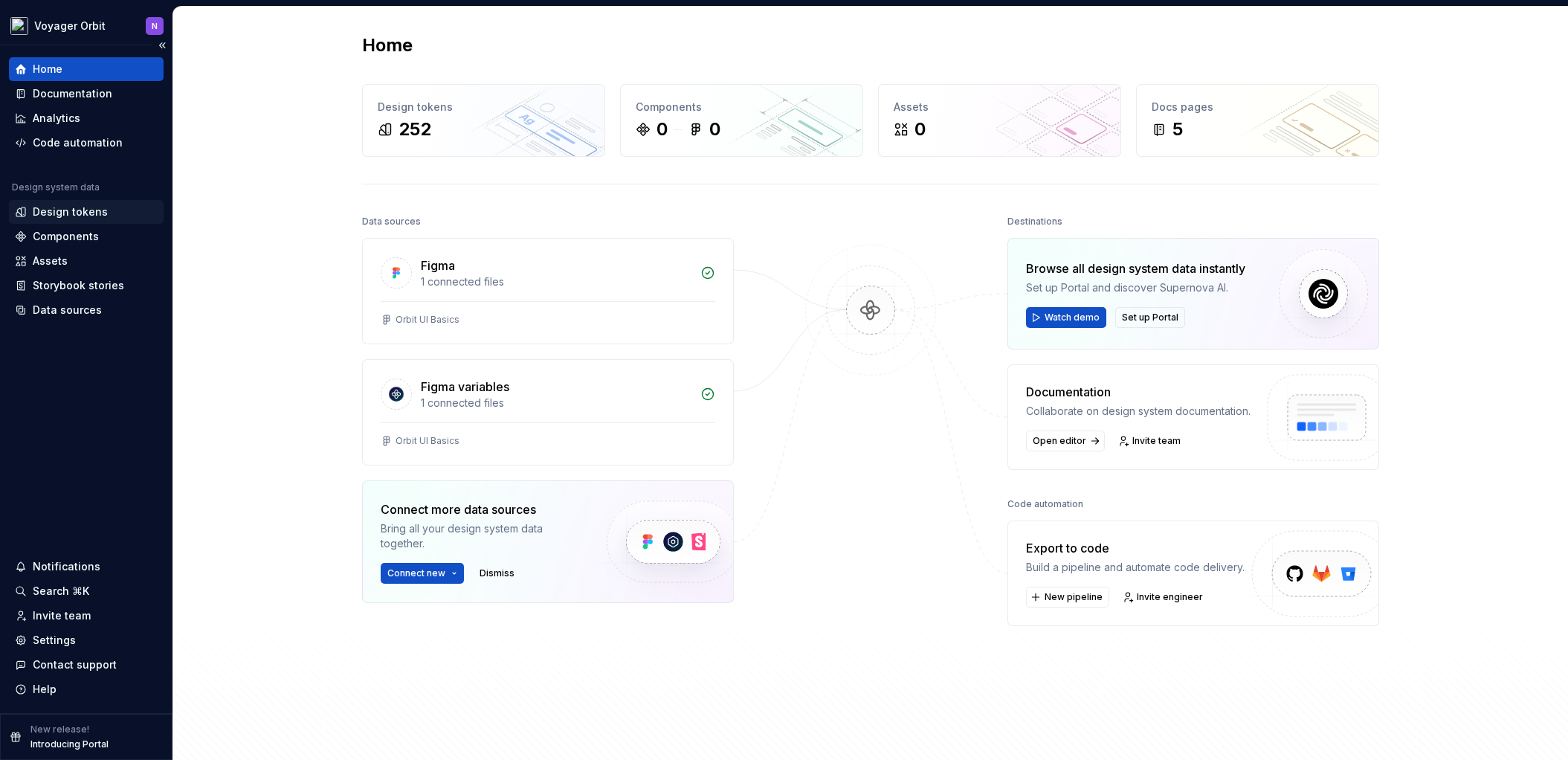
click at [107, 220] on div "Design tokens" at bounding box center [86, 212] width 155 height 24
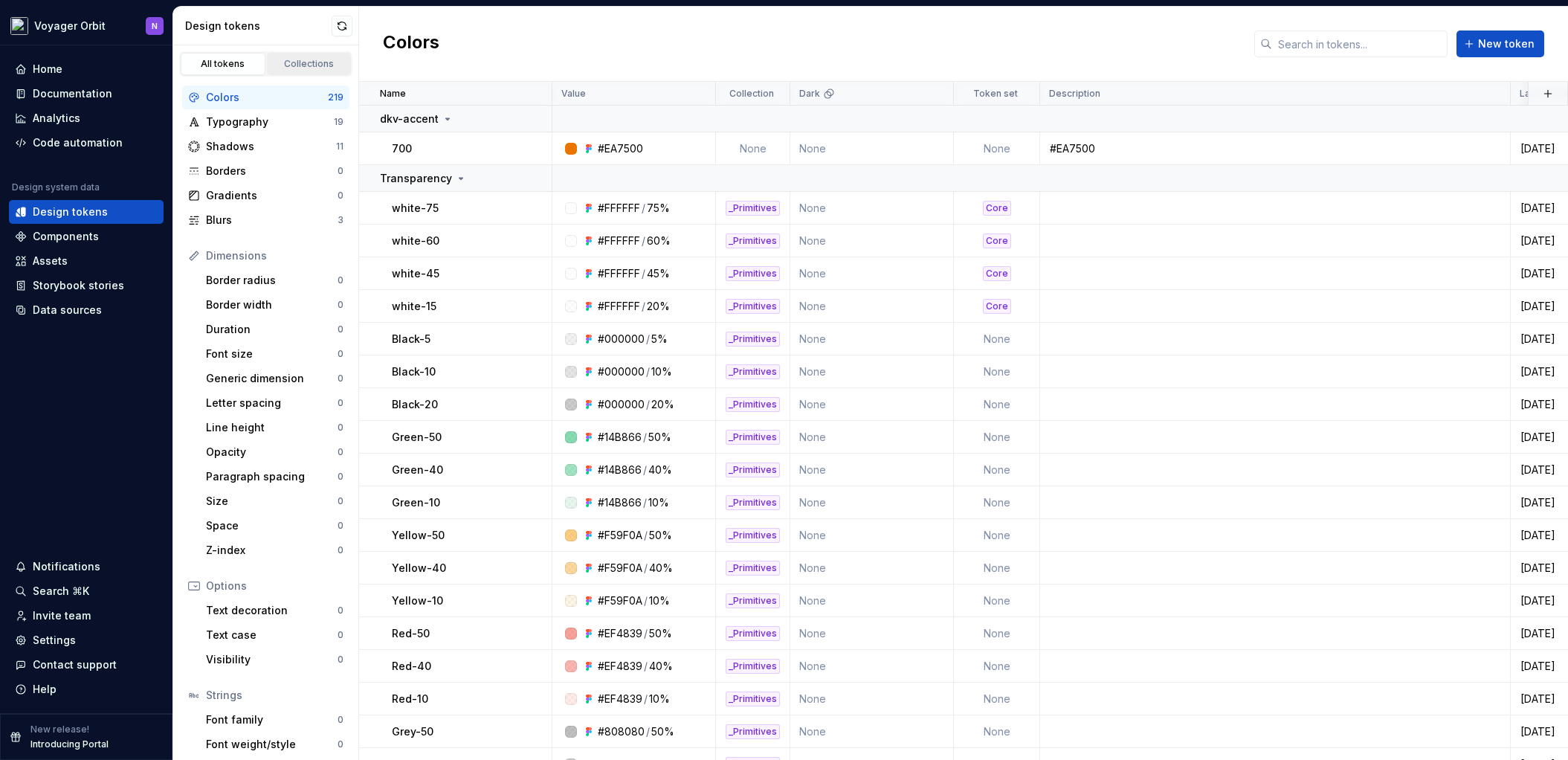
click at [305, 63] on div "Collections" at bounding box center [309, 64] width 74 height 12
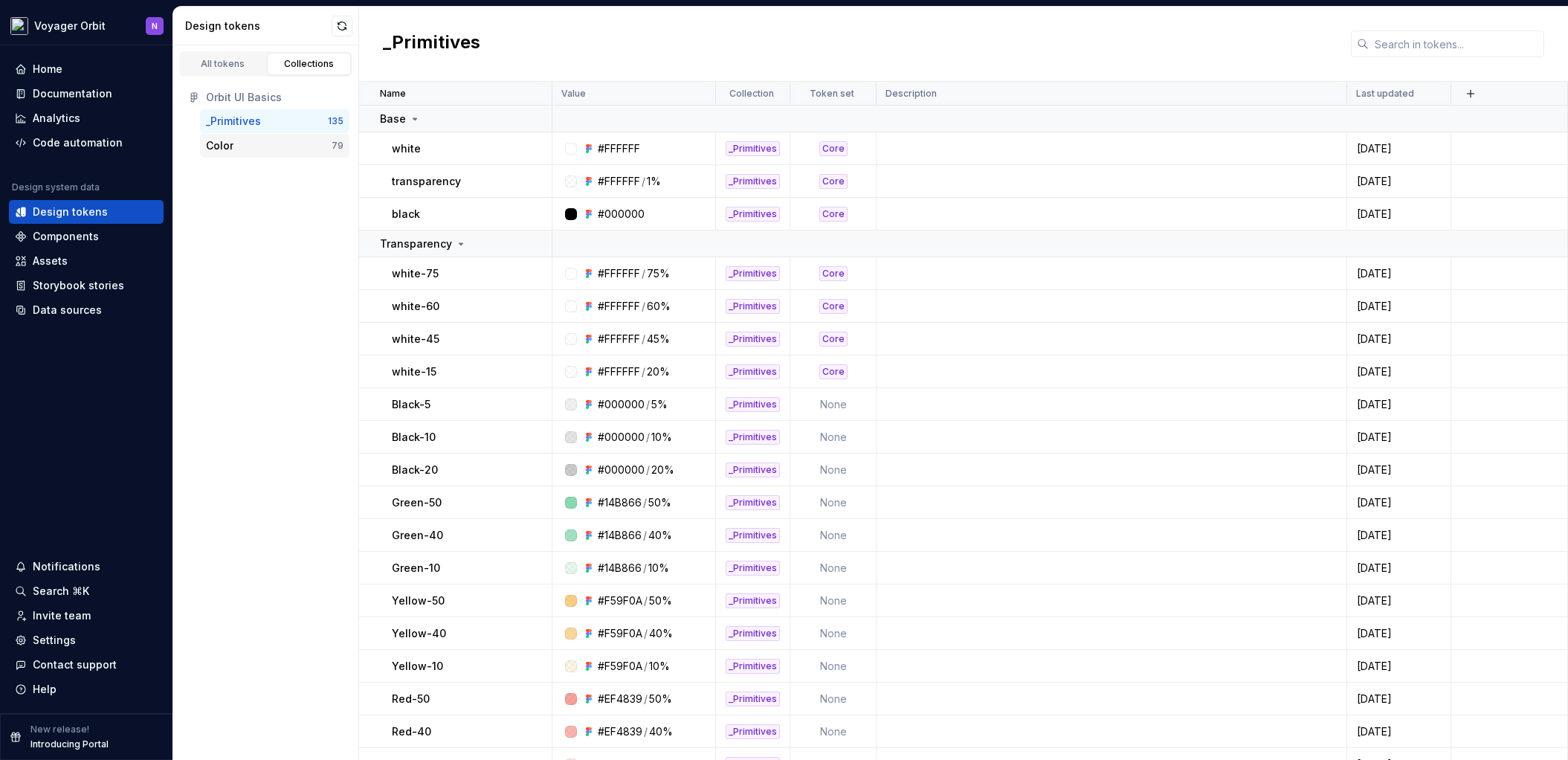
click at [289, 140] on div "Color" at bounding box center [268, 146] width 126 height 15
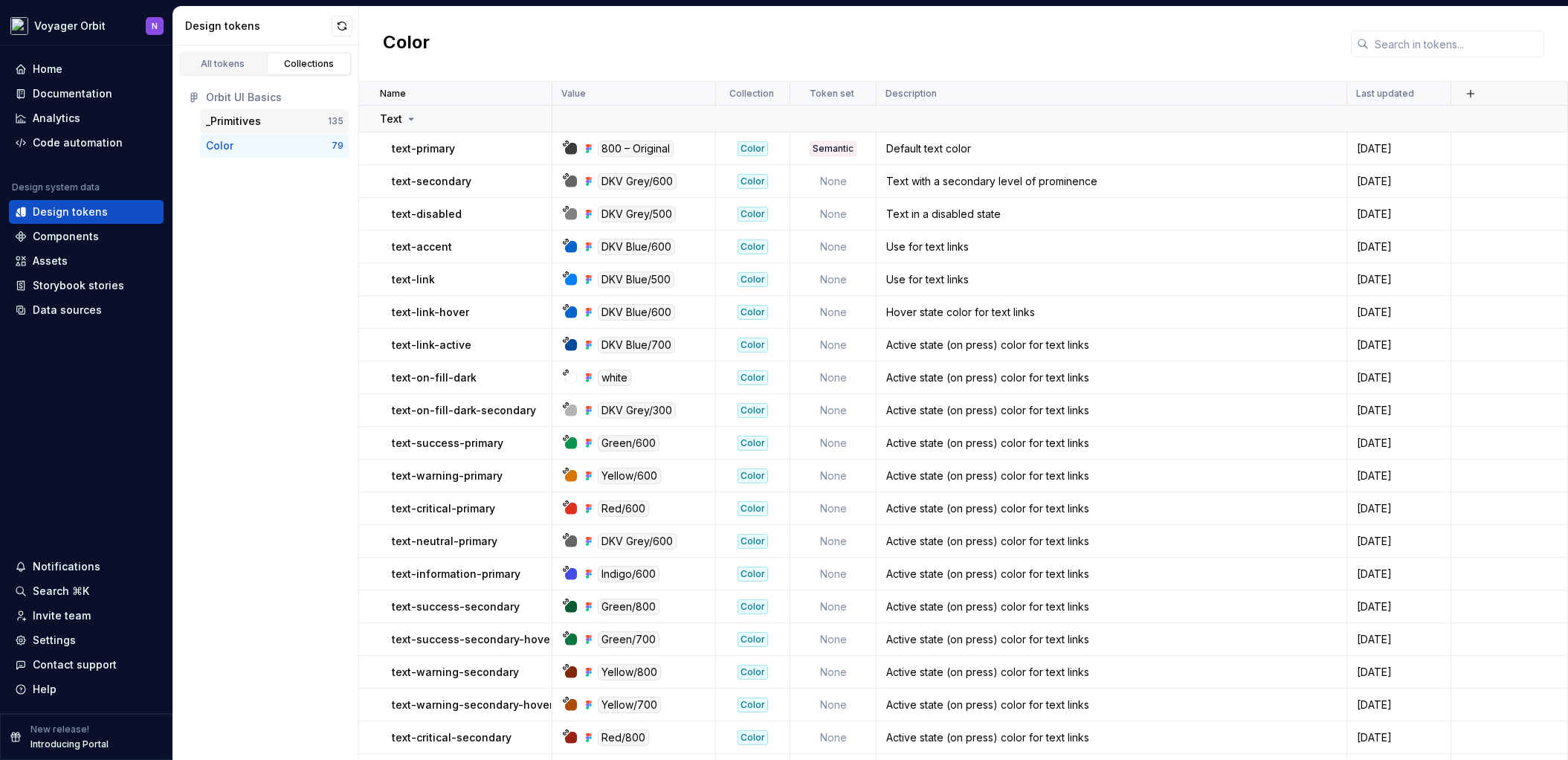
click at [289, 119] on div "_Primitives" at bounding box center [267, 121] width 122 height 15
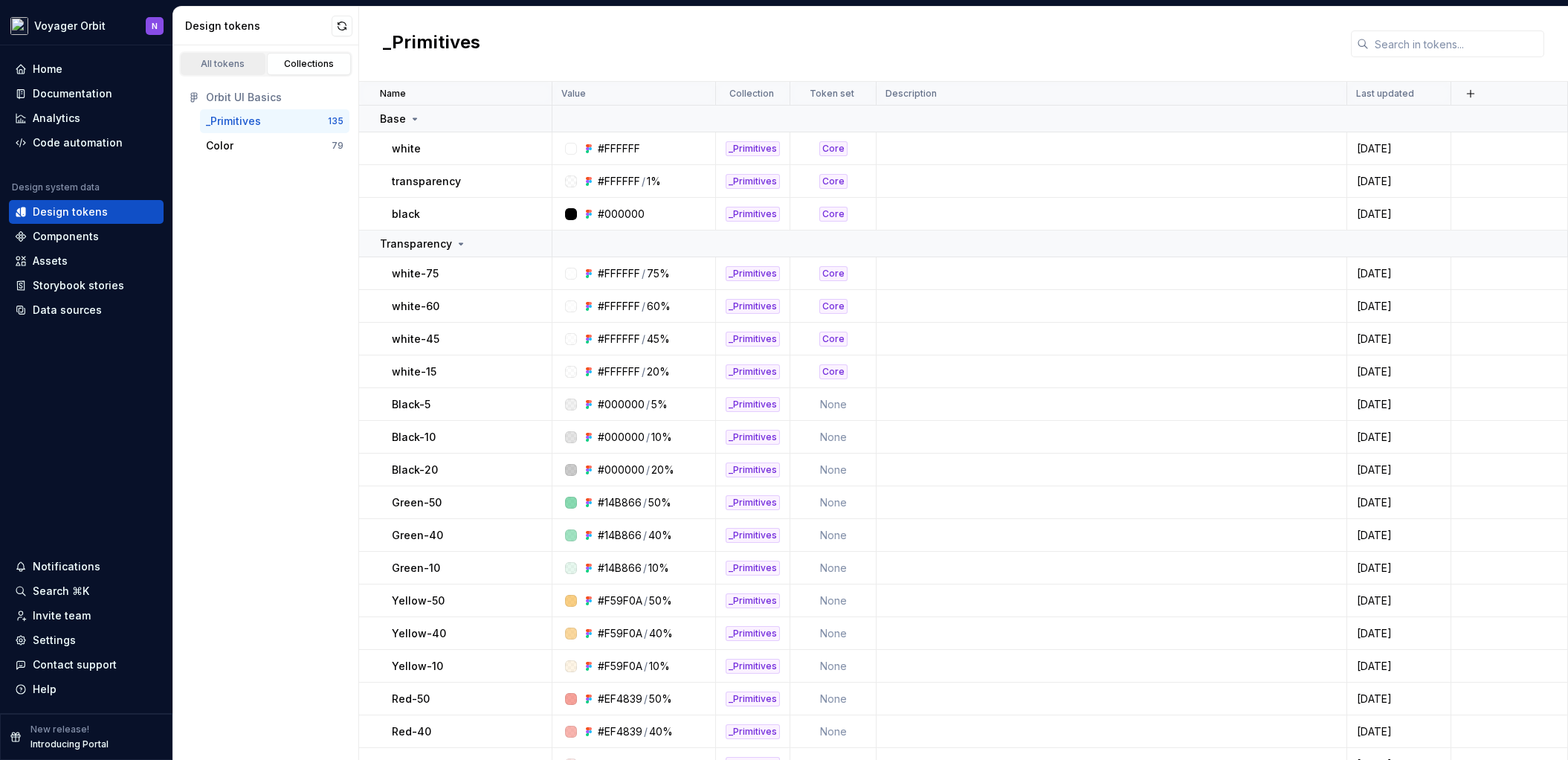
click at [227, 62] on div "All tokens" at bounding box center [223, 64] width 74 height 12
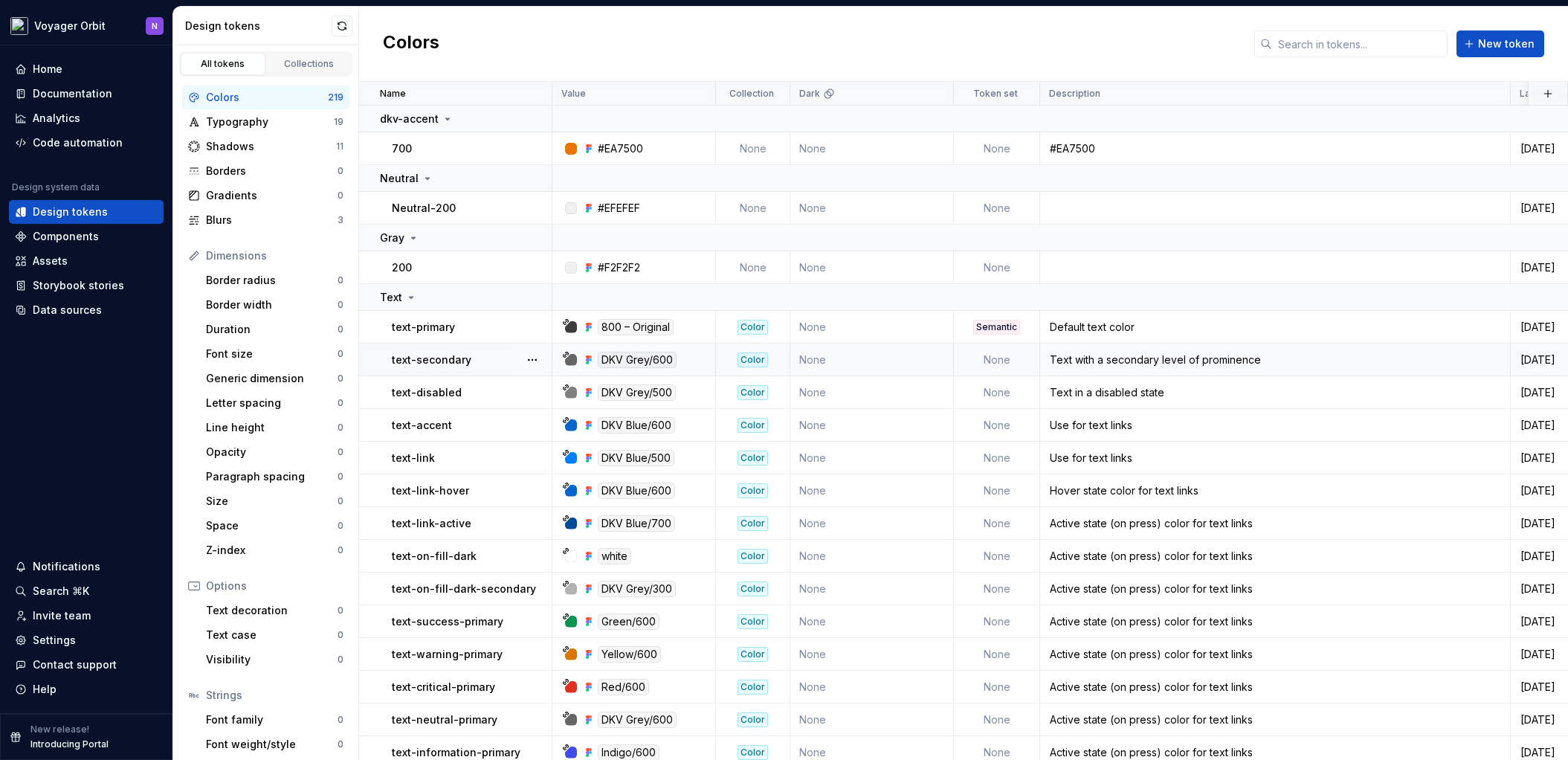
click at [436, 358] on p "text-secondary" at bounding box center [432, 360] width 80 height 15
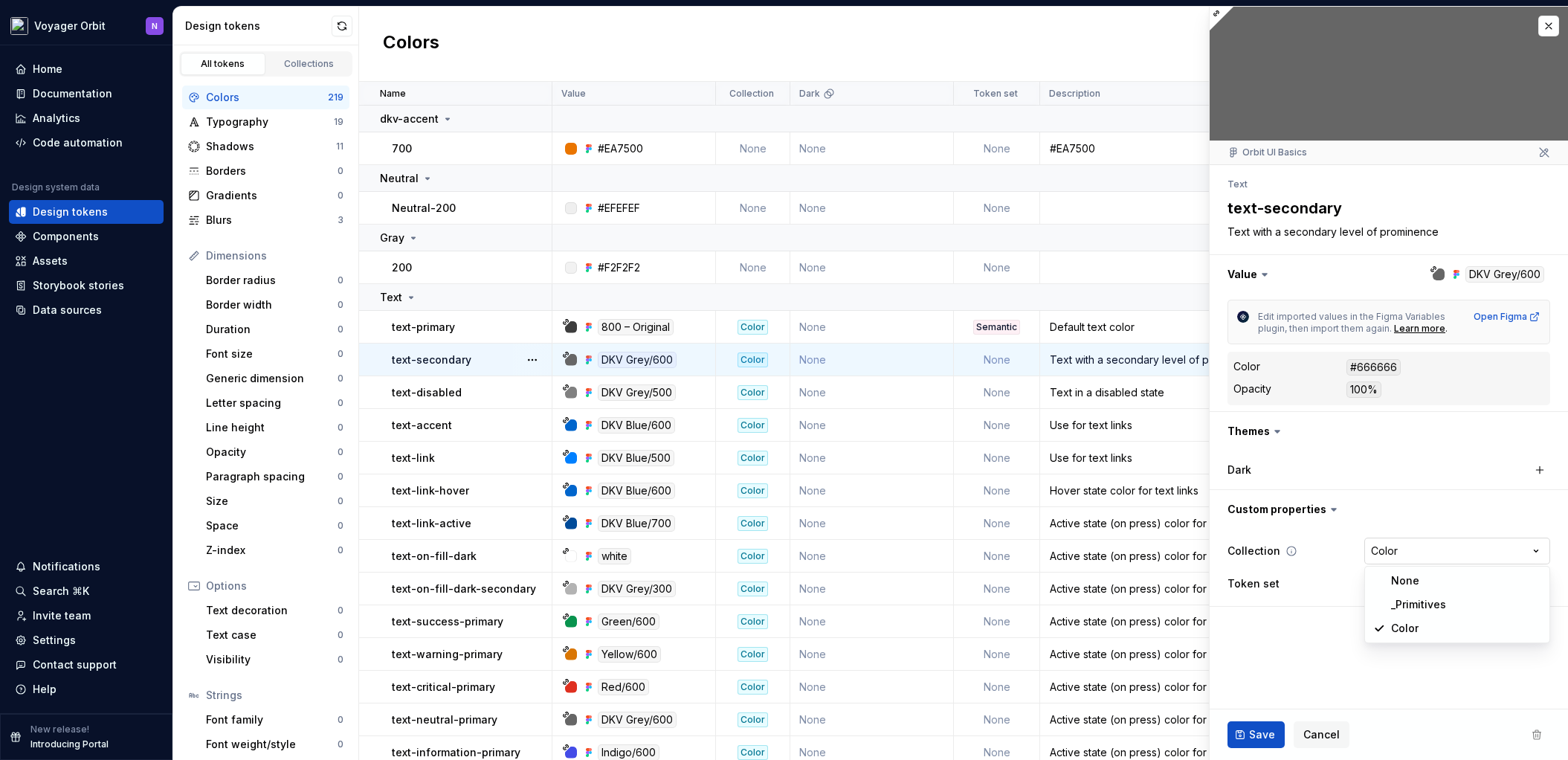
click at [1442, 548] on html "Voyager Orbit N Home Documentation Analytics Code automation Design system data…" at bounding box center [784, 380] width 1568 height 760
click at [1307, 646] on html "Voyager Orbit N Home Documentation Analytics Code automation Design system data…" at bounding box center [784, 380] width 1568 height 760
click at [1512, 582] on html "Voyager Orbit N Home Documentation Analytics Code automation Design system data…" at bounding box center [784, 380] width 1568 height 760
click at [988, 294] on html "Voyager Orbit N Home Documentation Analytics Code automation Design system data…" at bounding box center [784, 380] width 1568 height 760
click at [988, 294] on td at bounding box center [1104, 298] width 1102 height 27
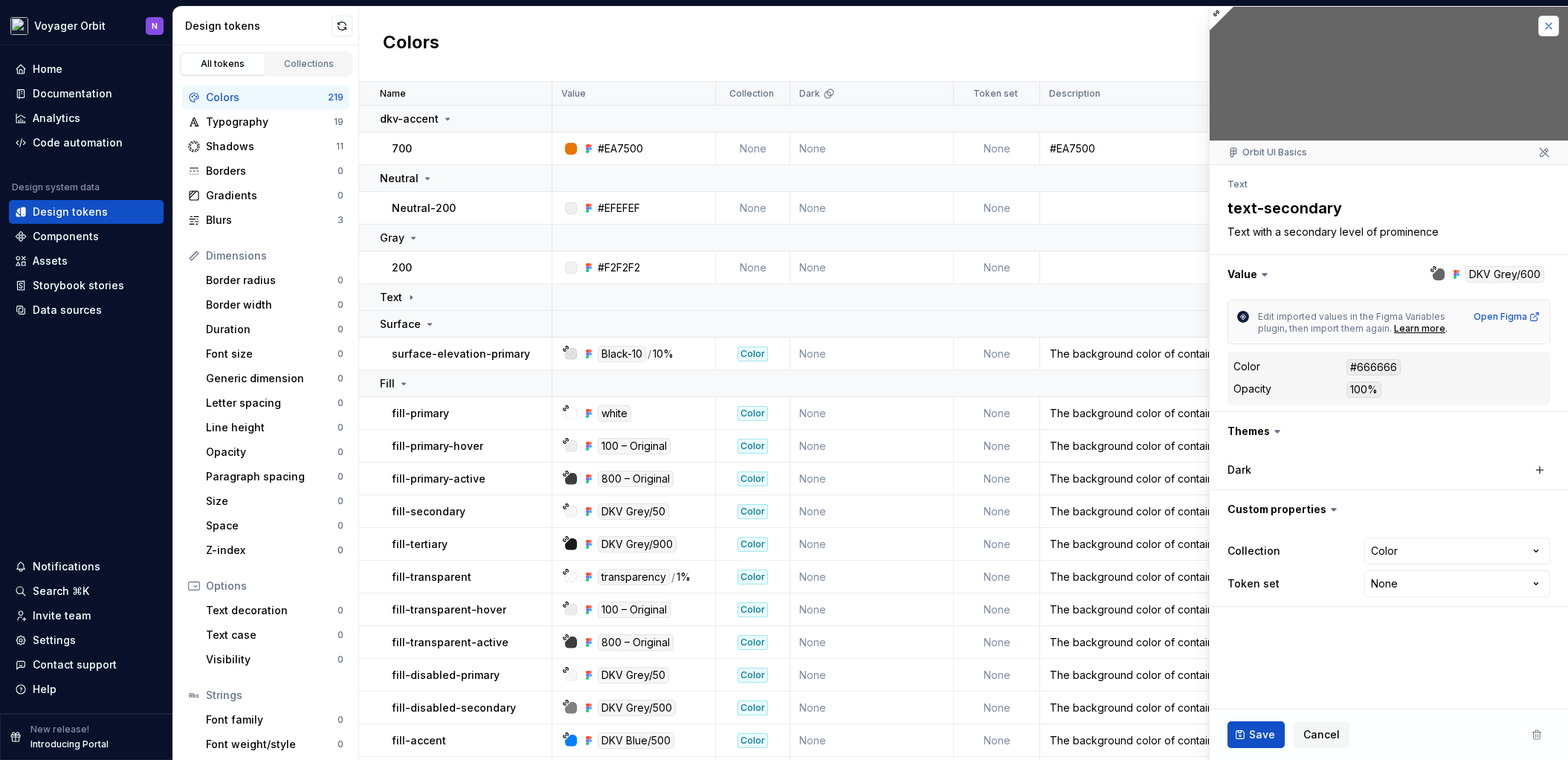
click at [1556, 27] on button "button" at bounding box center [1548, 26] width 21 height 21
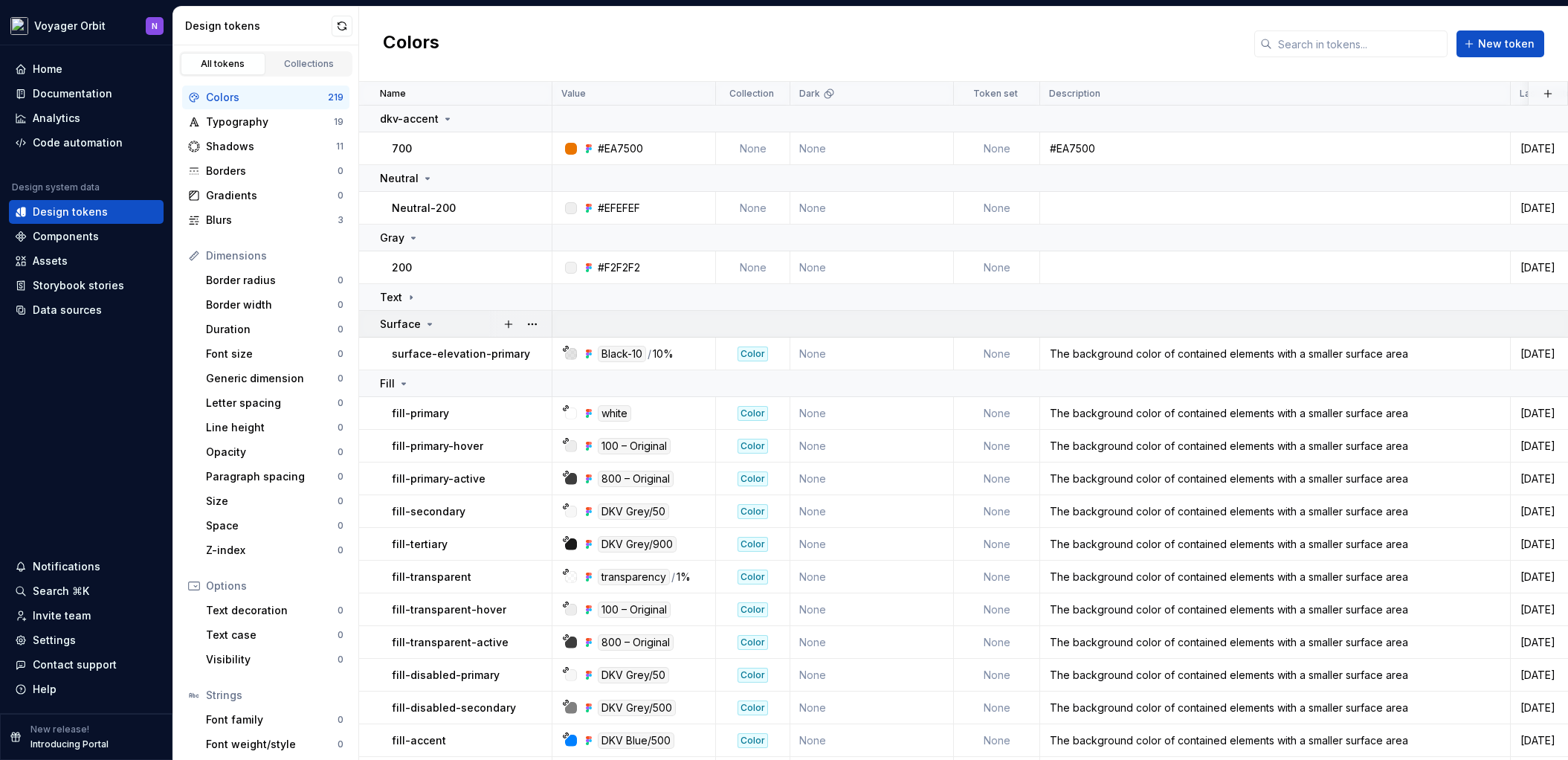
click at [420, 324] on div "Surface" at bounding box center [408, 324] width 56 height 15
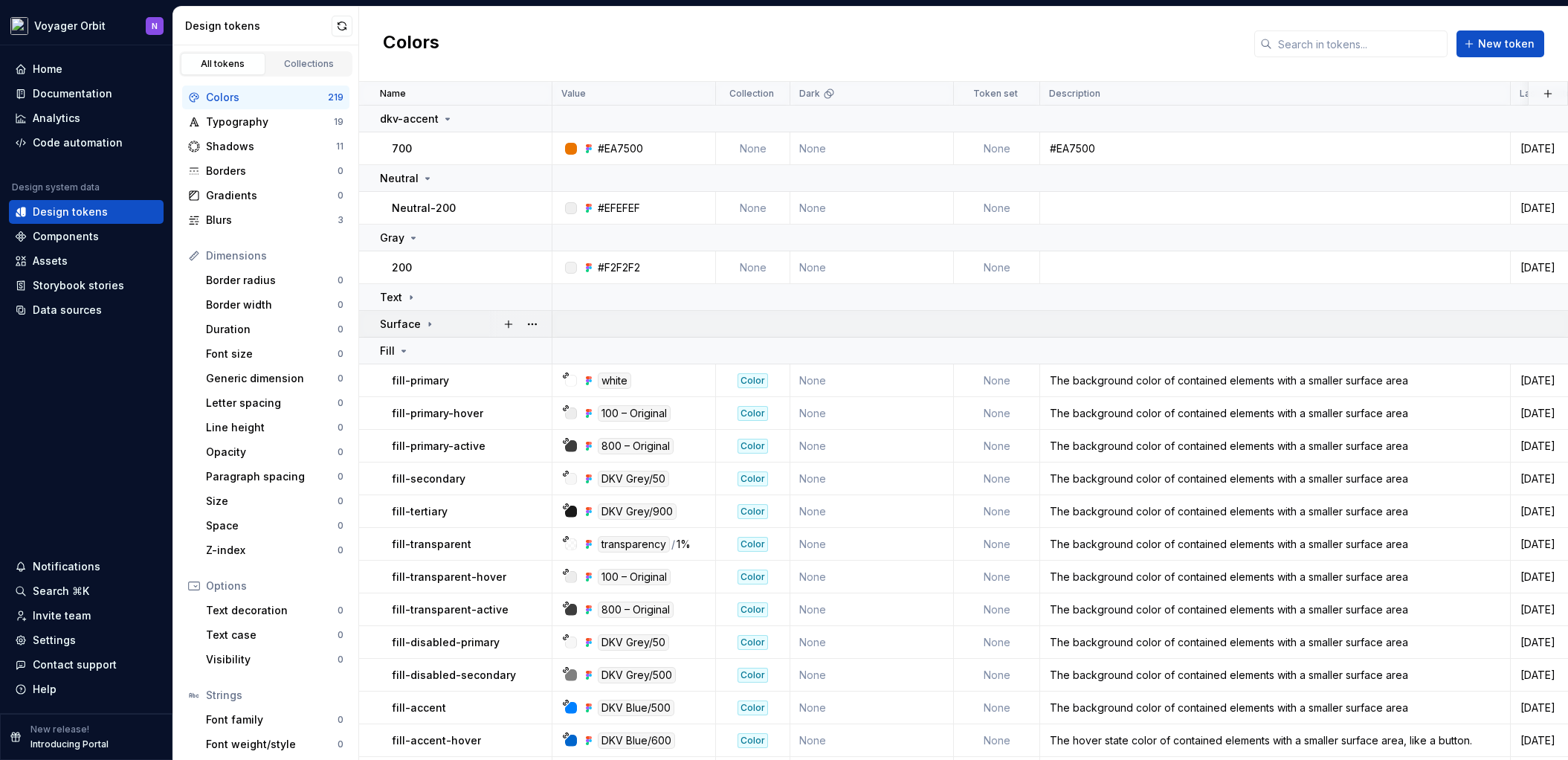
click at [420, 324] on div "Surface" at bounding box center [408, 324] width 56 height 15
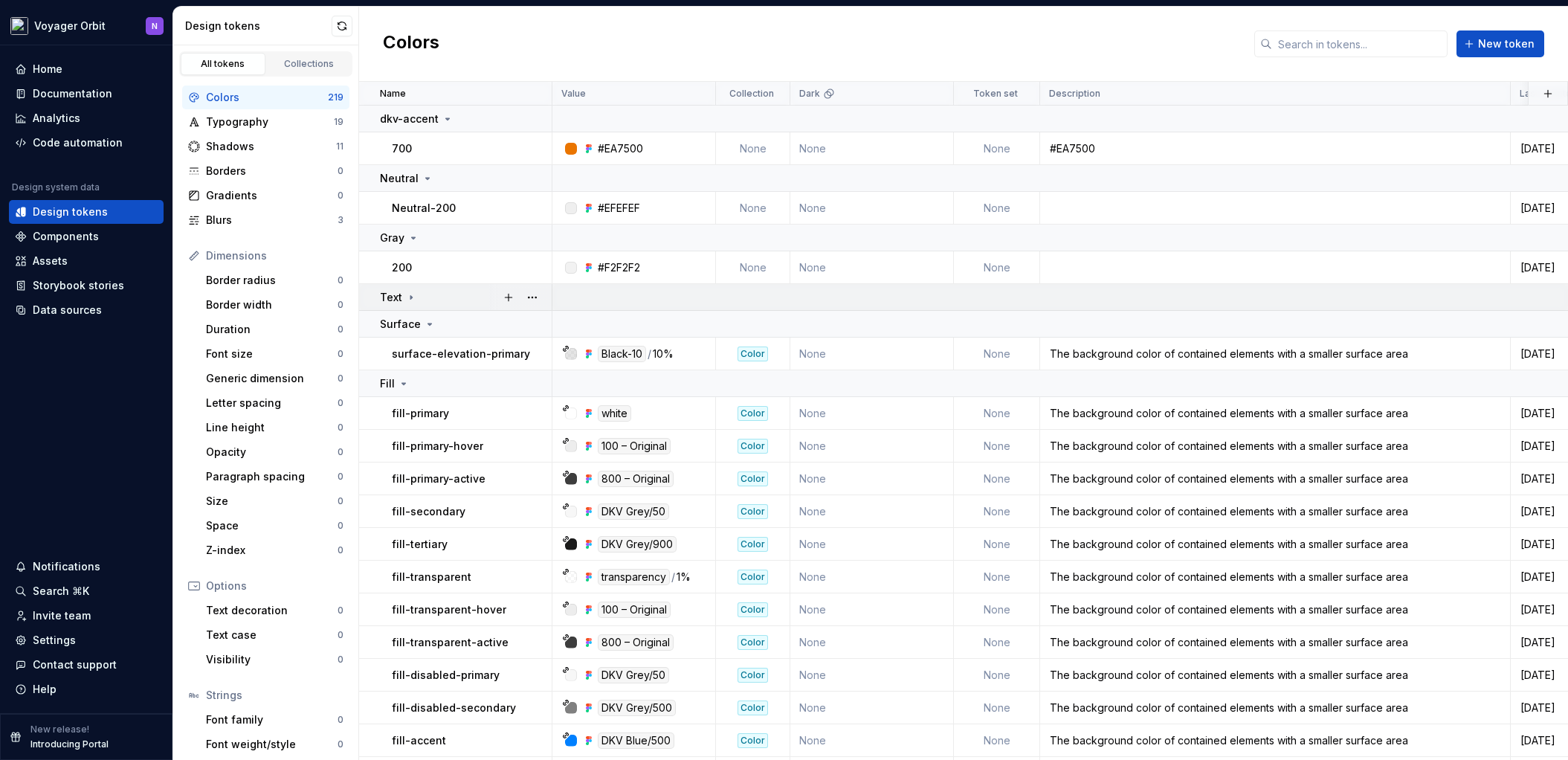
click at [411, 298] on icon at bounding box center [411, 296] width 2 height 4
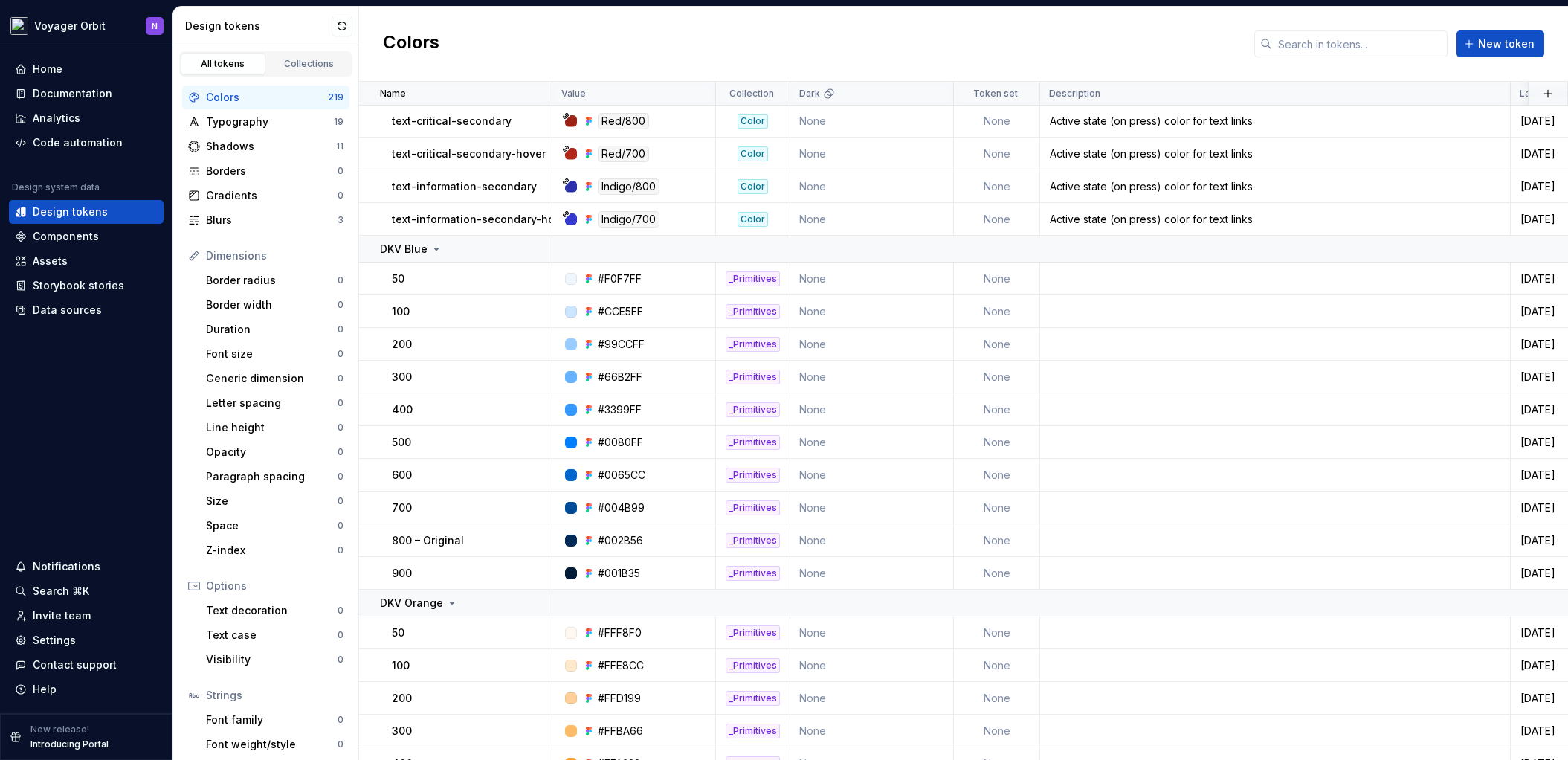
scroll to position [1359, 0]
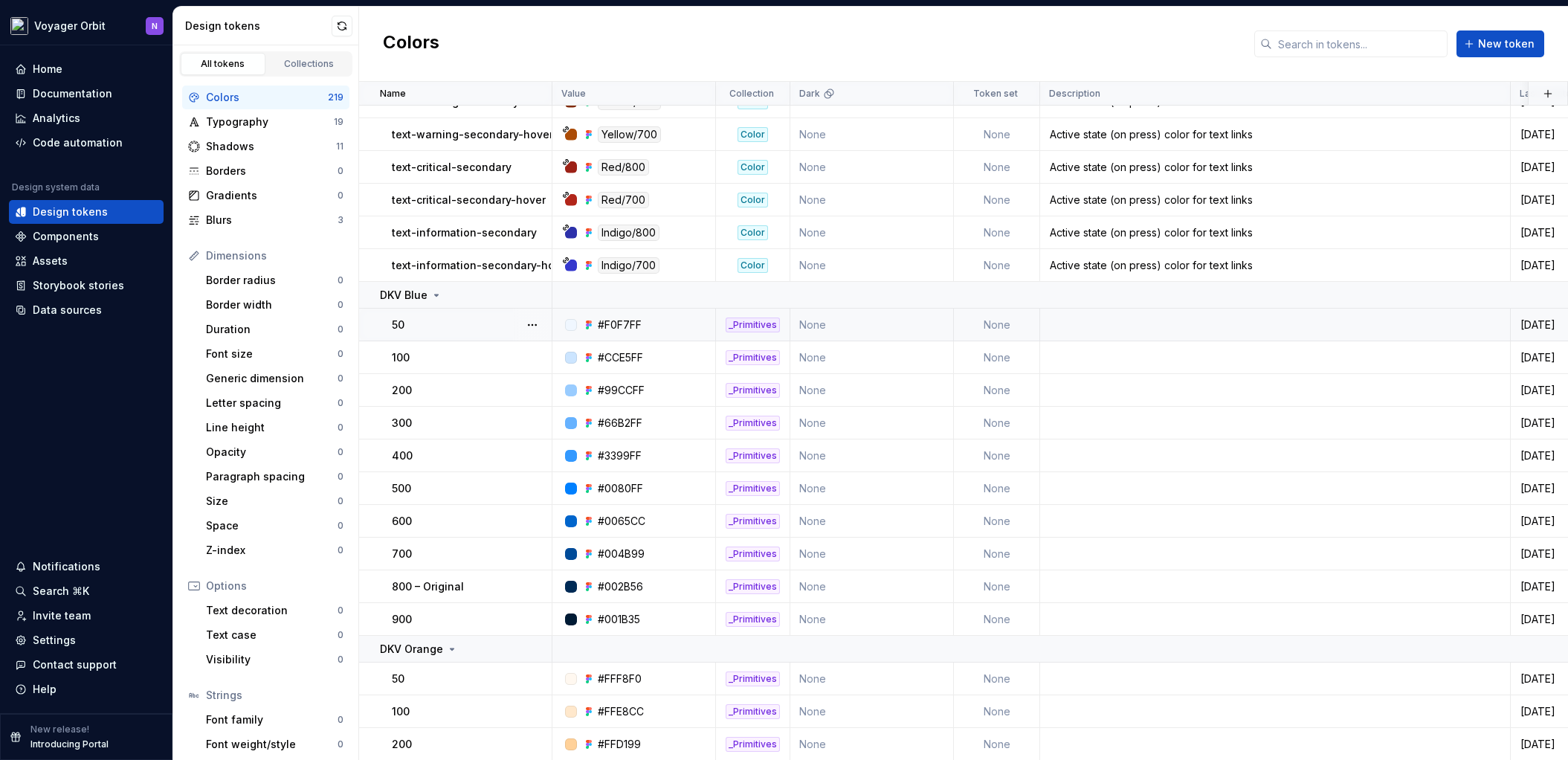
click at [998, 323] on td "None" at bounding box center [996, 324] width 86 height 32
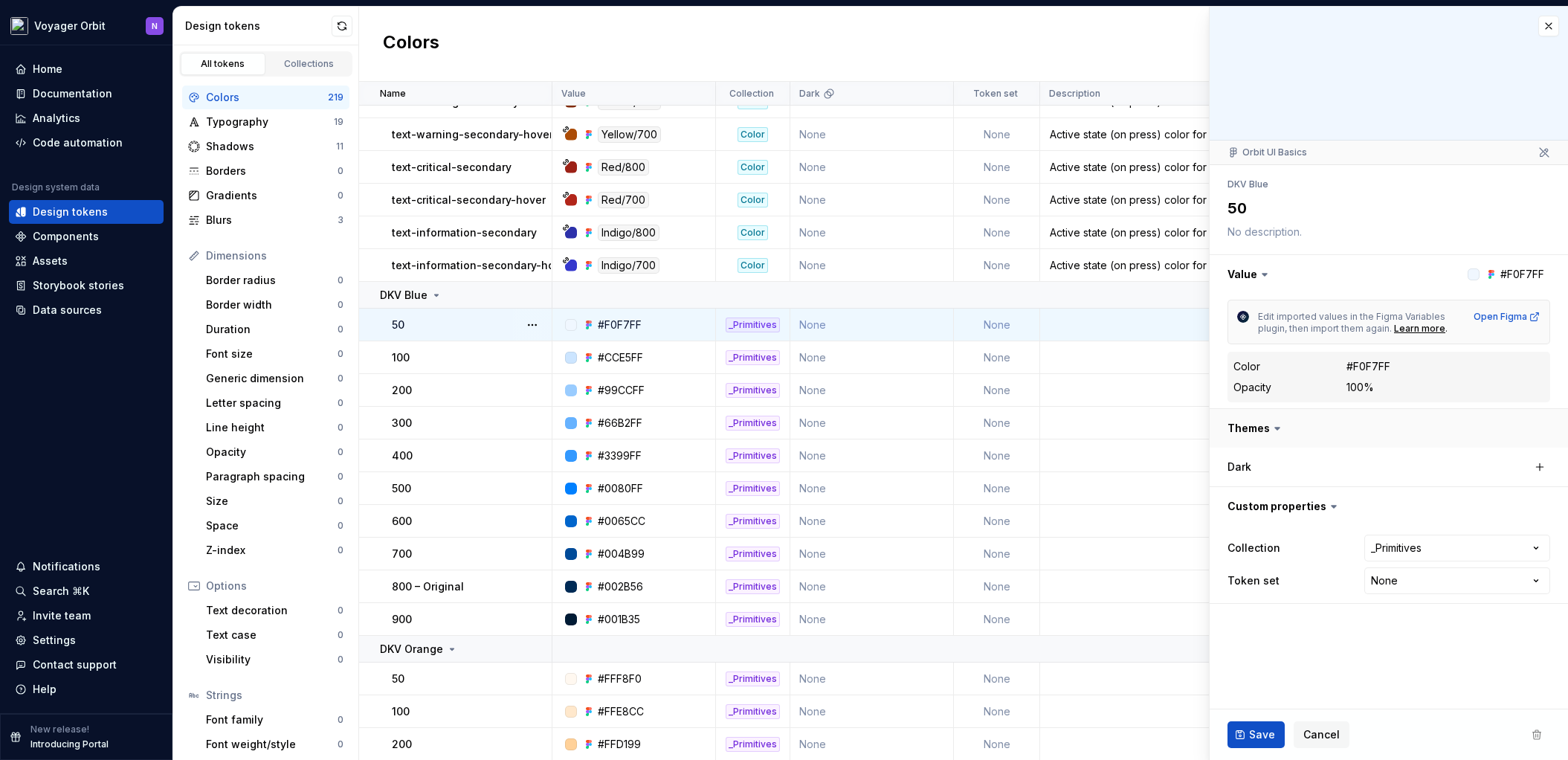
type textarea "*"
click at [1431, 581] on html "Voyager Orbit N Home Documentation Analytics Code automation Design system data…" at bounding box center [784, 380] width 1568 height 760
select select "**********"
click at [1272, 736] on span "Save" at bounding box center [1262, 735] width 26 height 15
type textarea "*"
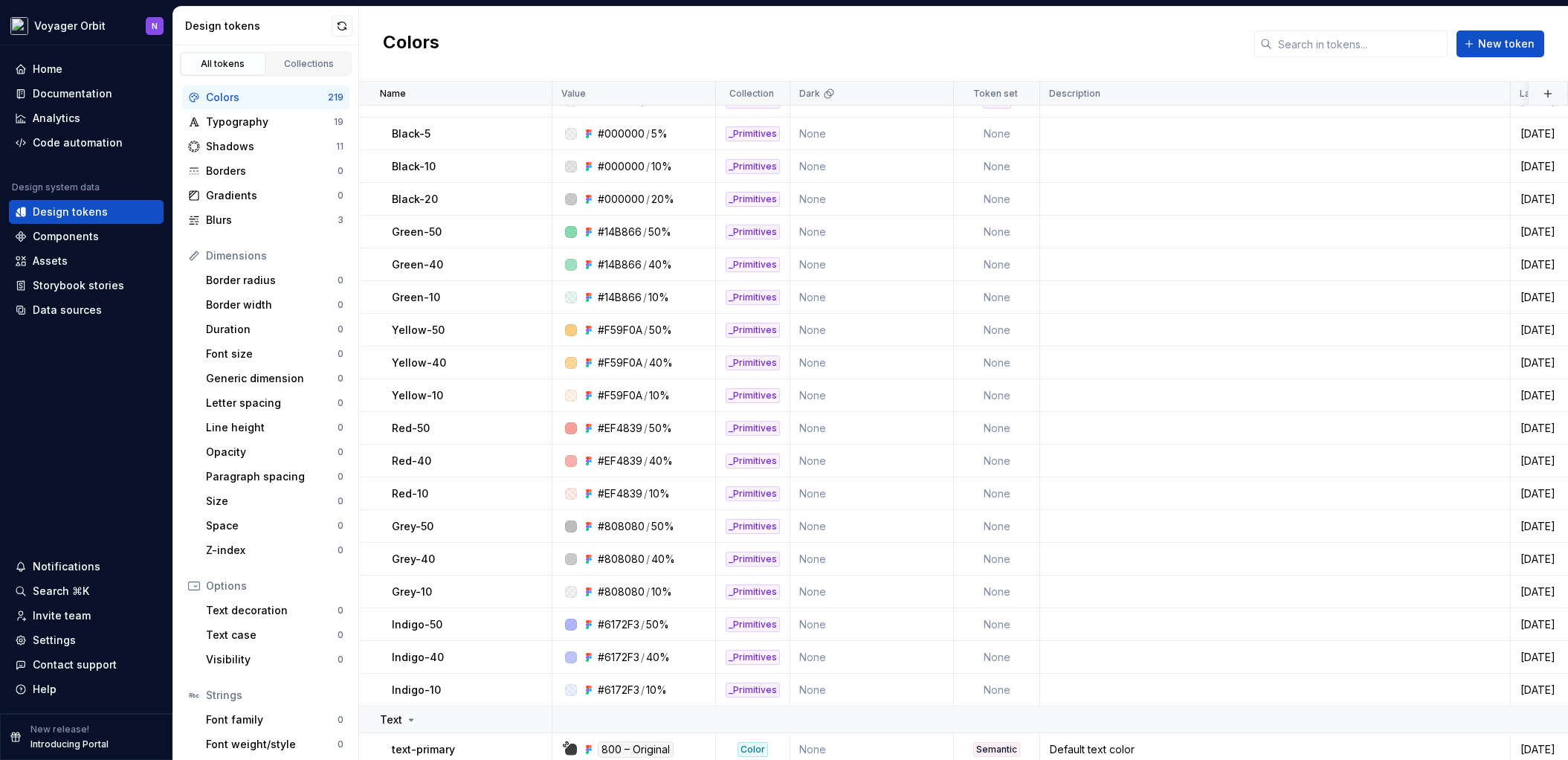
scroll to position [607, 0]
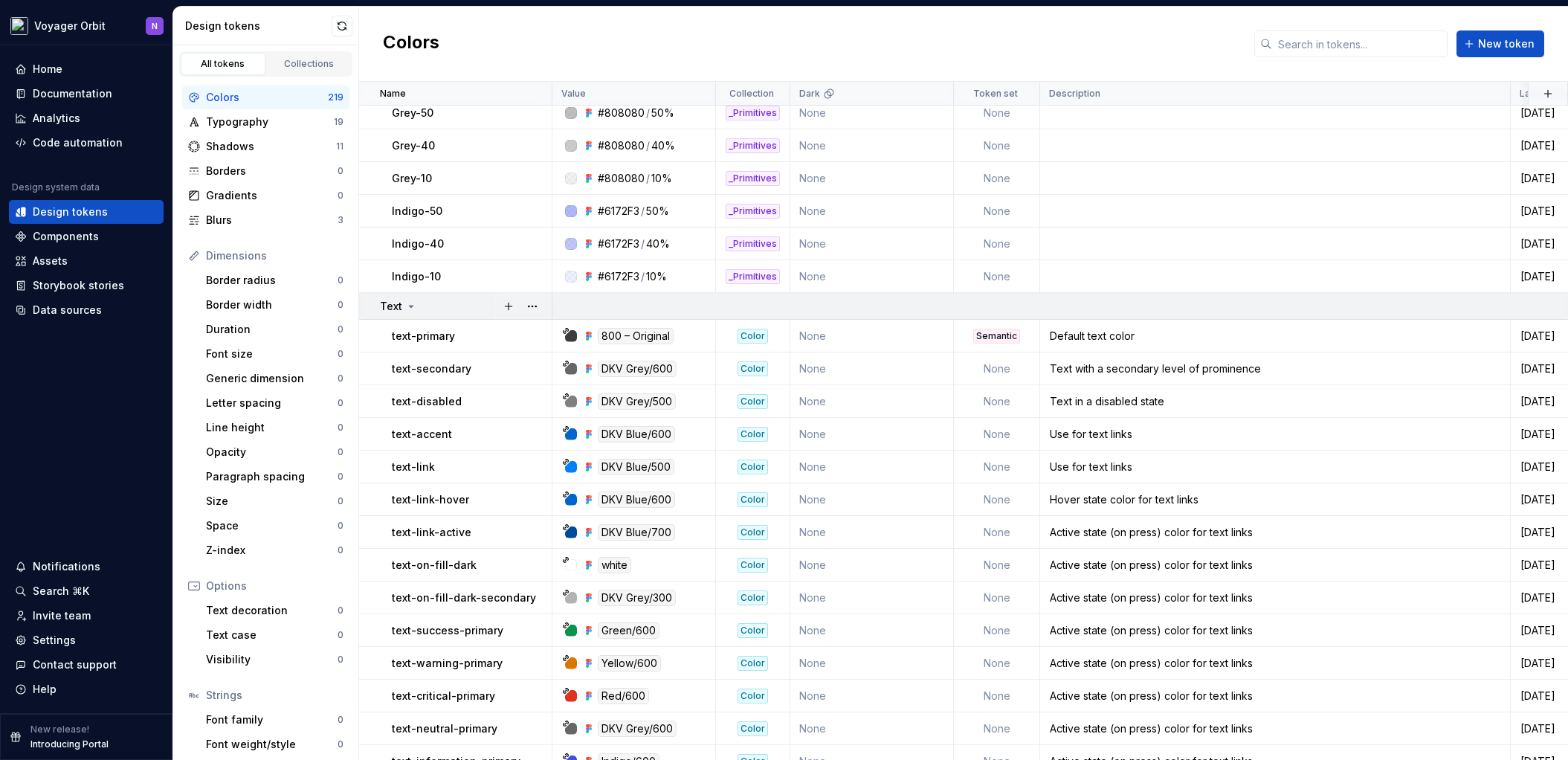
click at [412, 312] on icon at bounding box center [411, 306] width 12 height 12
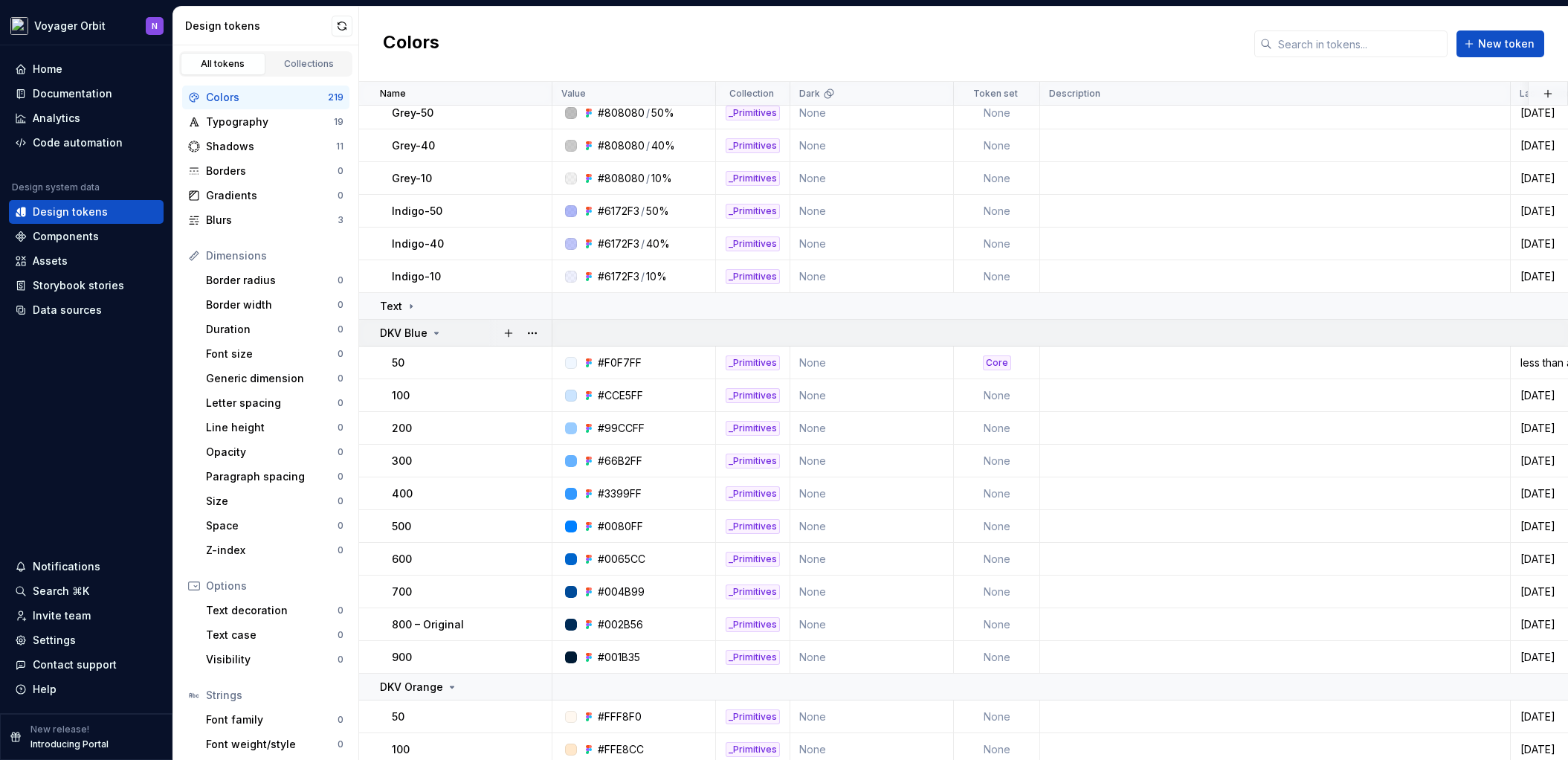
click at [433, 334] on icon at bounding box center [436, 333] width 12 height 12
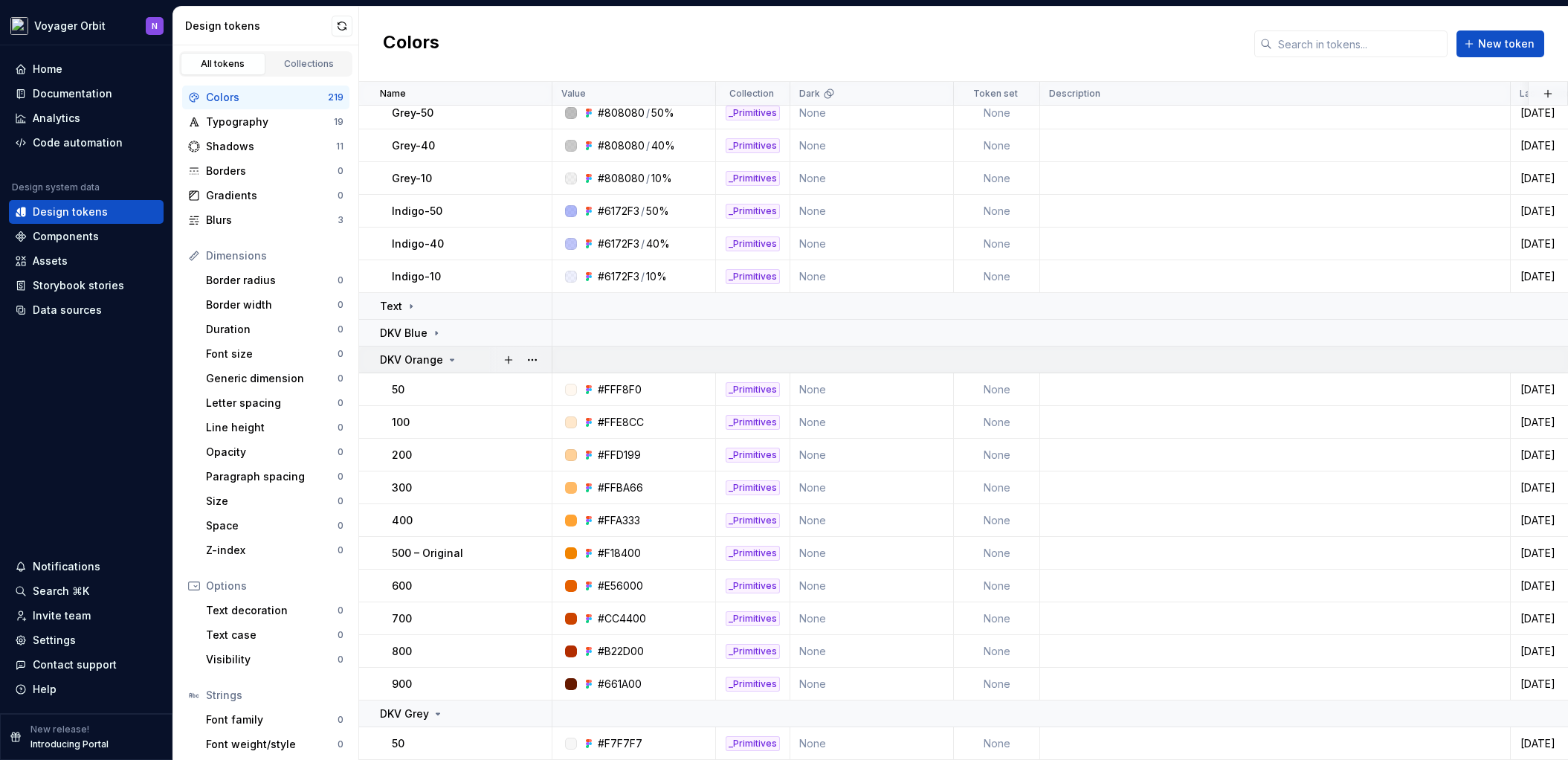
click at [444, 366] on div "DKV Orange" at bounding box center [419, 360] width 78 height 15
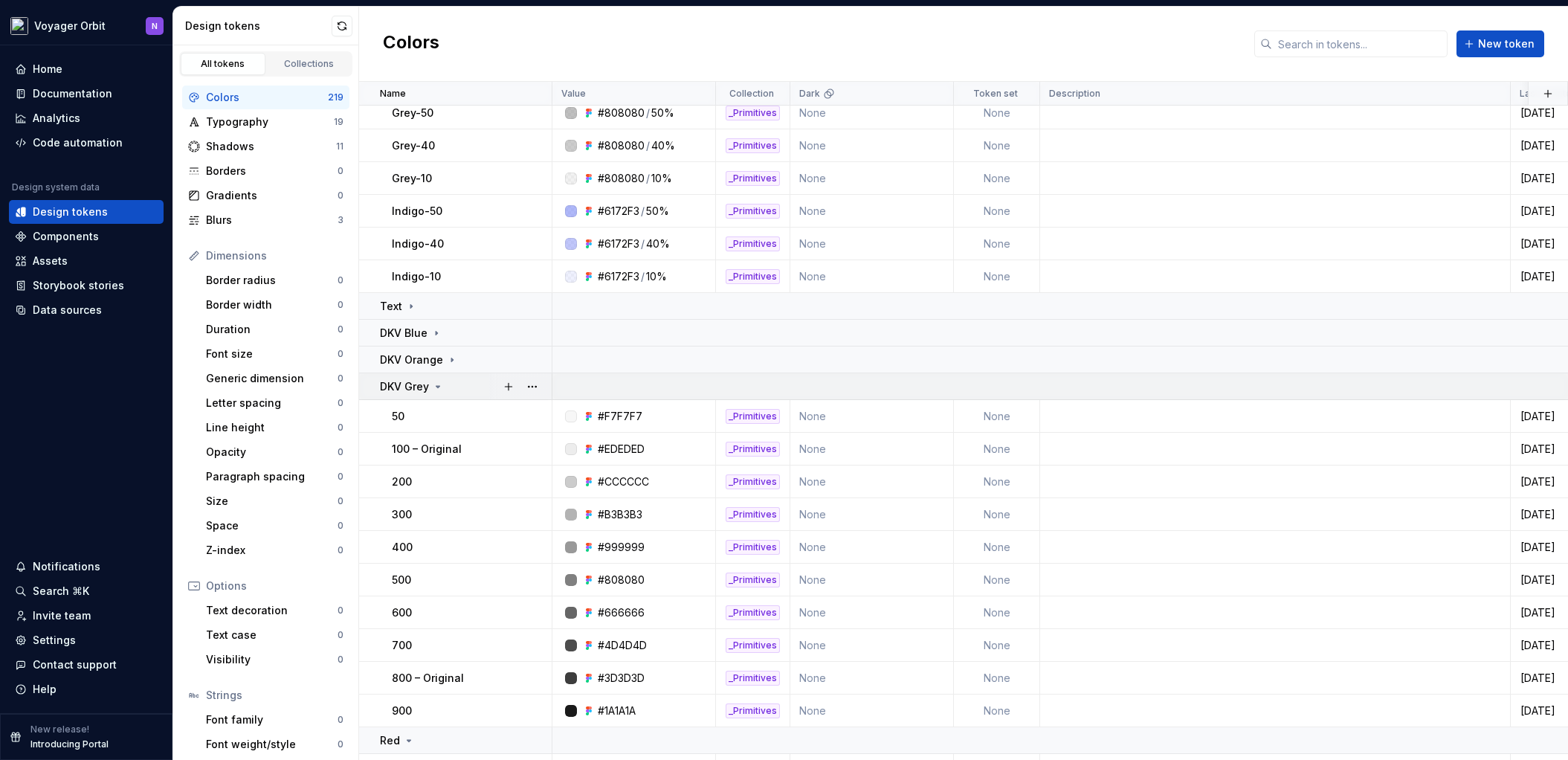
click at [438, 388] on icon at bounding box center [438, 387] width 4 height 2
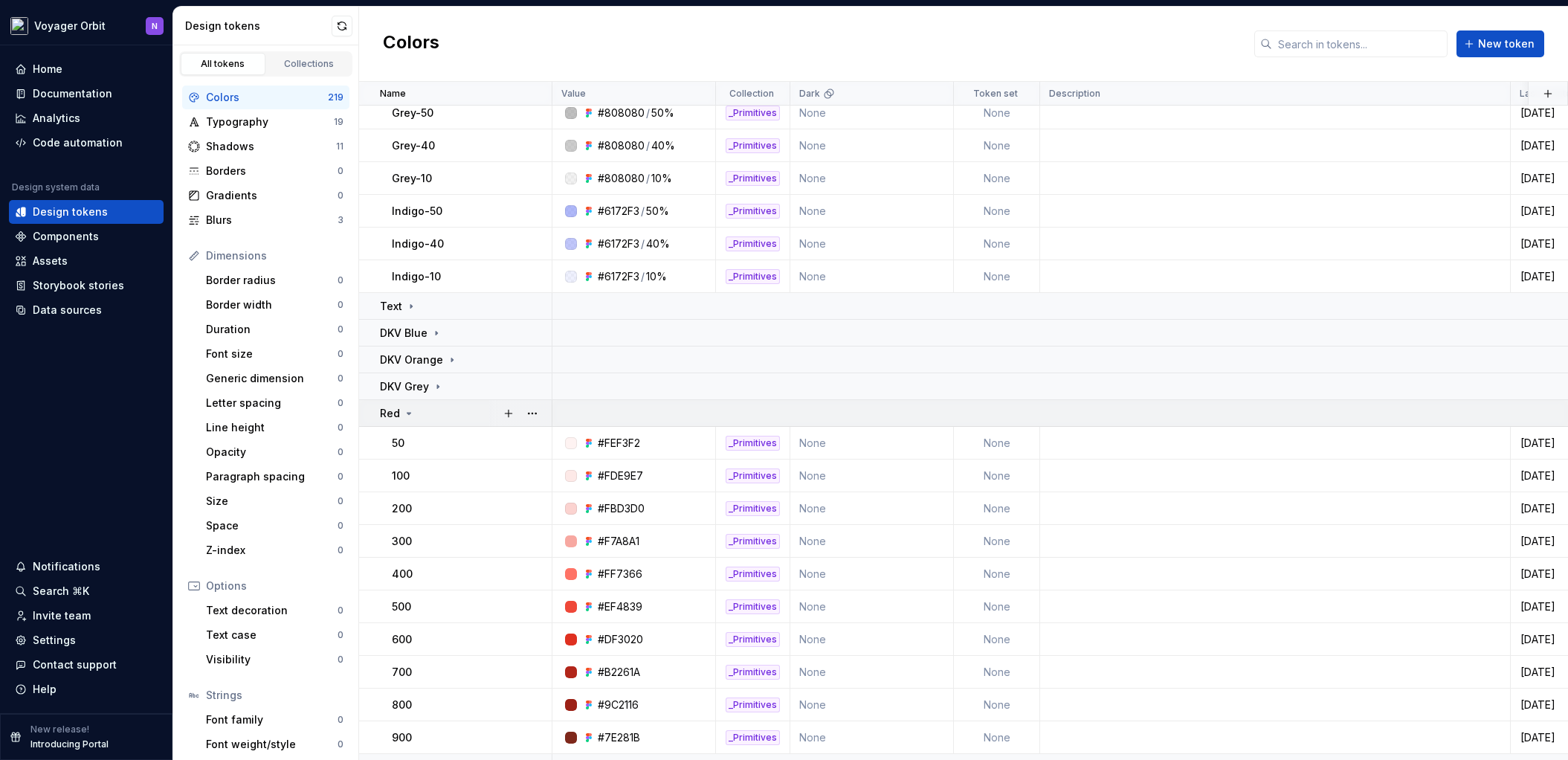
click at [409, 409] on icon at bounding box center [409, 414] width 12 height 12
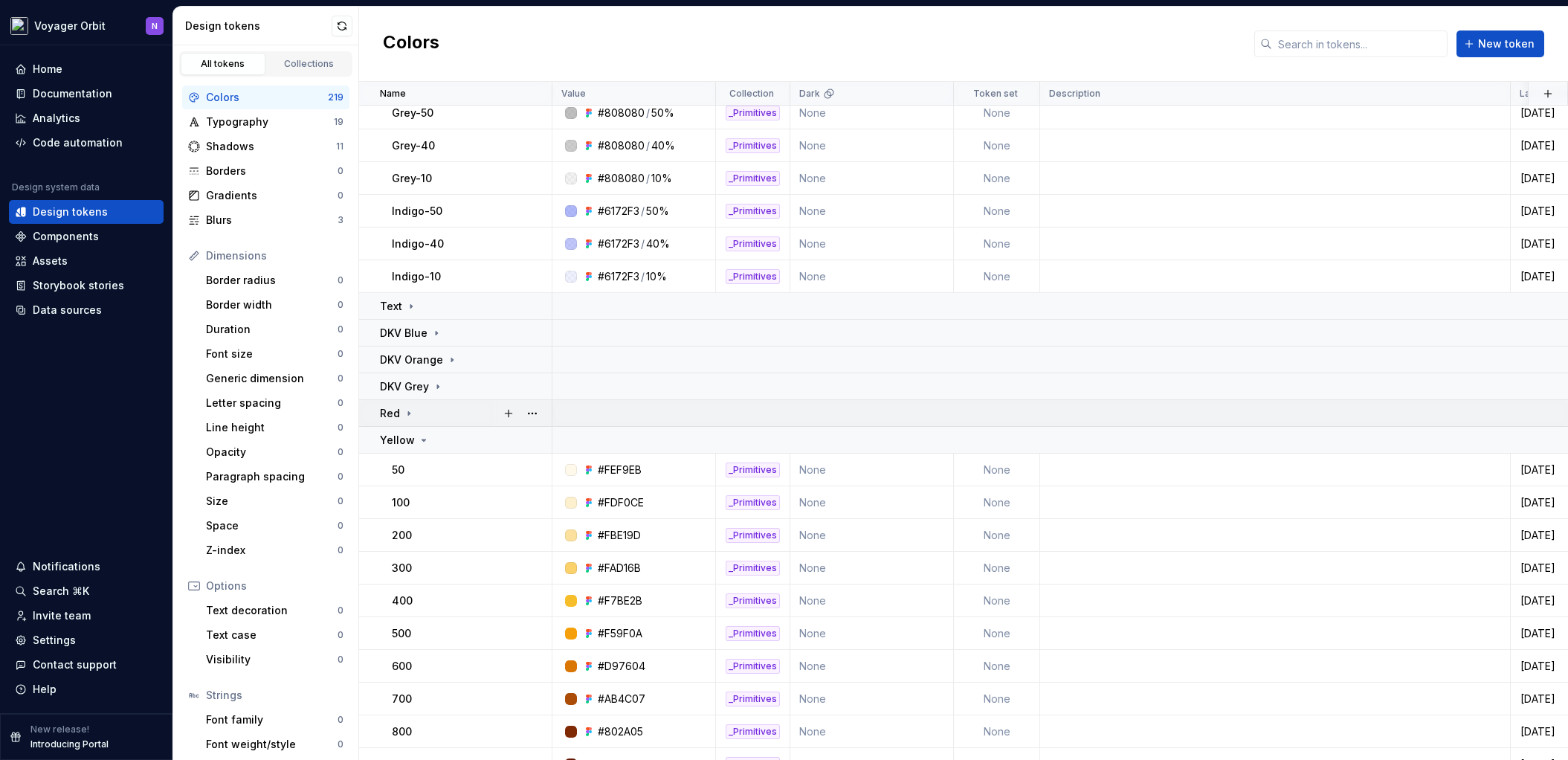
scroll to position [619, 0]
click at [424, 442] on icon at bounding box center [424, 441] width 12 height 12
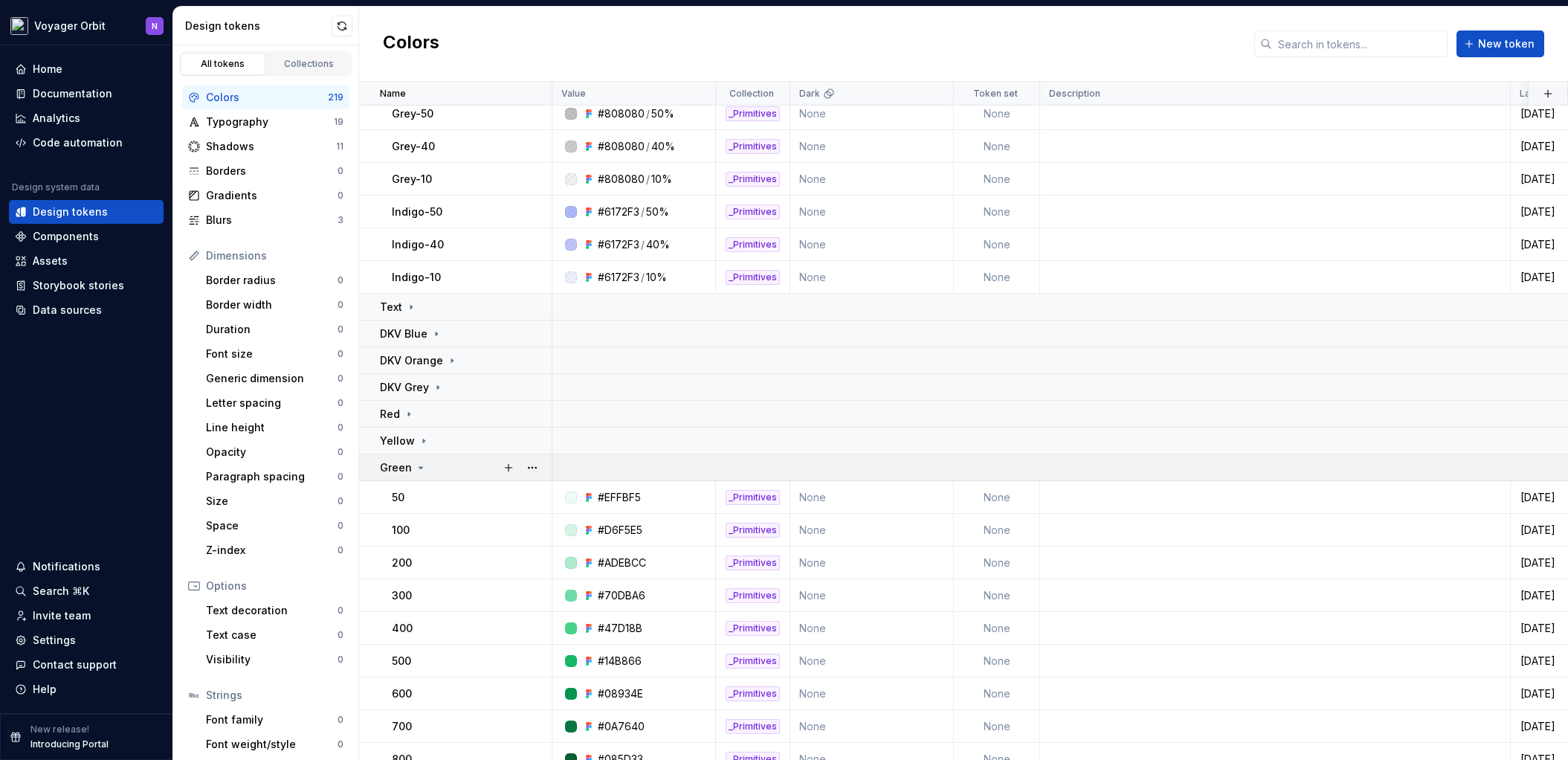
click at [416, 473] on icon at bounding box center [421, 468] width 12 height 12
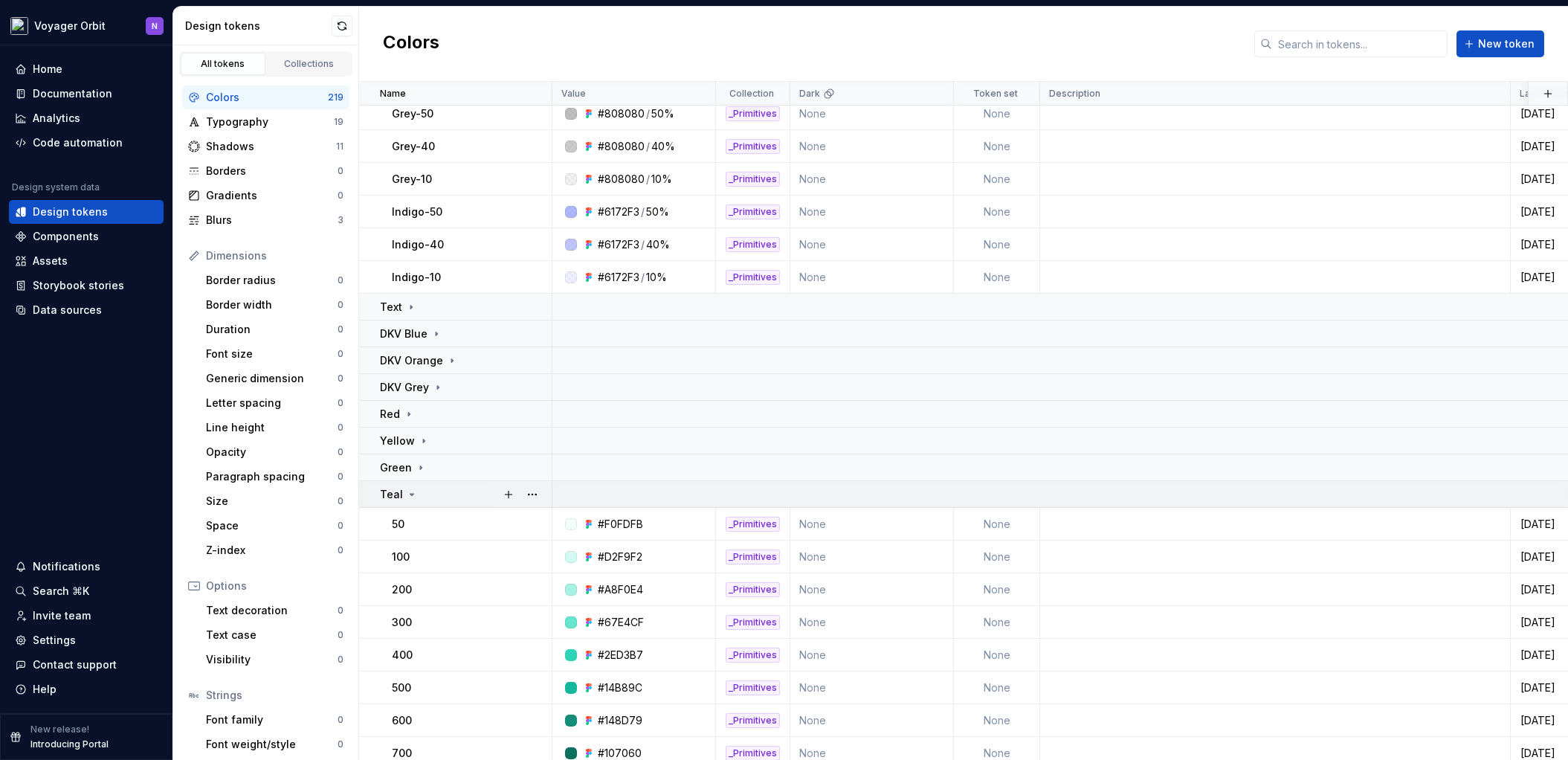
click at [414, 494] on icon at bounding box center [412, 495] width 12 height 12
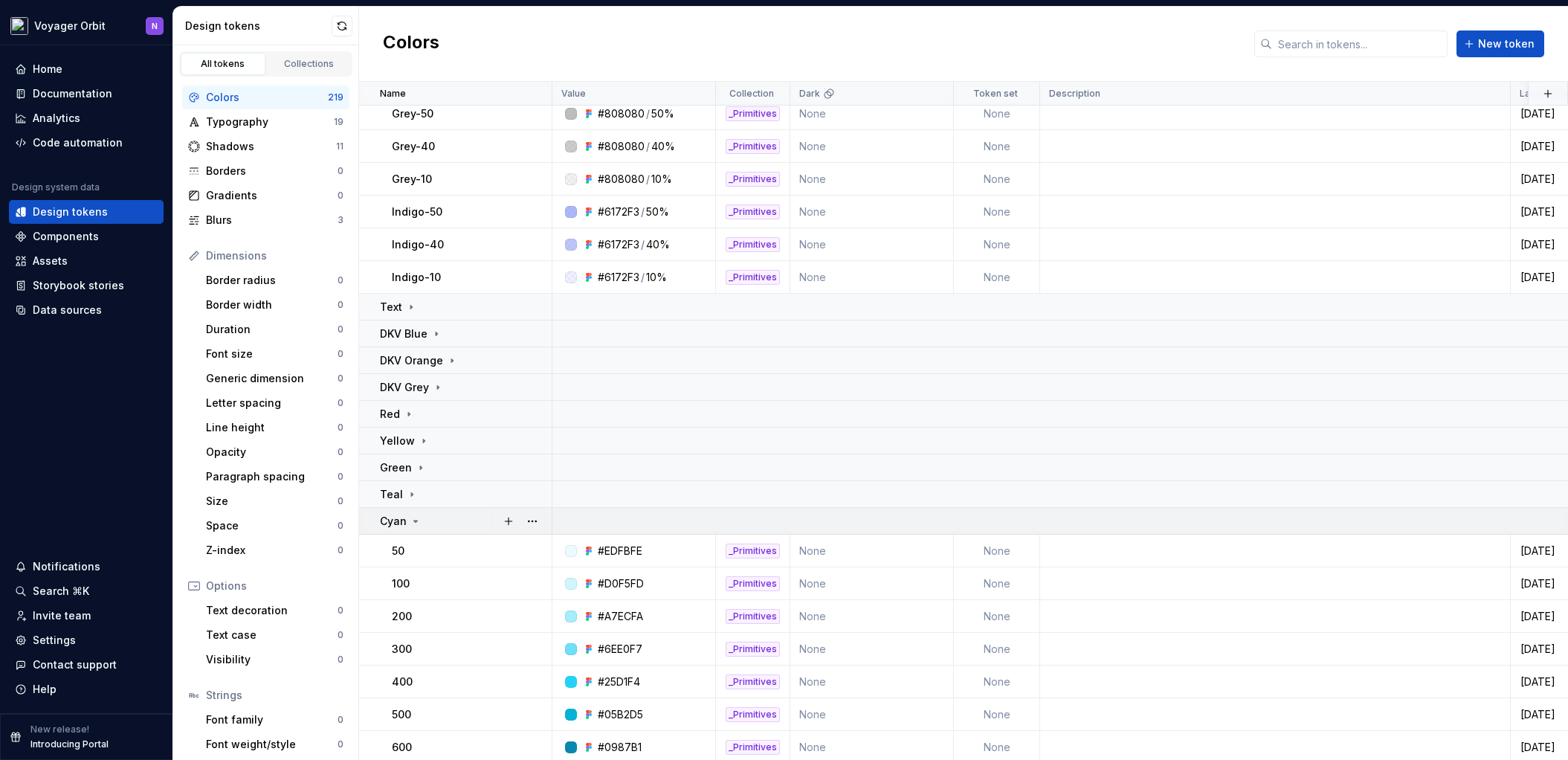
click at [414, 520] on icon at bounding box center [416, 521] width 12 height 12
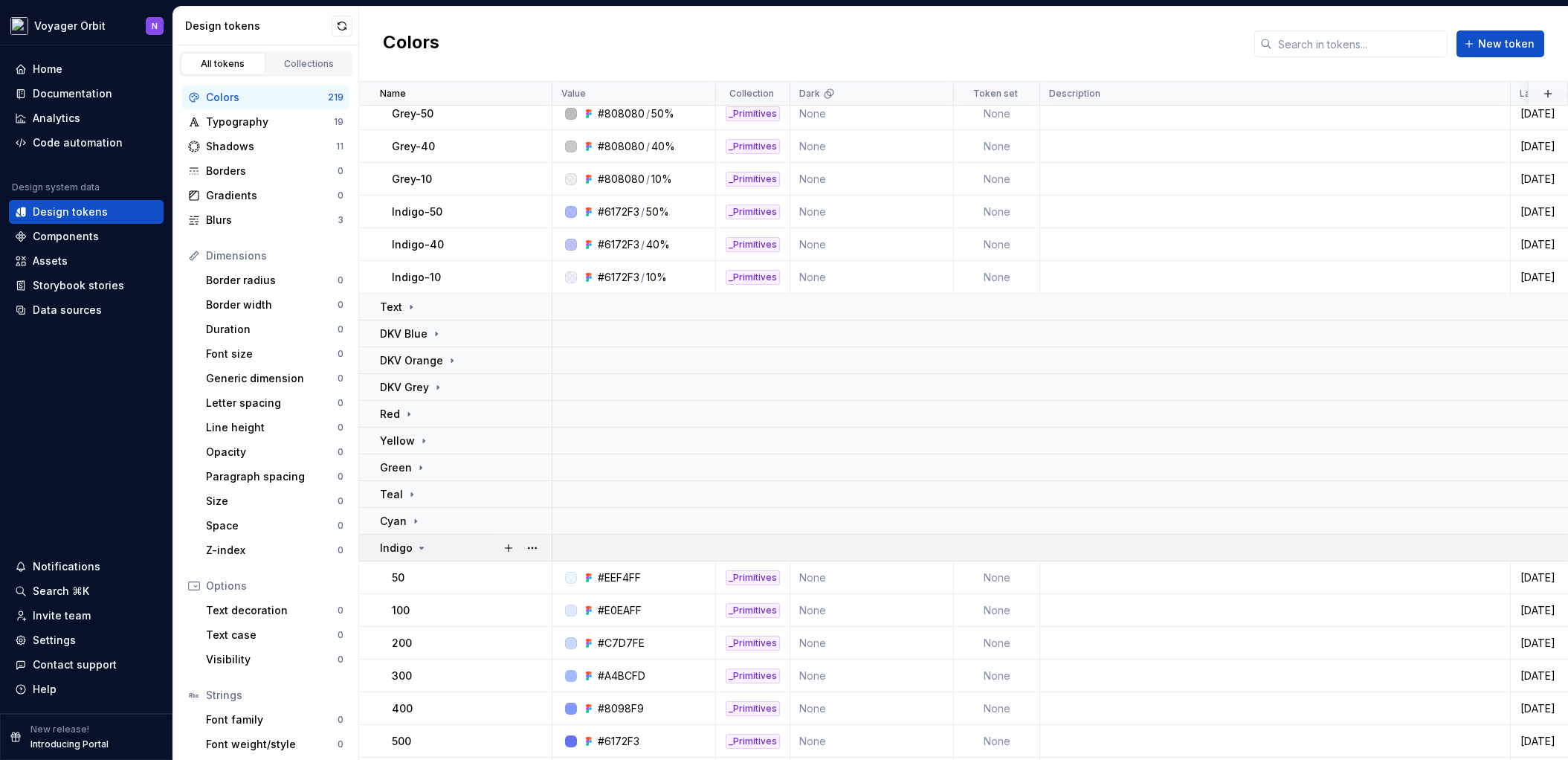
click at [413, 546] on div "Indigo" at bounding box center [403, 549] width 47 height 15
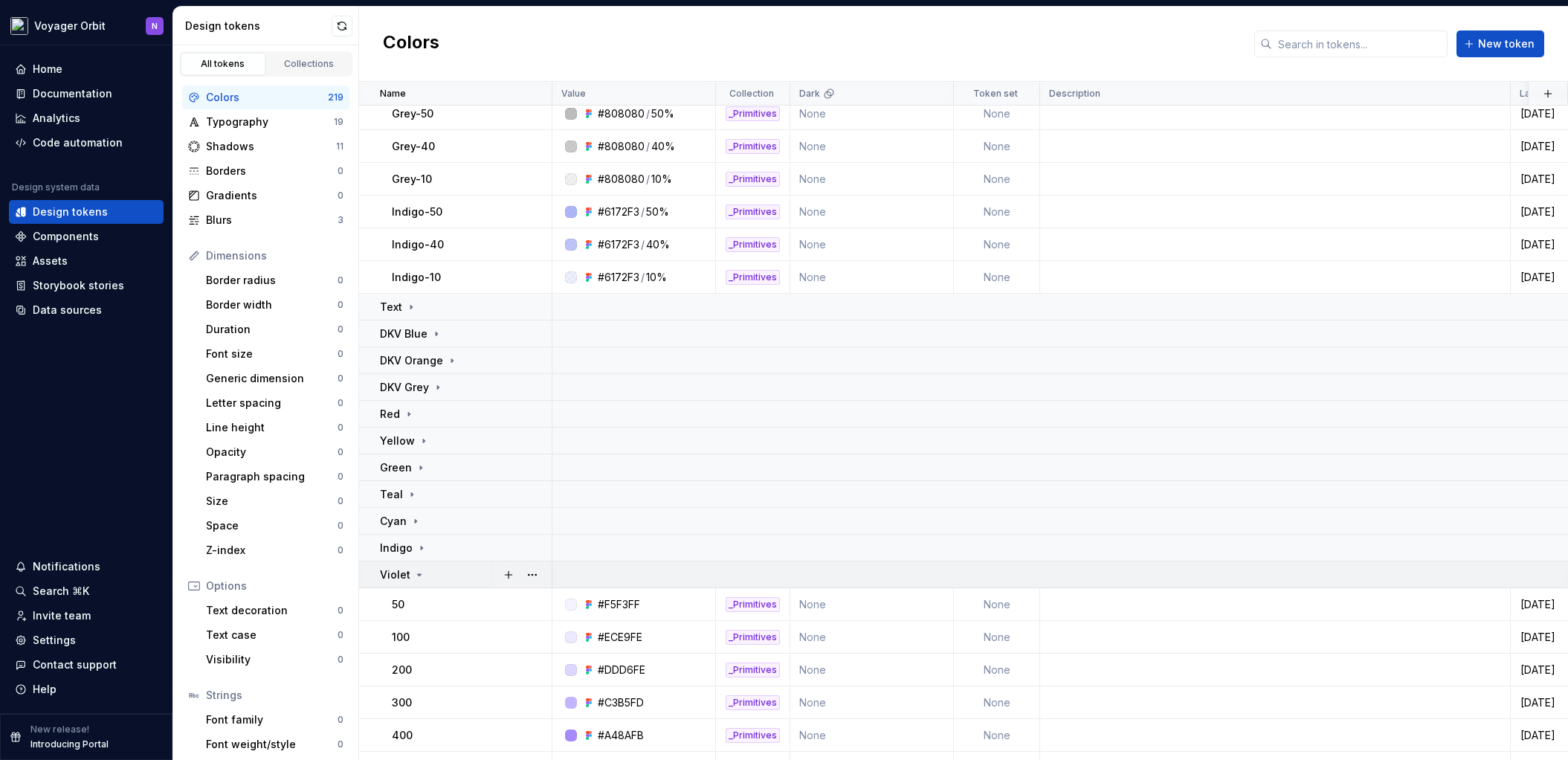
click at [416, 578] on icon at bounding box center [420, 575] width 12 height 12
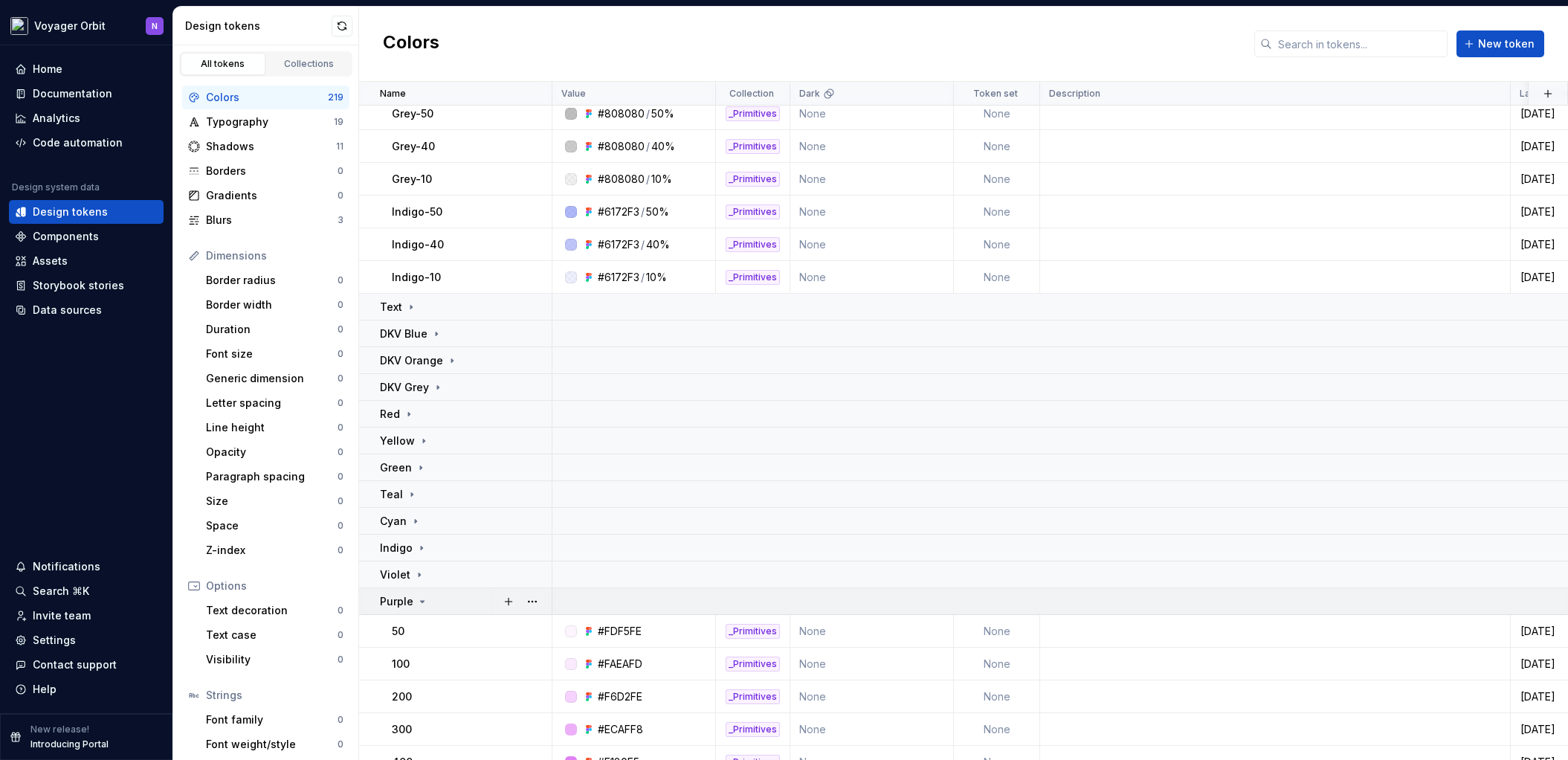
click at [416, 608] on div "Purple" at bounding box center [404, 602] width 48 height 15
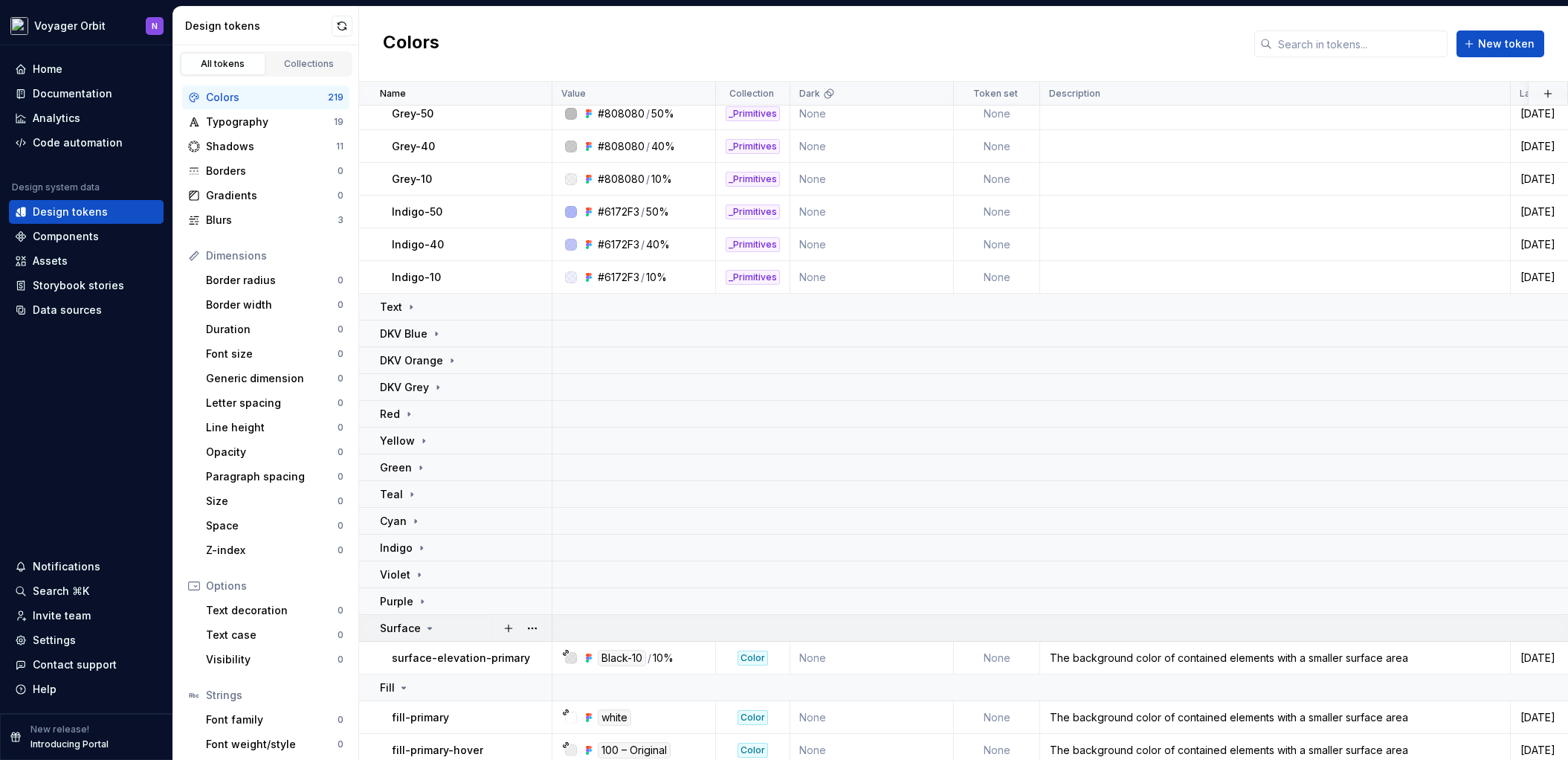
click at [417, 623] on p "Surface" at bounding box center [400, 628] width 41 height 15
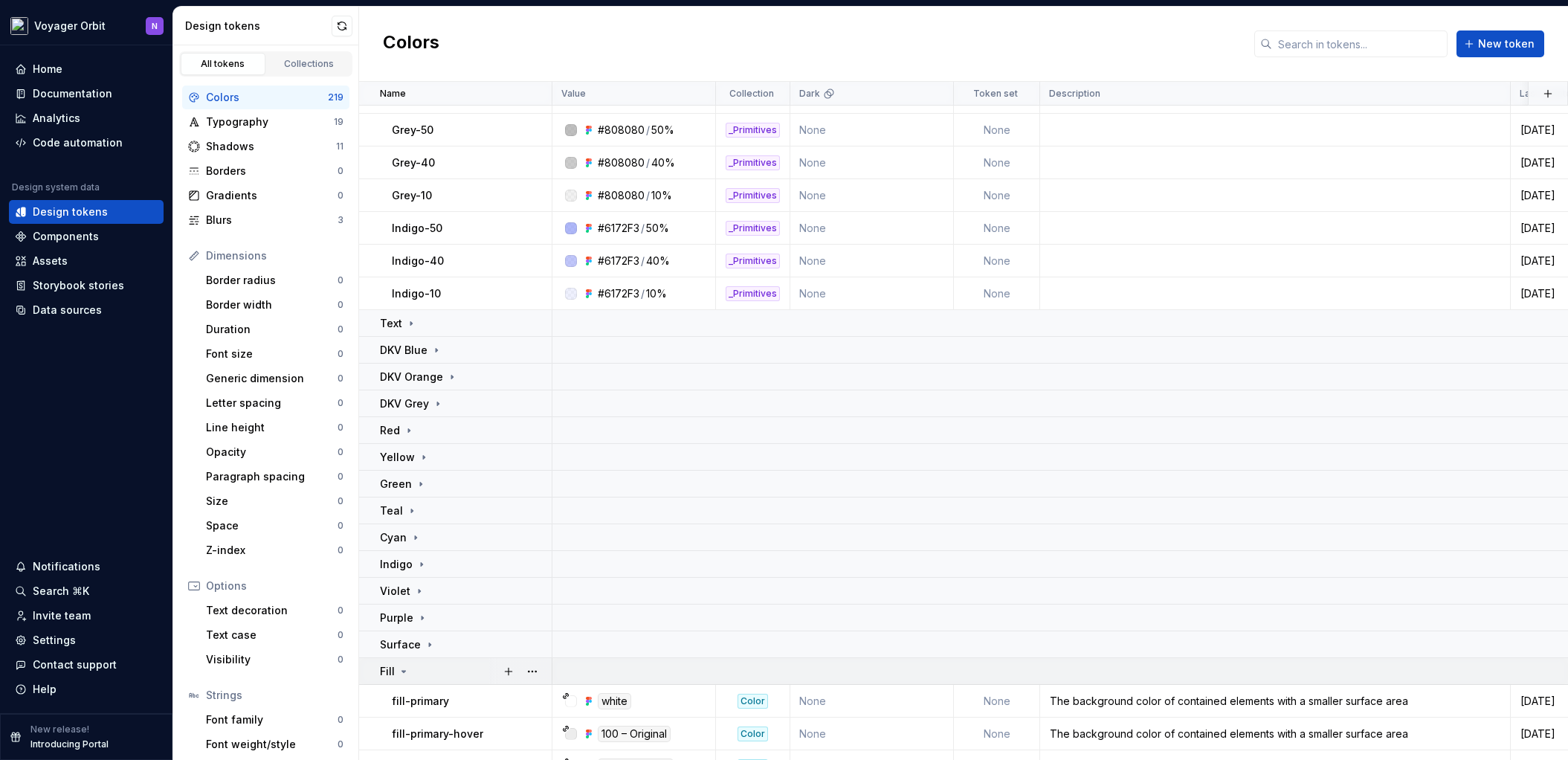
click at [408, 673] on div "Fill" at bounding box center [395, 672] width 30 height 15
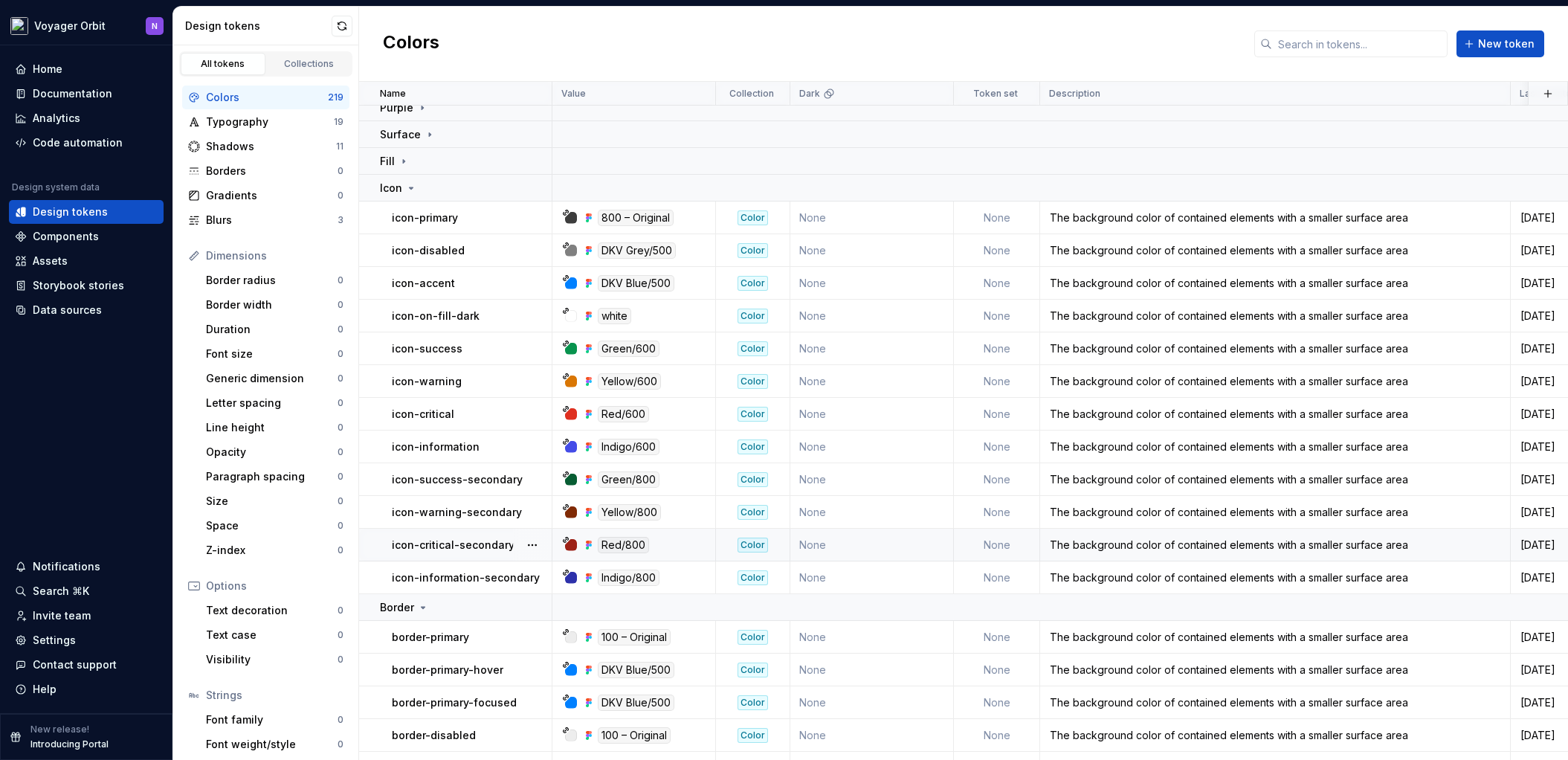
scroll to position [0, 0]
